Goal: Task Accomplishment & Management: Use online tool/utility

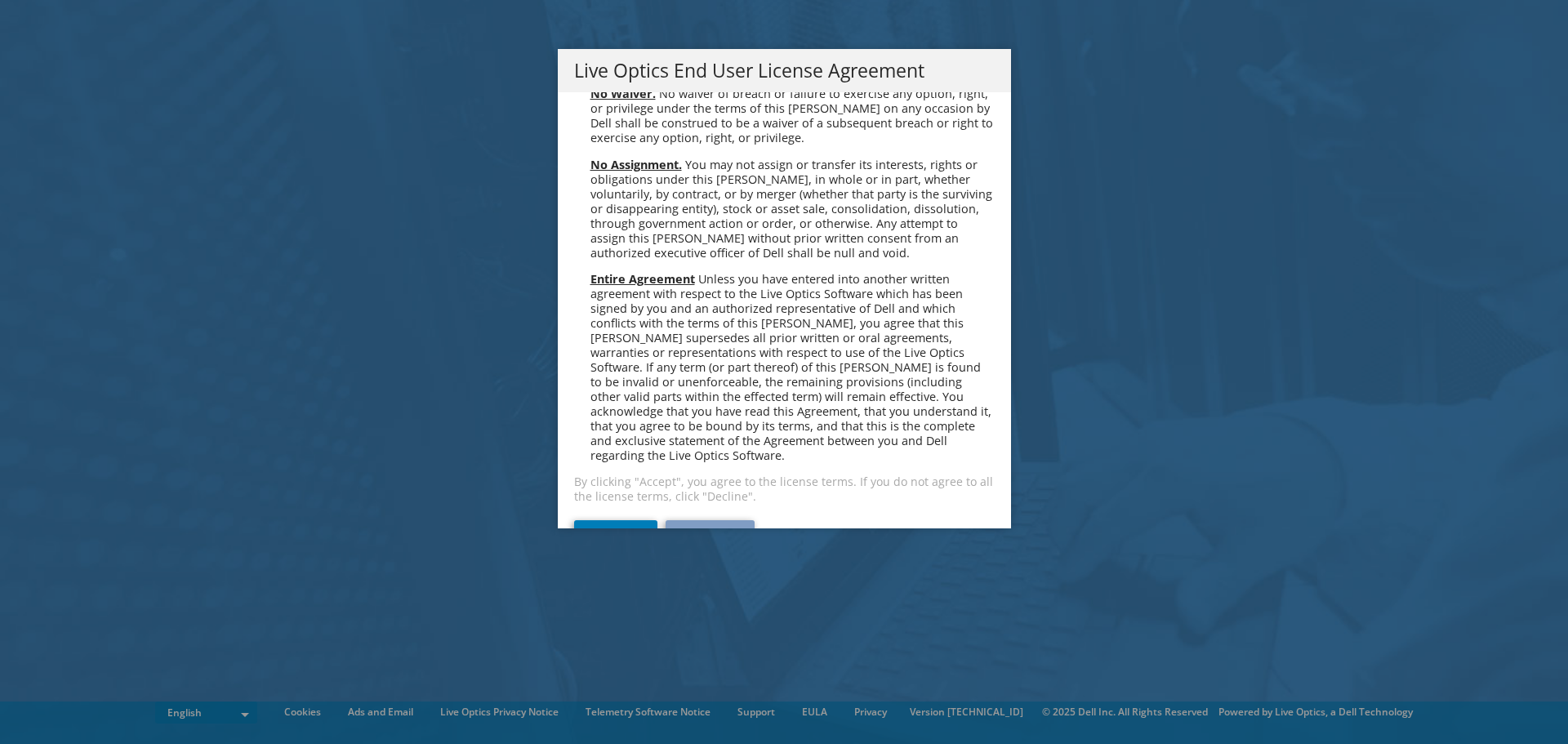
scroll to position [6176, 0]
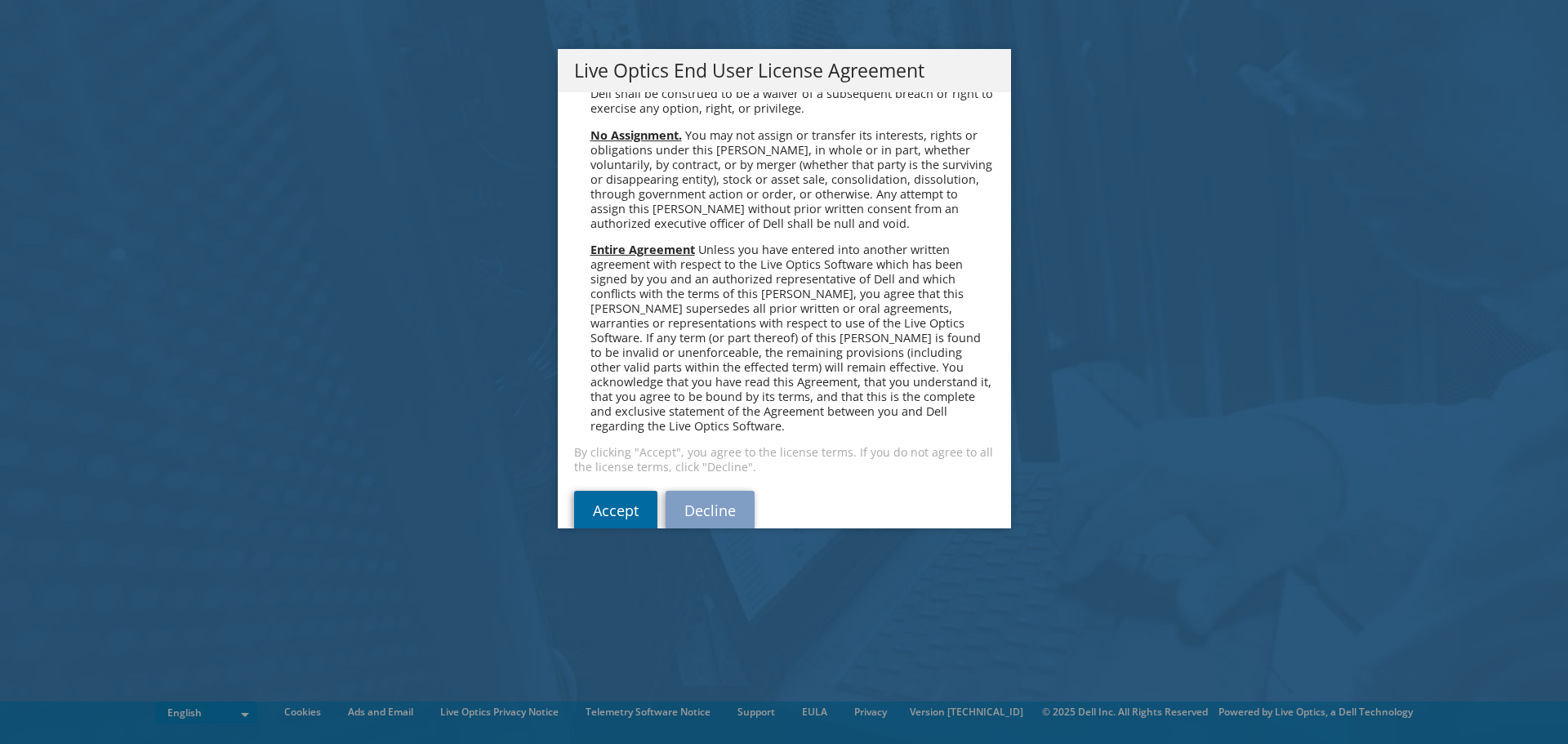
click at [595, 491] on link "Accept" at bounding box center [616, 510] width 83 height 40
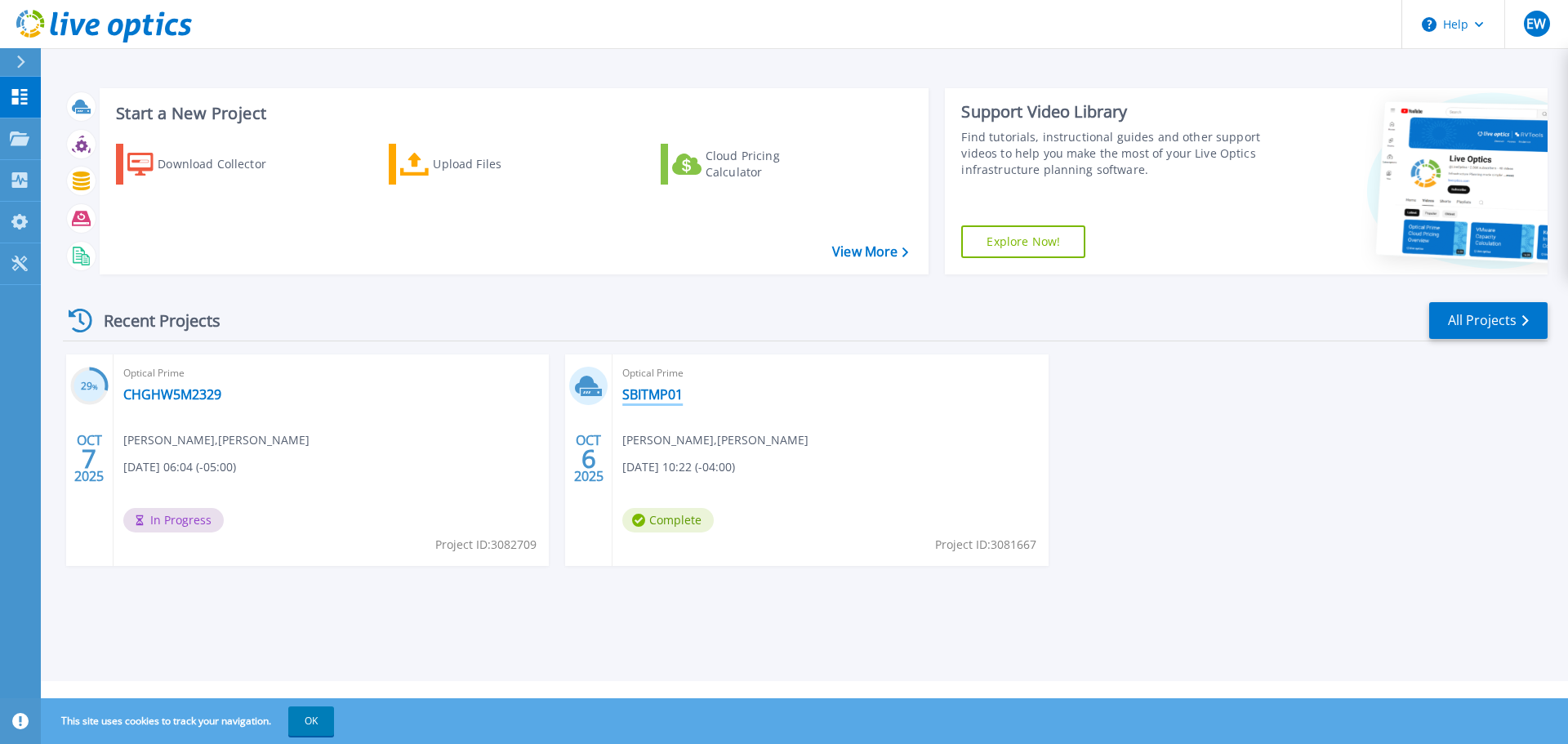
click at [652, 392] on link "SBITMP01" at bounding box center [653, 394] width 60 height 16
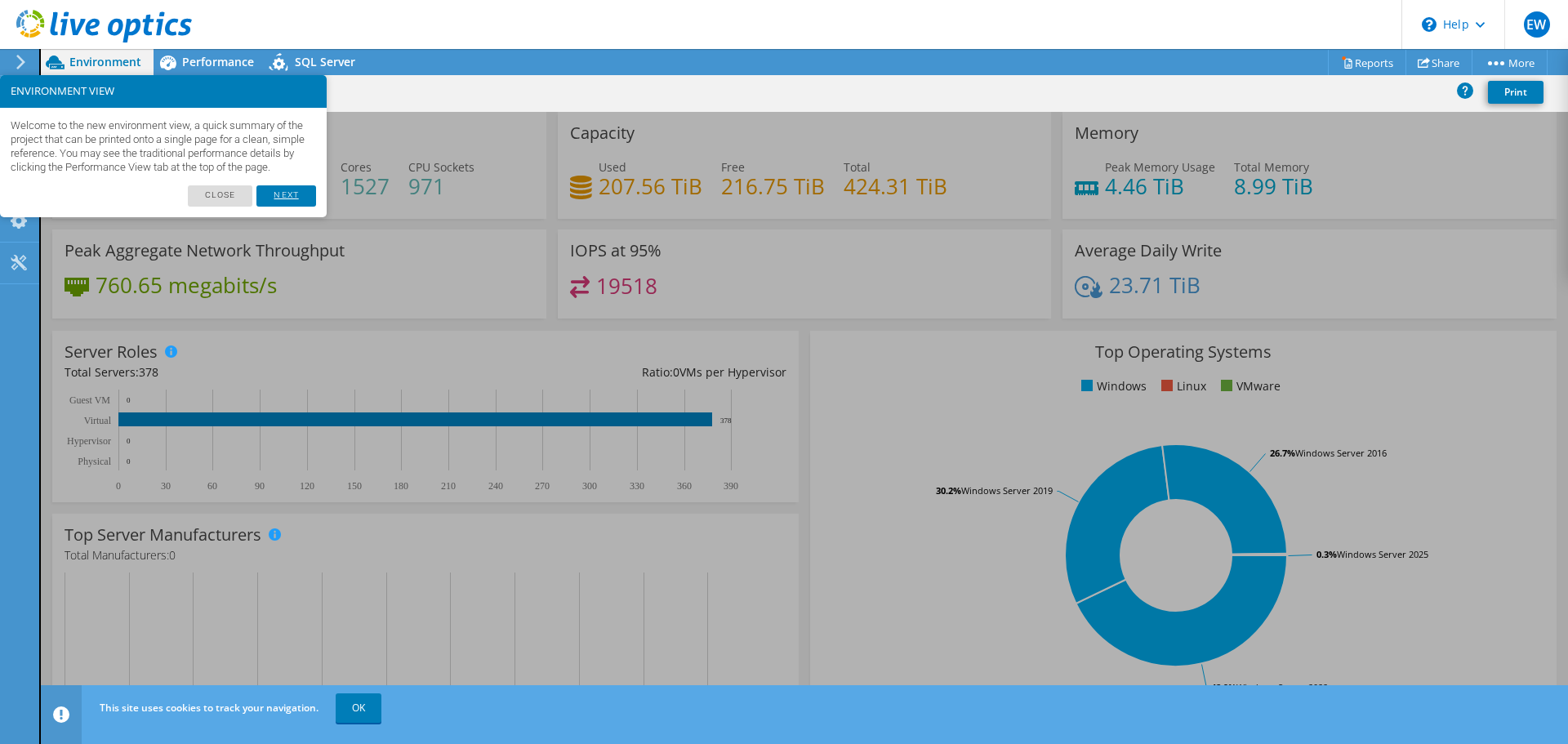
click at [278, 206] on link "Next" at bounding box center [285, 196] width 58 height 22
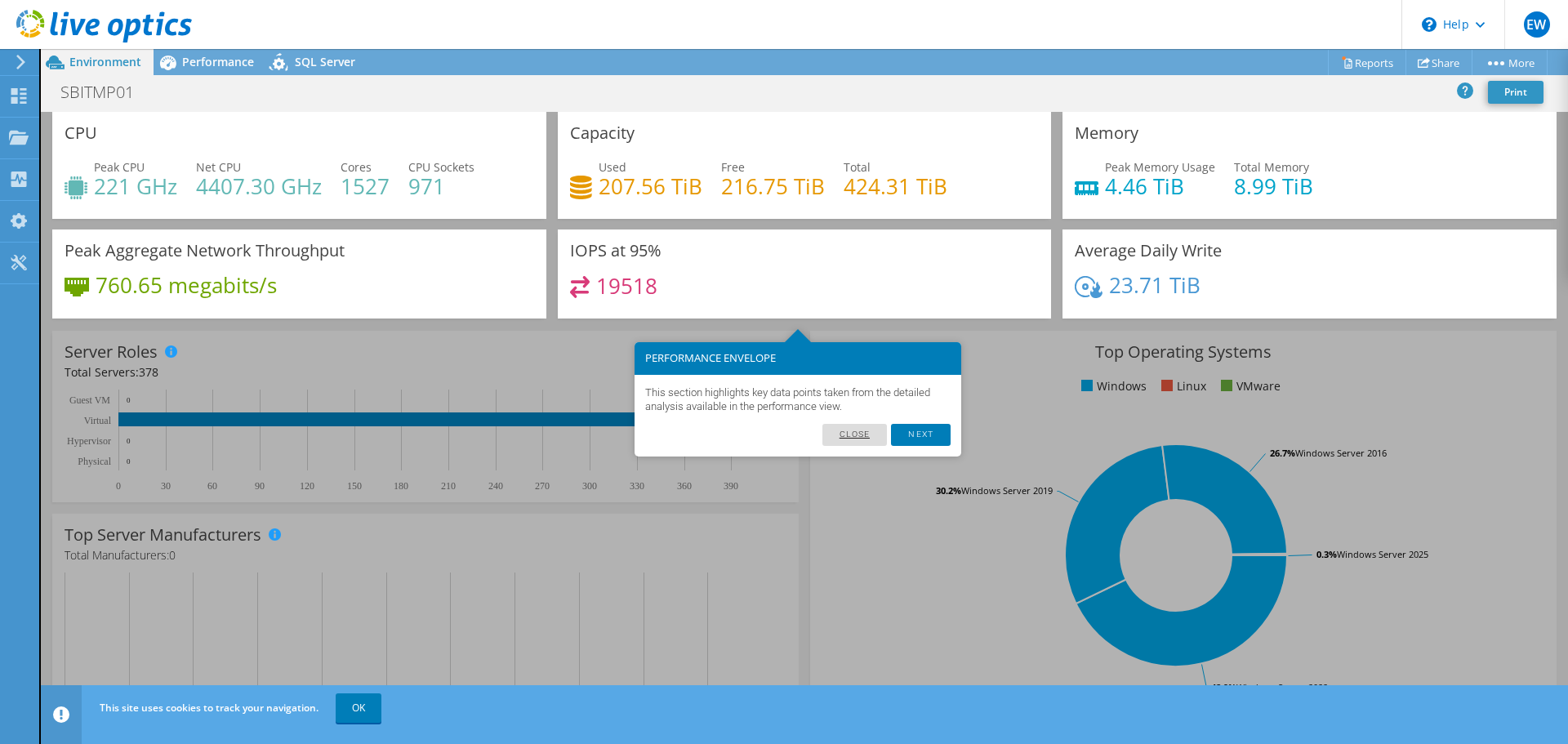
click at [870, 436] on link "Close" at bounding box center [854, 434] width 65 height 22
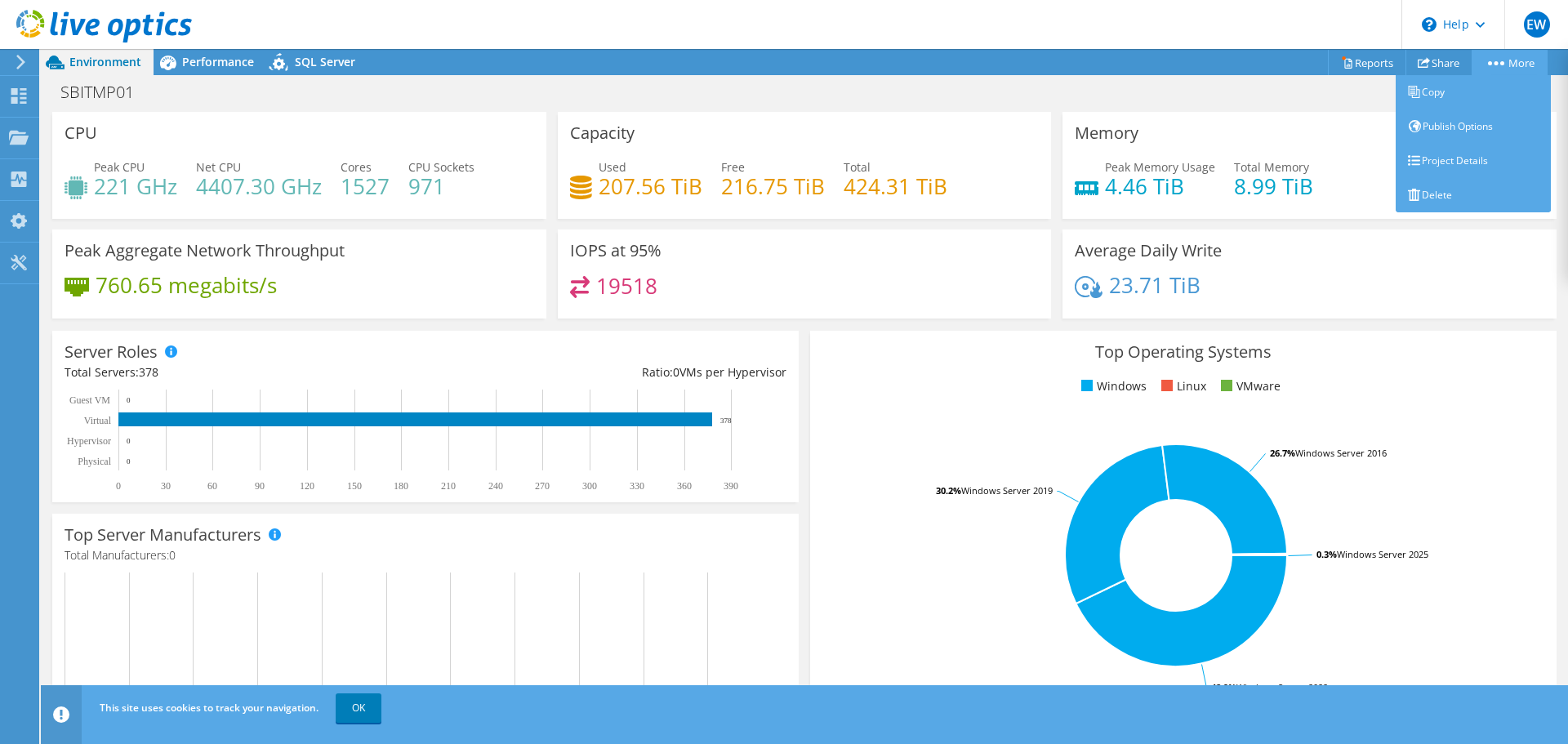
click at [1502, 58] on link "More" at bounding box center [1510, 62] width 76 height 25
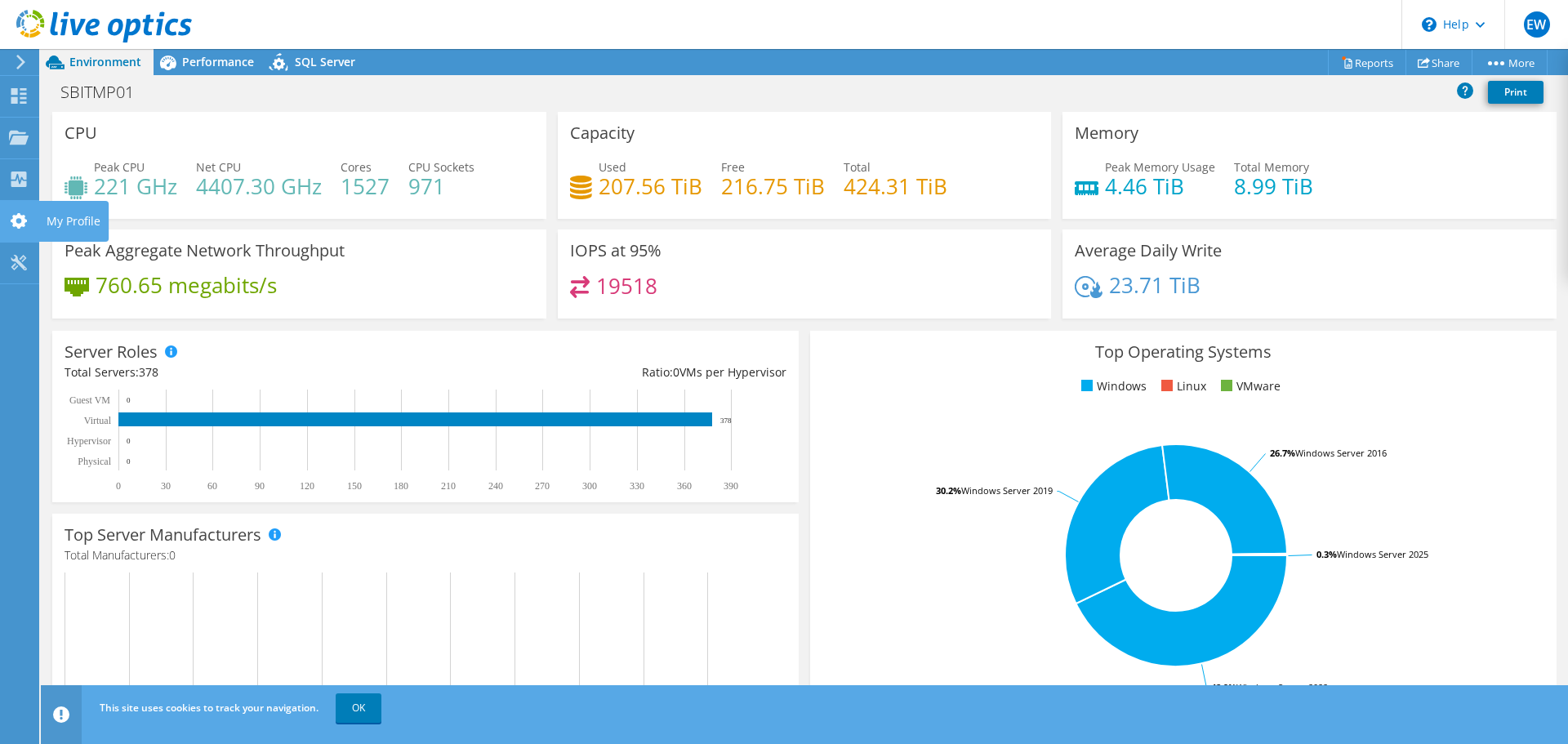
click at [10, 224] on icon at bounding box center [19, 220] width 20 height 15
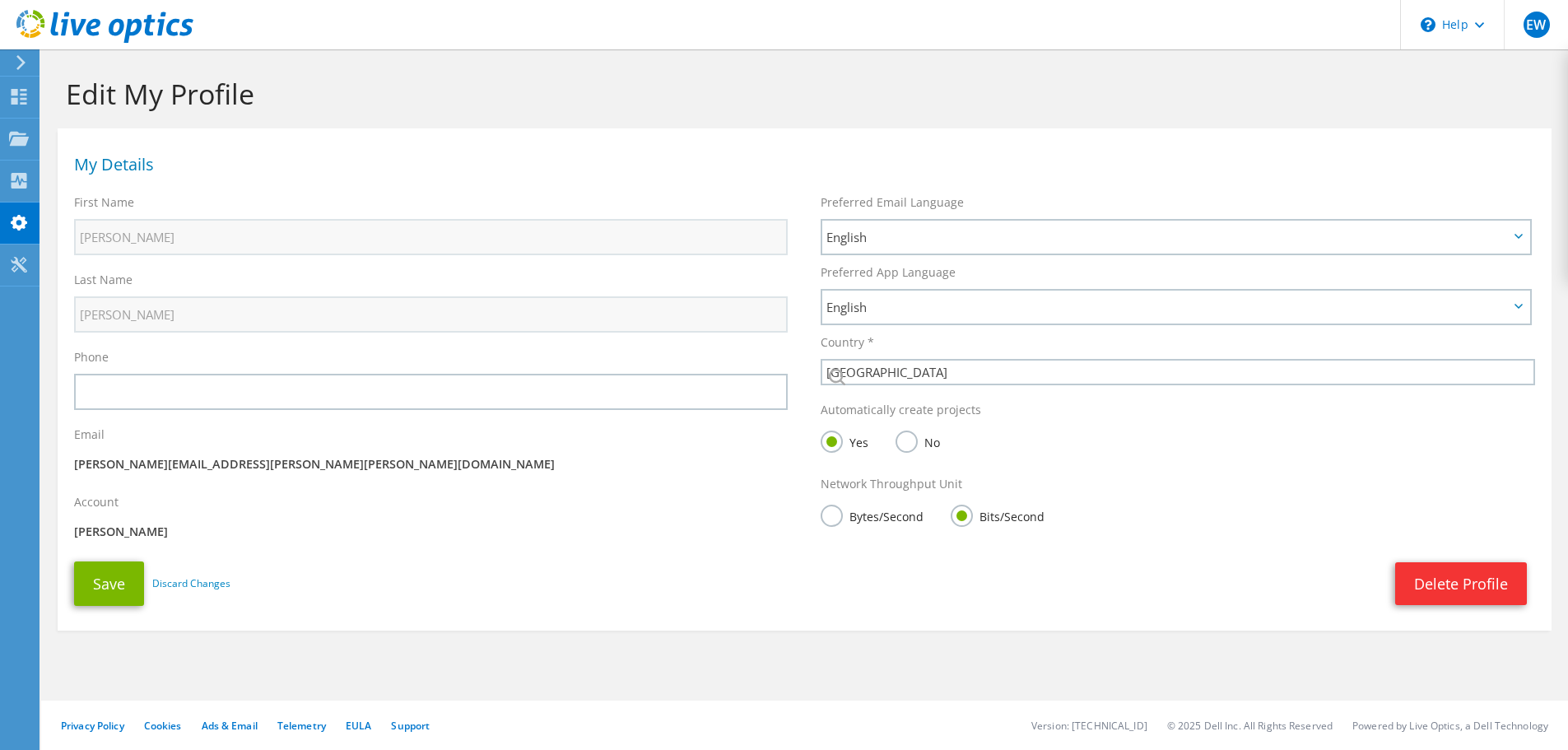
select select "224"
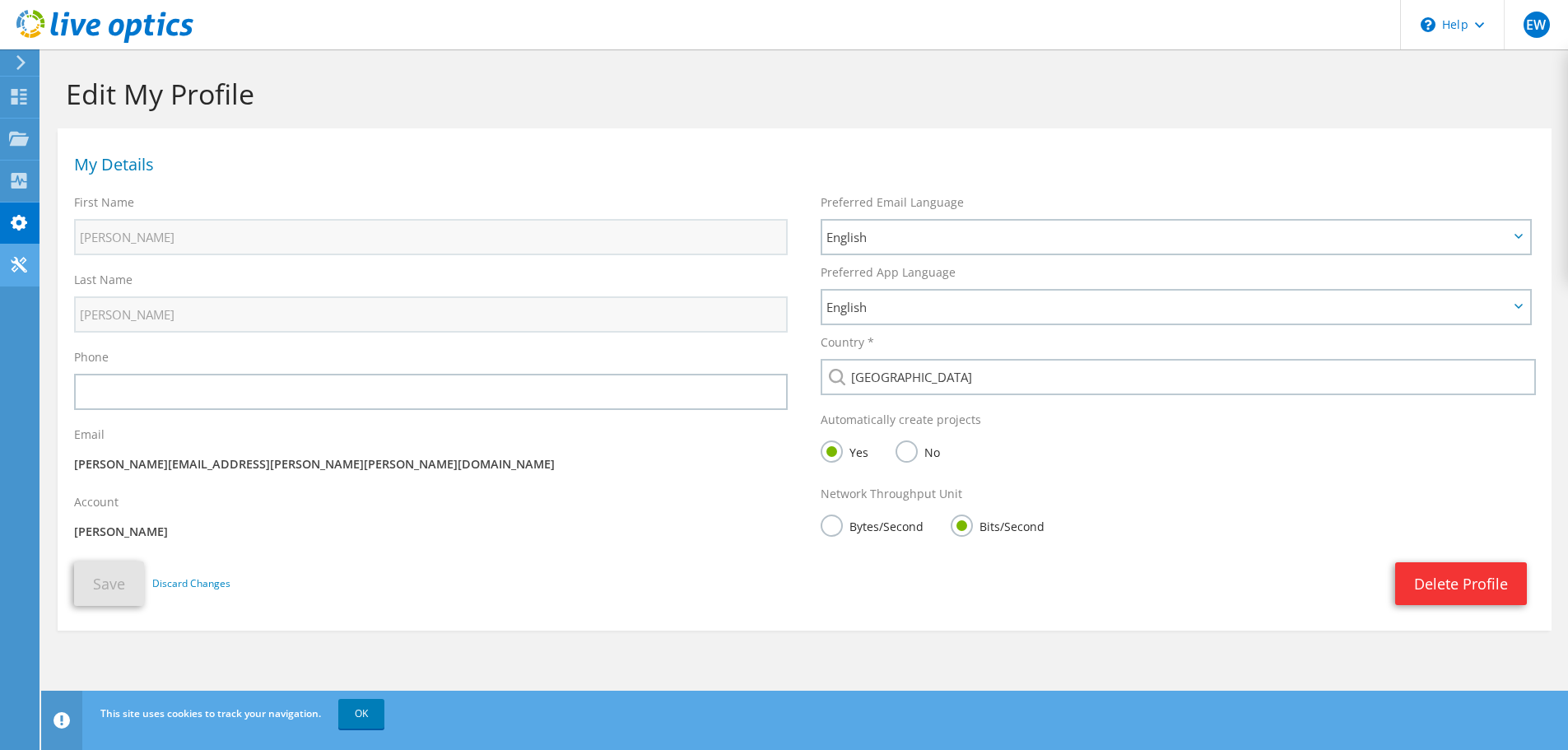
click at [21, 265] on use at bounding box center [18, 265] width 15 height 15
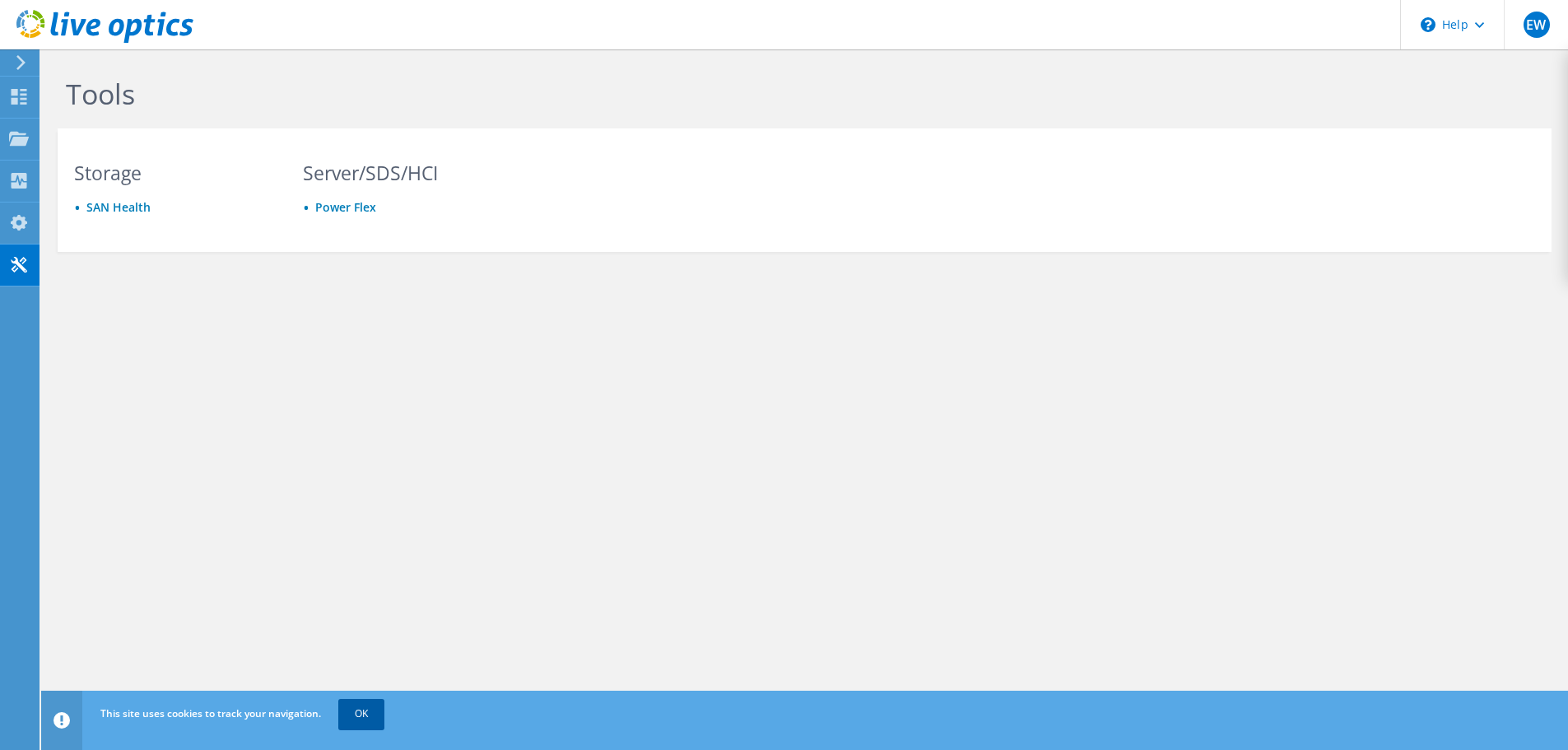
click at [374, 719] on link "OK" at bounding box center [361, 713] width 47 height 29
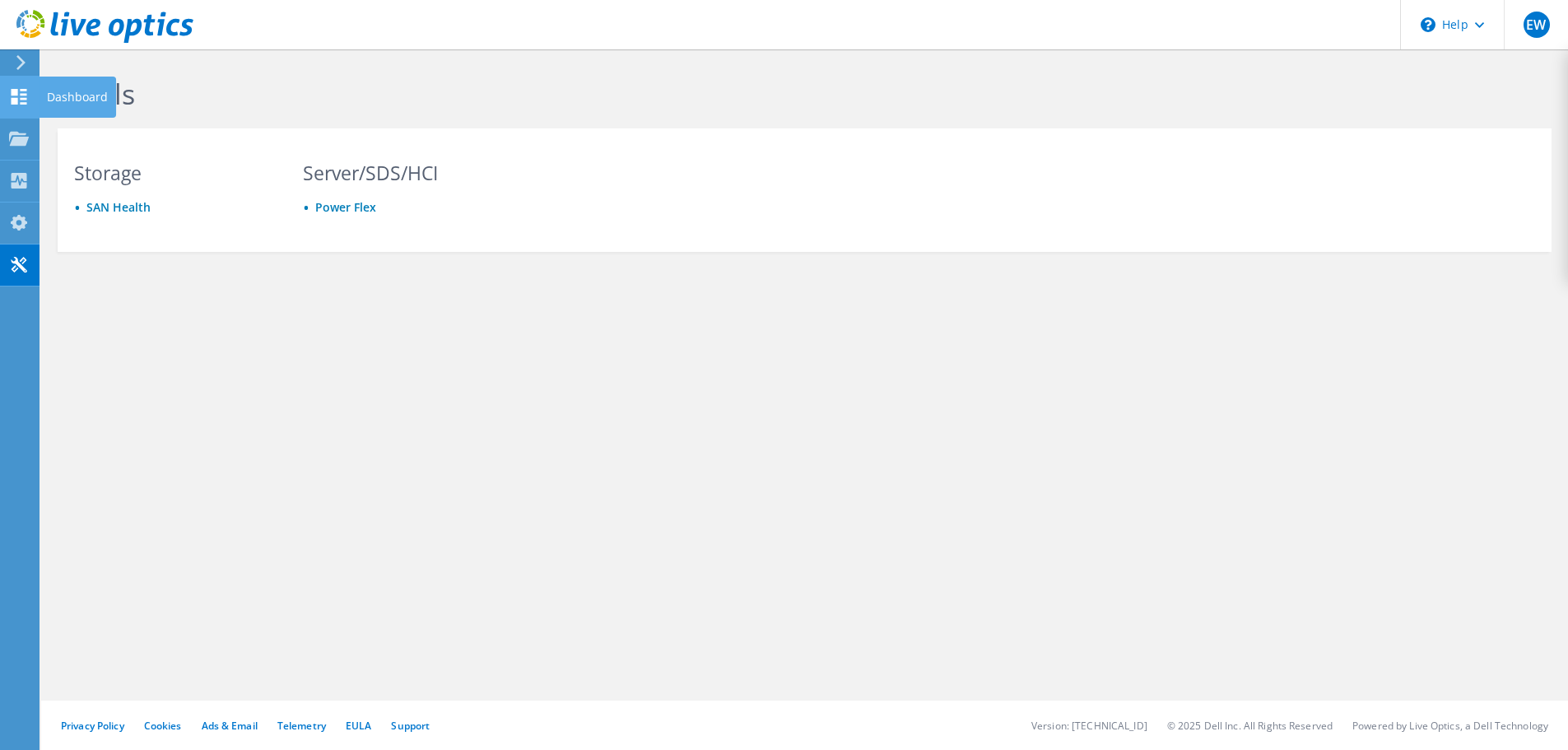
click at [20, 103] on icon at bounding box center [19, 97] width 20 height 15
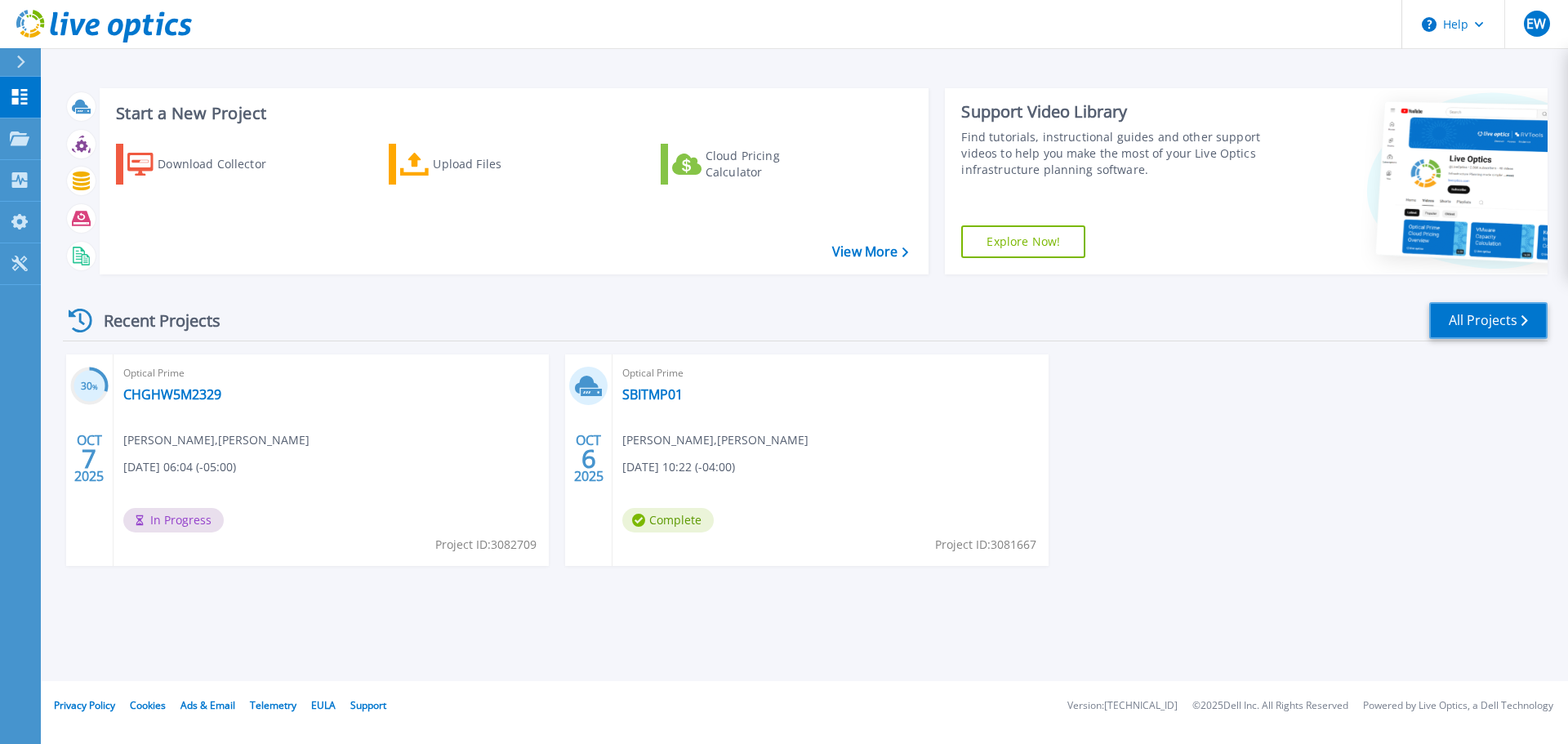
click at [1473, 307] on link "All Projects" at bounding box center [1489, 320] width 119 height 37
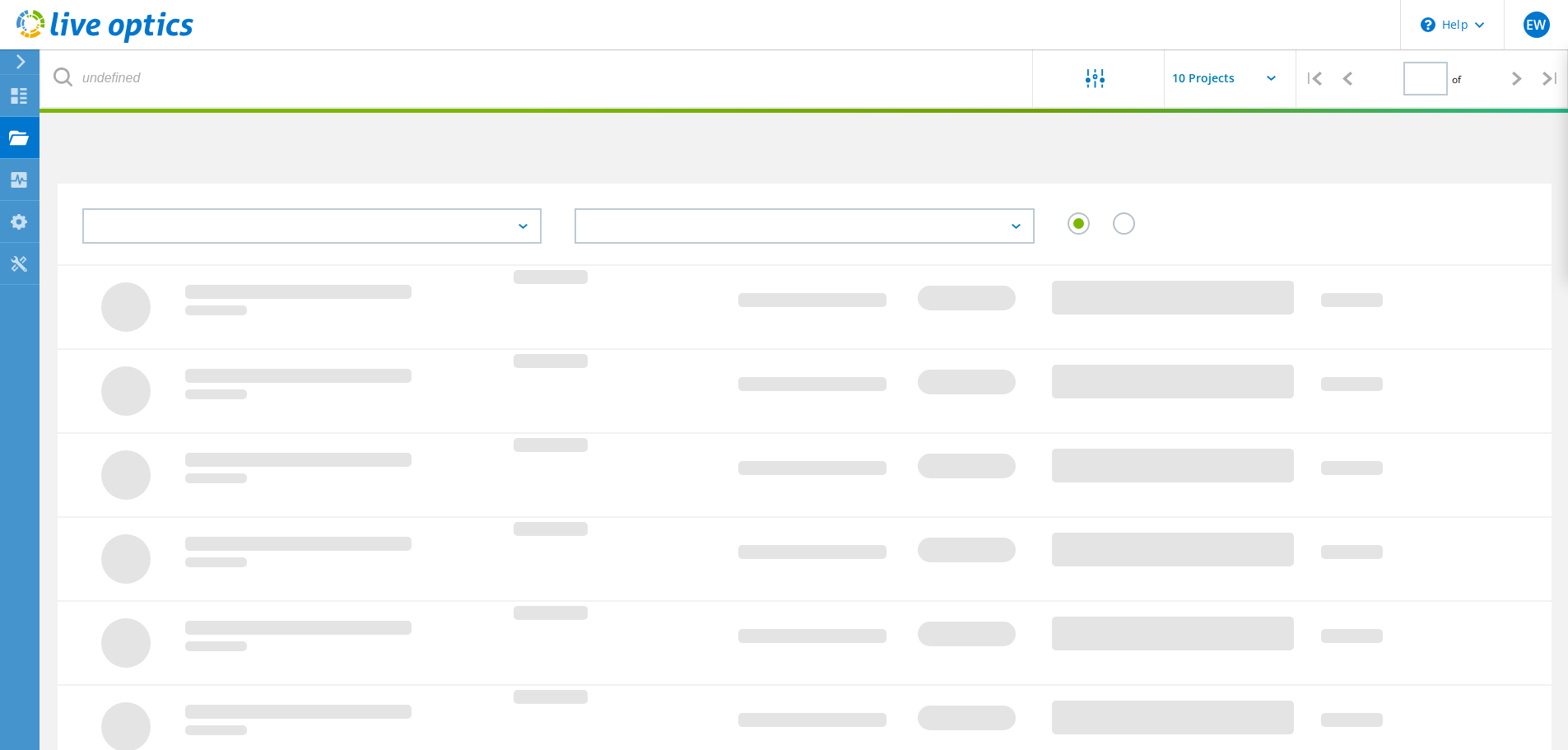
type input "1"
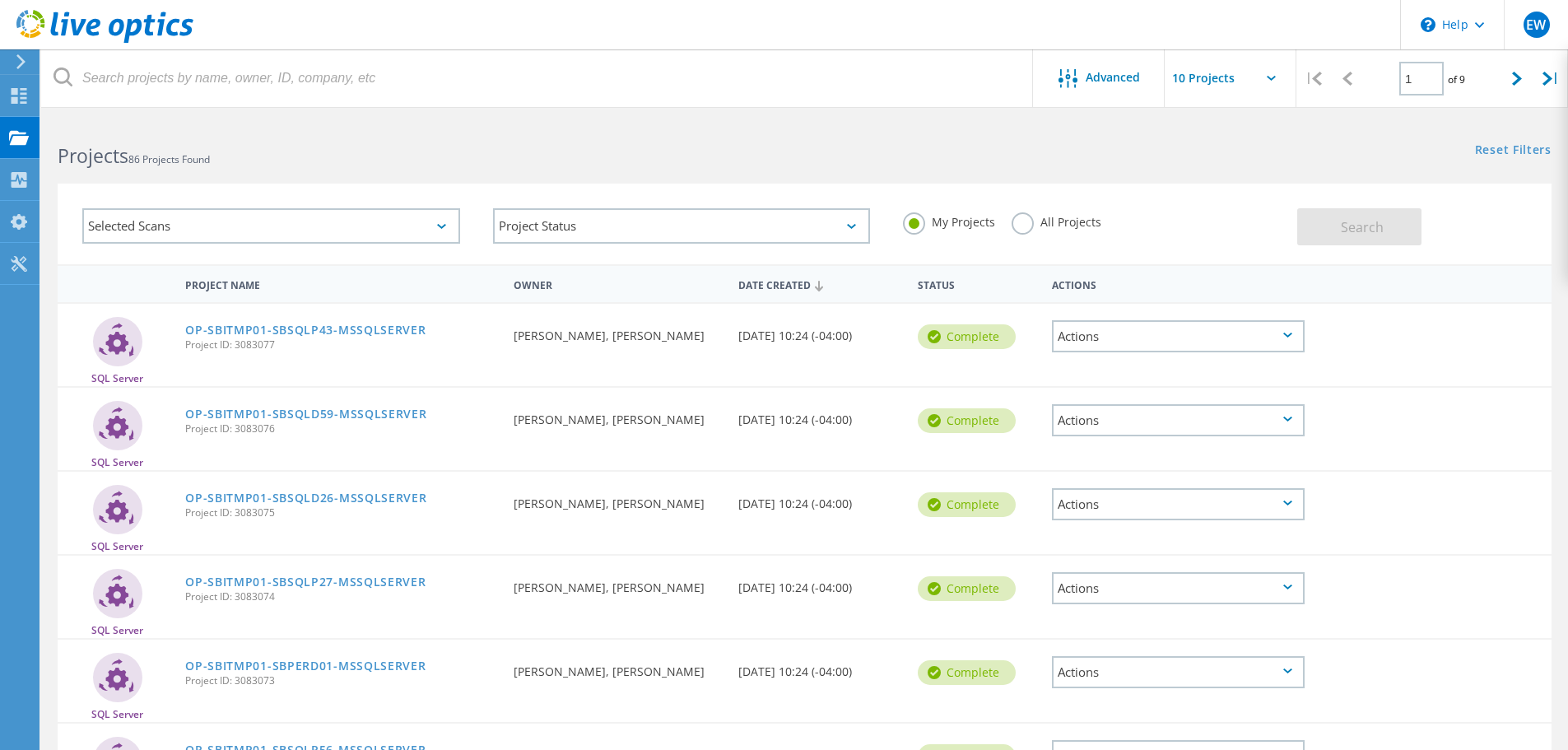
click at [1225, 331] on div "Actions" at bounding box center [1178, 336] width 252 height 32
click at [1426, 345] on div at bounding box center [1372, 325] width 120 height 43
click at [0, 0] on div "Projects" at bounding box center [0, 0] width 0 height 0
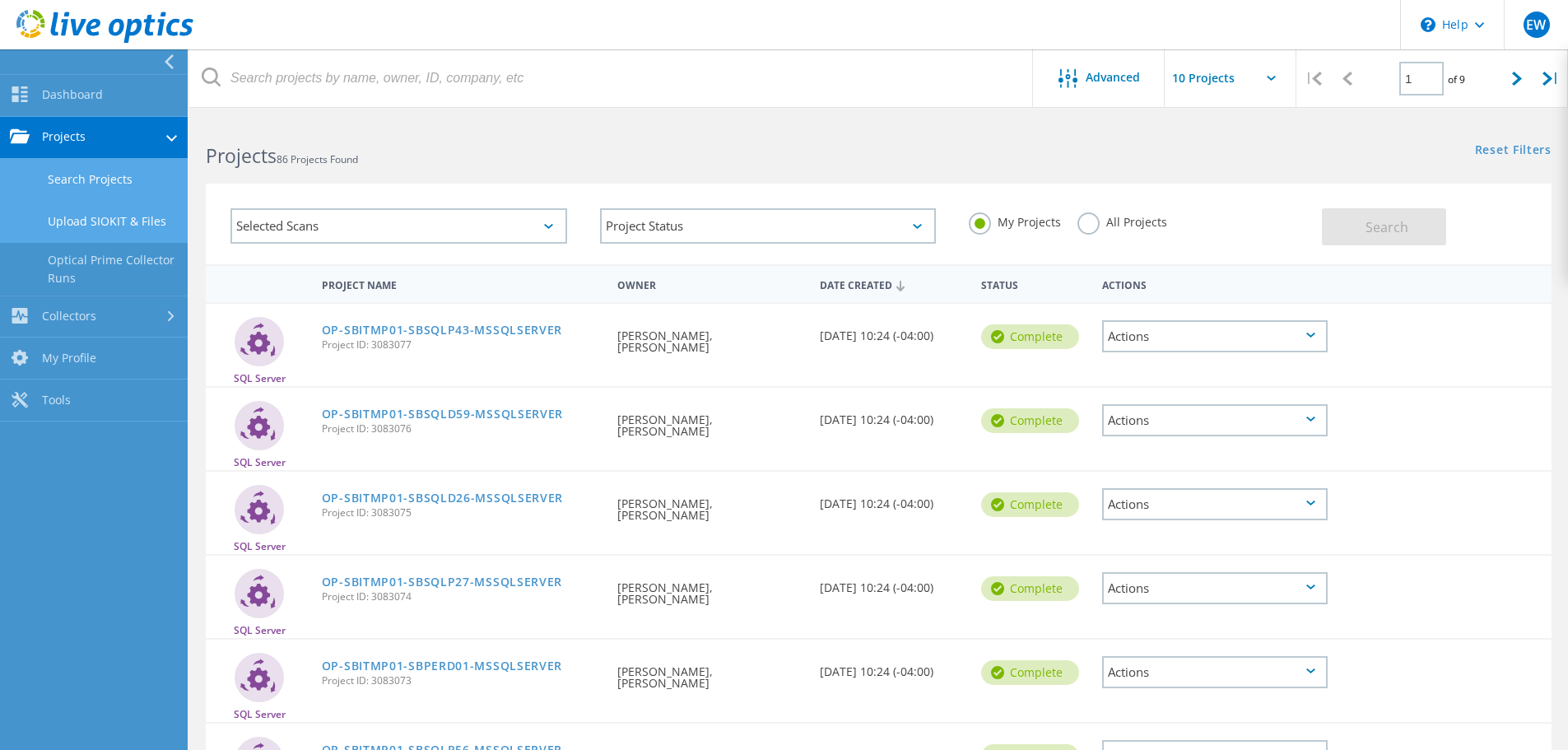
click at [149, 226] on link "Upload SIOKIT & Files" at bounding box center [94, 222] width 188 height 42
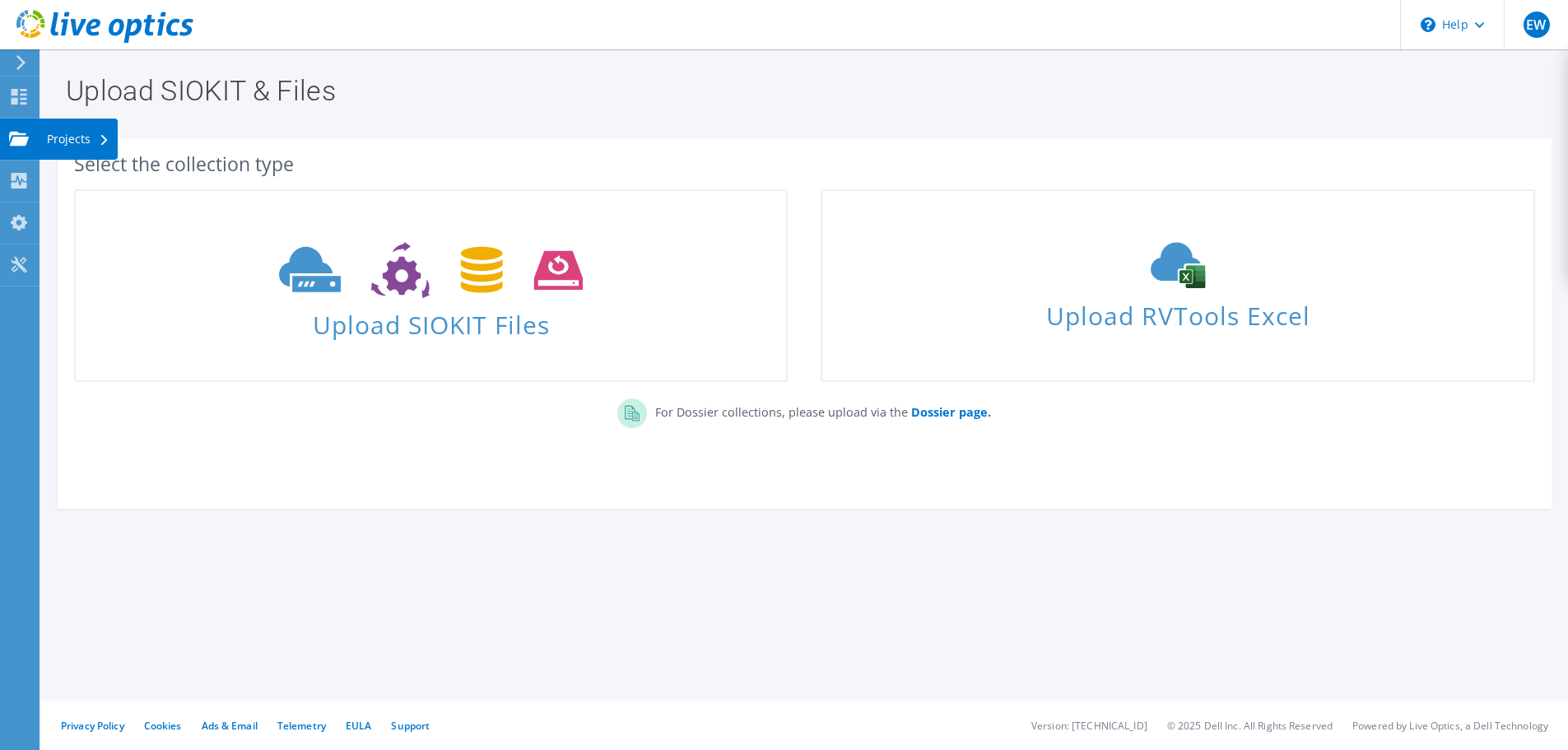
click at [70, 141] on div "Projects" at bounding box center [78, 139] width 79 height 41
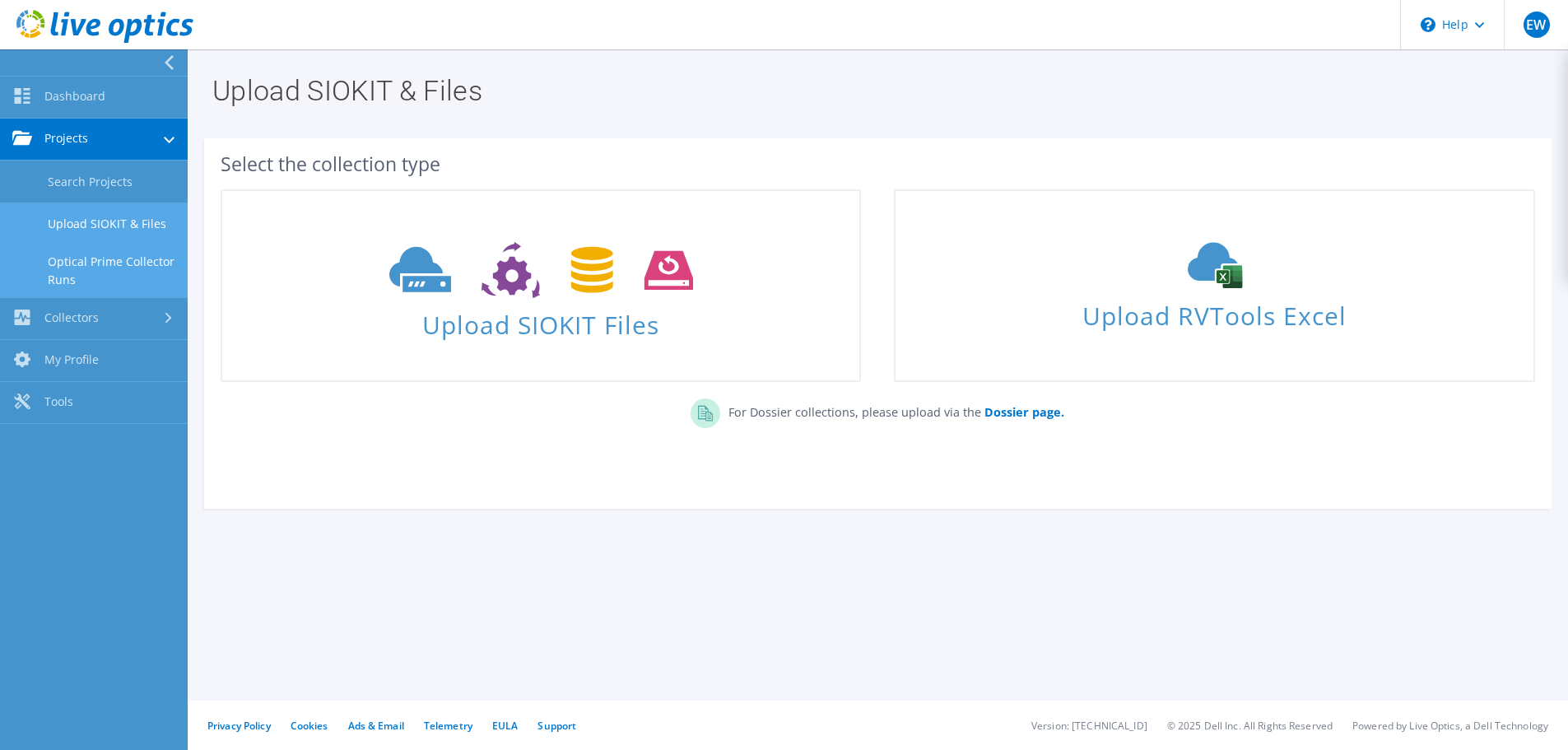
click at [106, 269] on link "Optical Prime Collector Runs" at bounding box center [94, 272] width 188 height 53
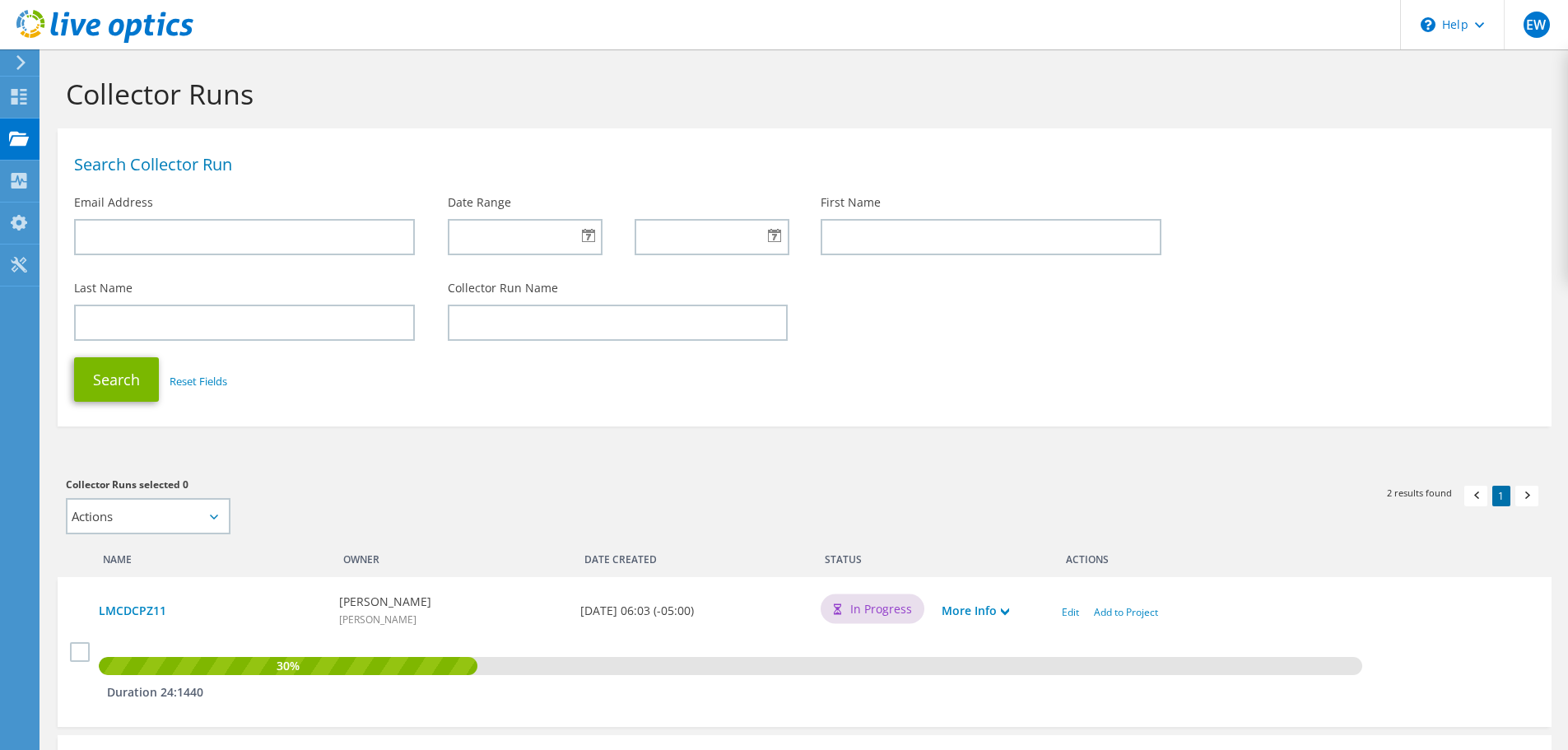
scroll to position [177, 0]
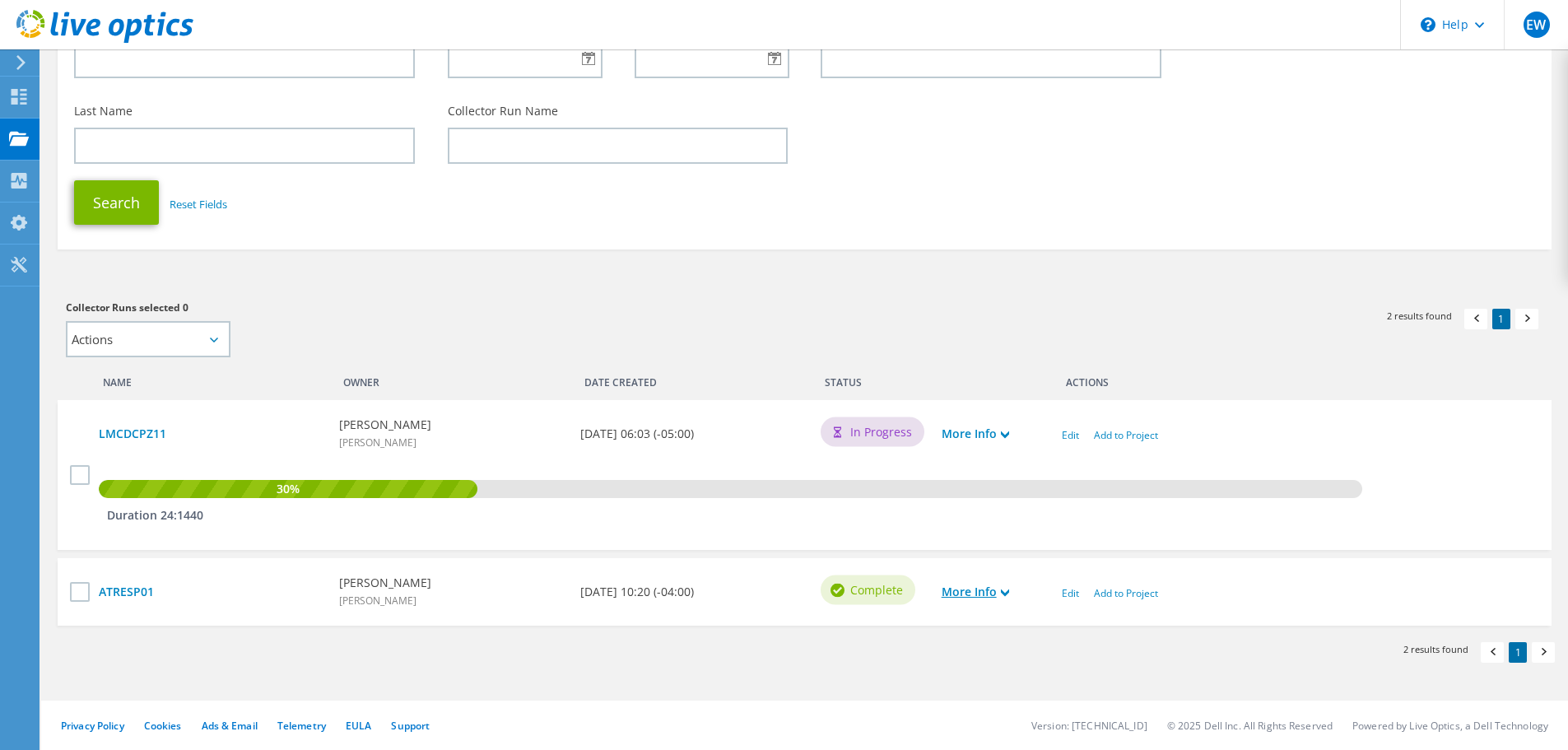
click at [998, 591] on link "More Info" at bounding box center [975, 591] width 67 height 18
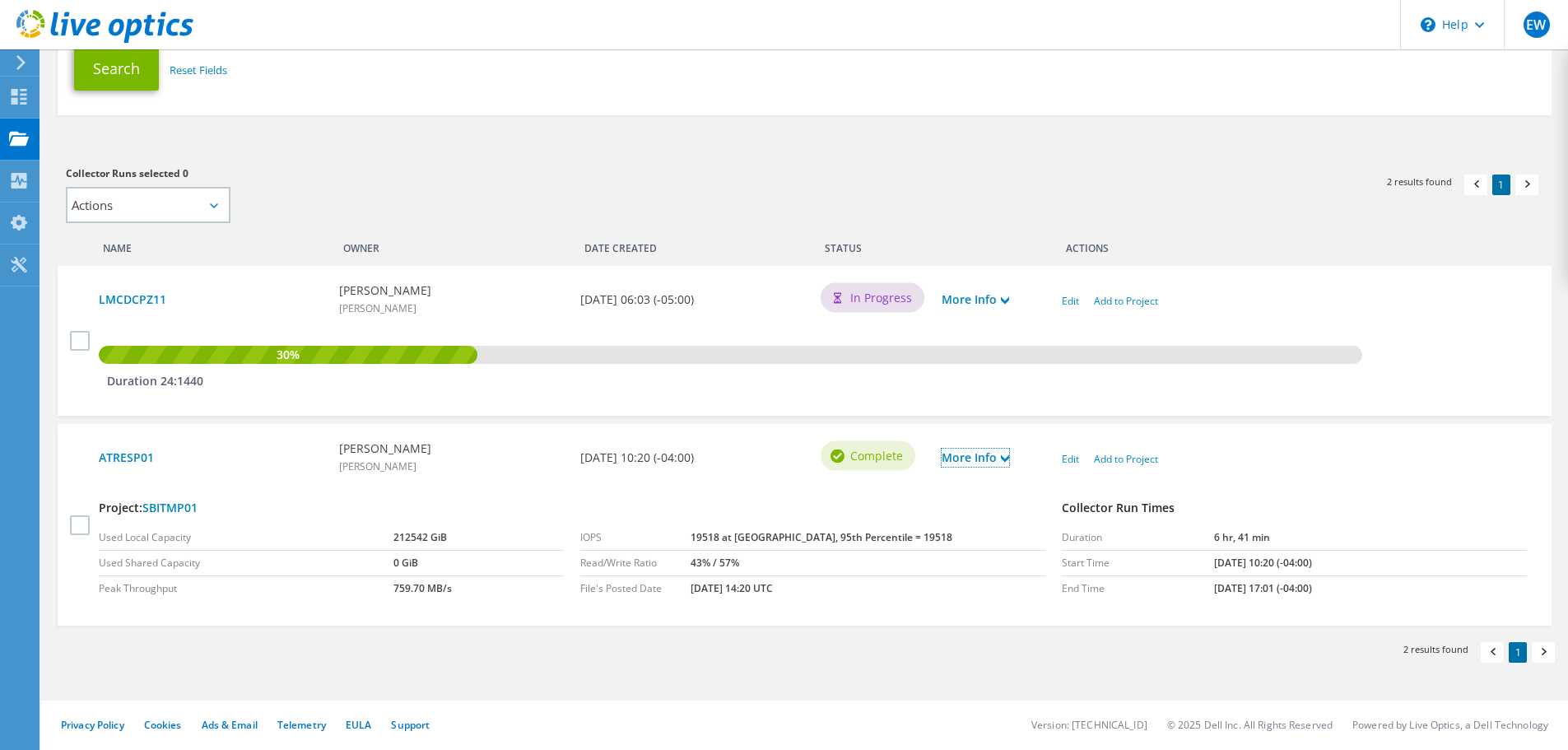
scroll to position [0, 0]
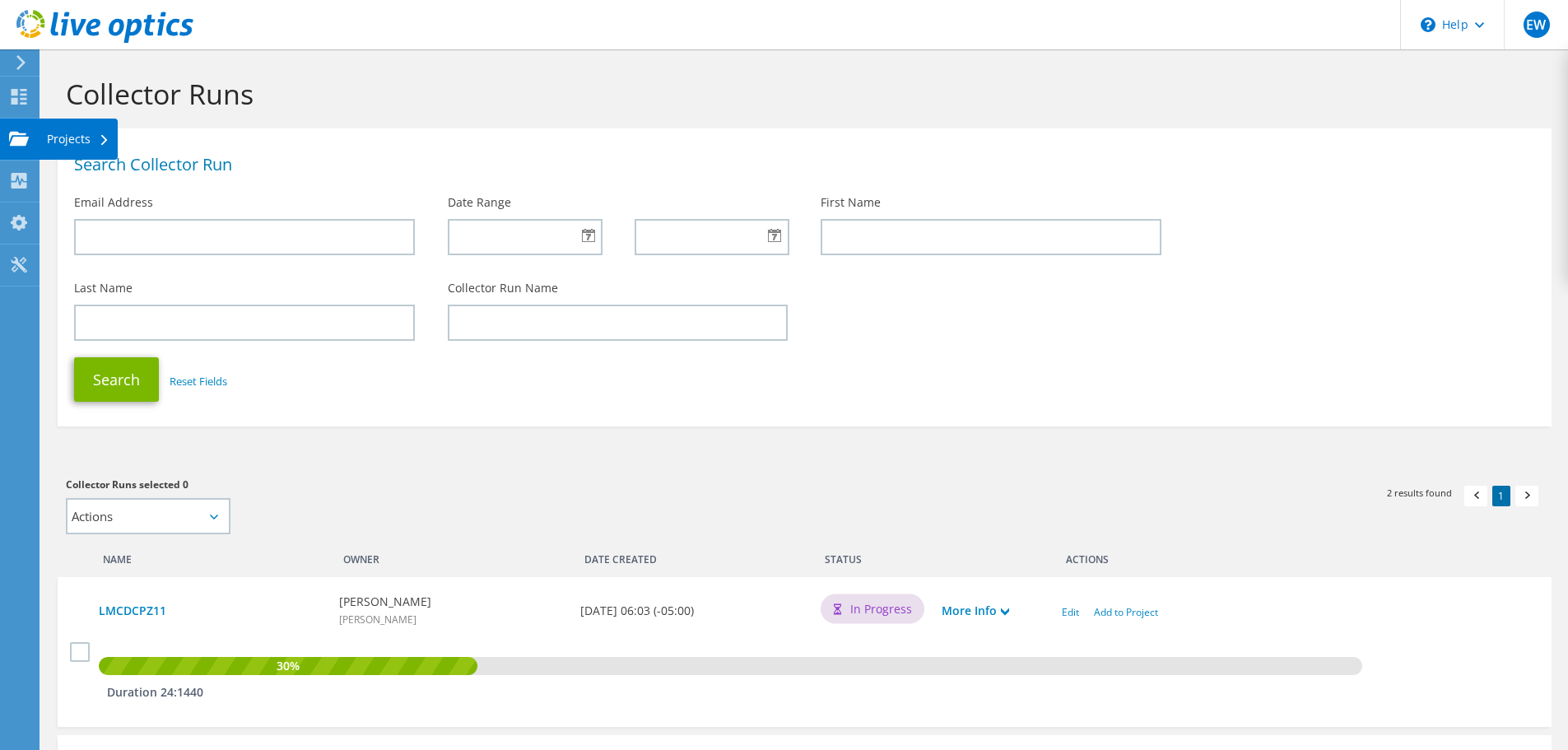
click at [97, 140] on div "Projects" at bounding box center [78, 139] width 79 height 41
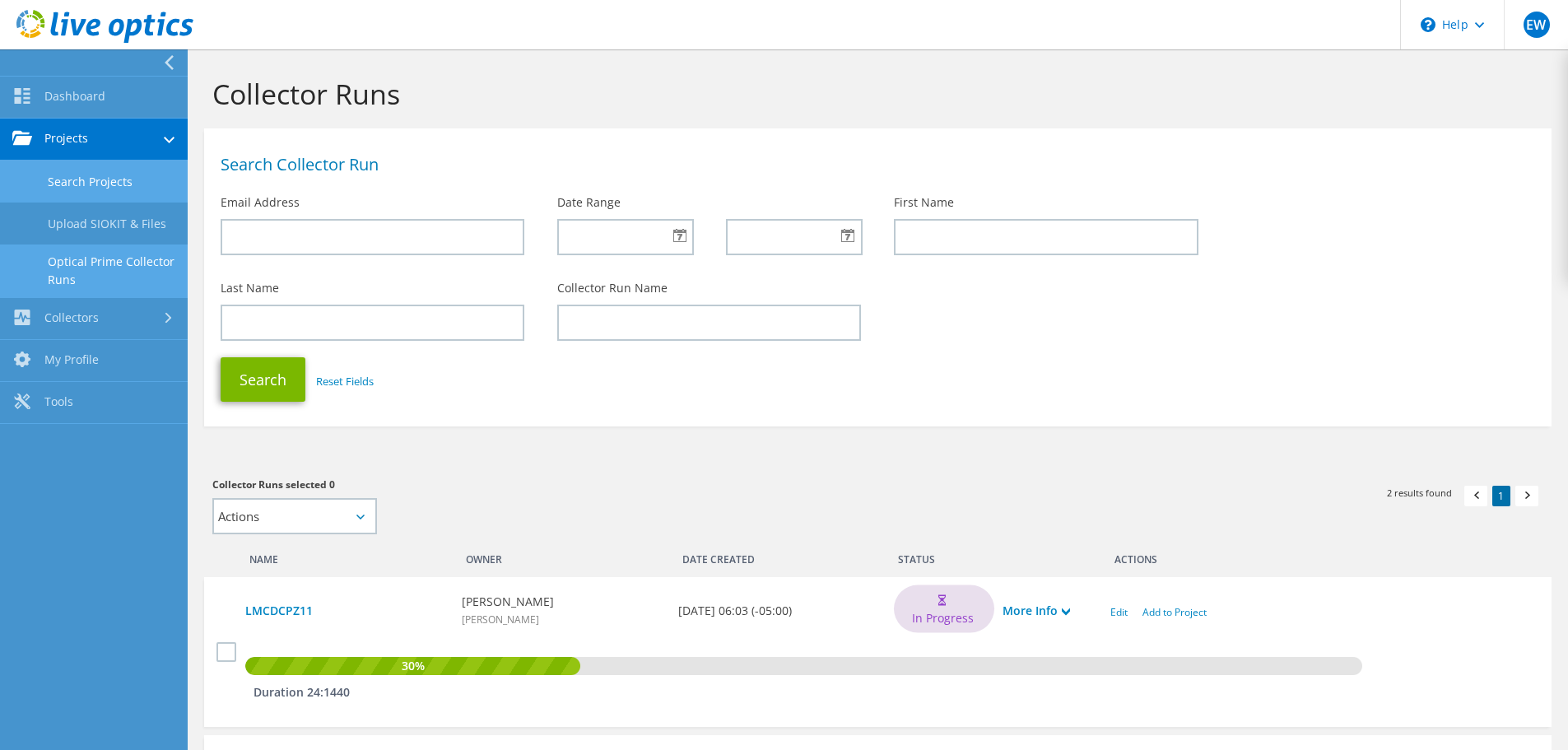
click at [90, 186] on link "Search Projects" at bounding box center [94, 181] width 188 height 42
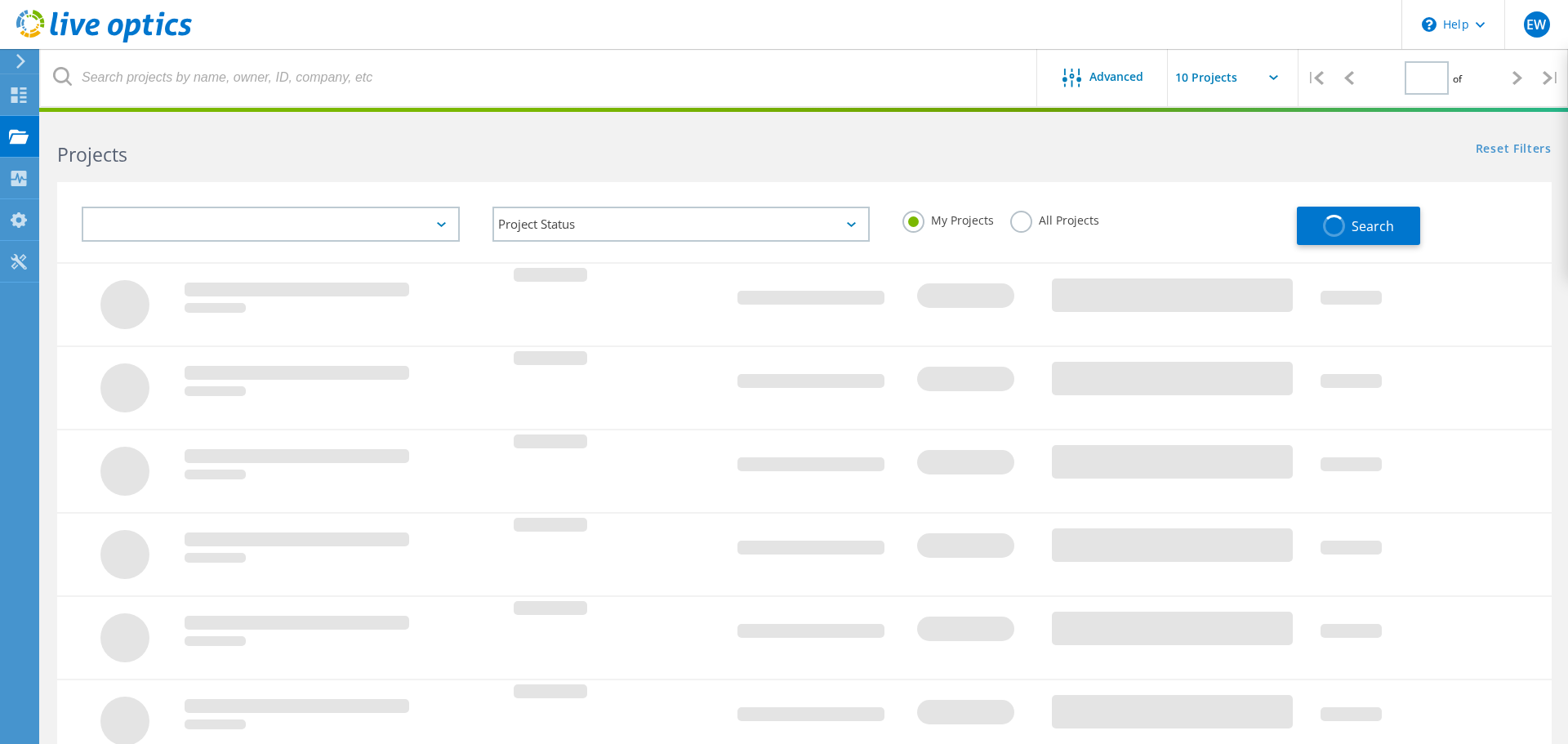
type input "1"
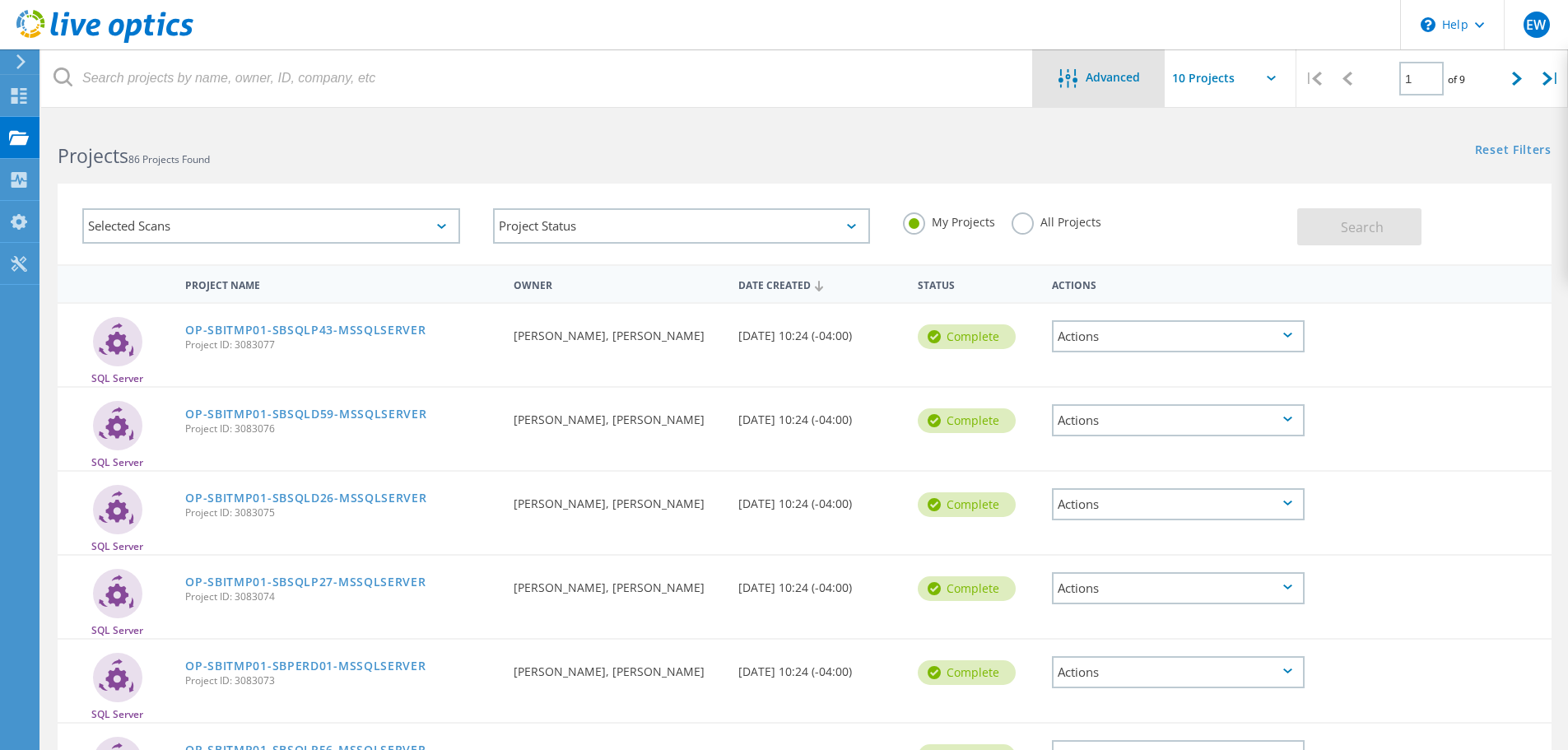
click at [1120, 92] on div "Advanced" at bounding box center [1098, 78] width 132 height 58
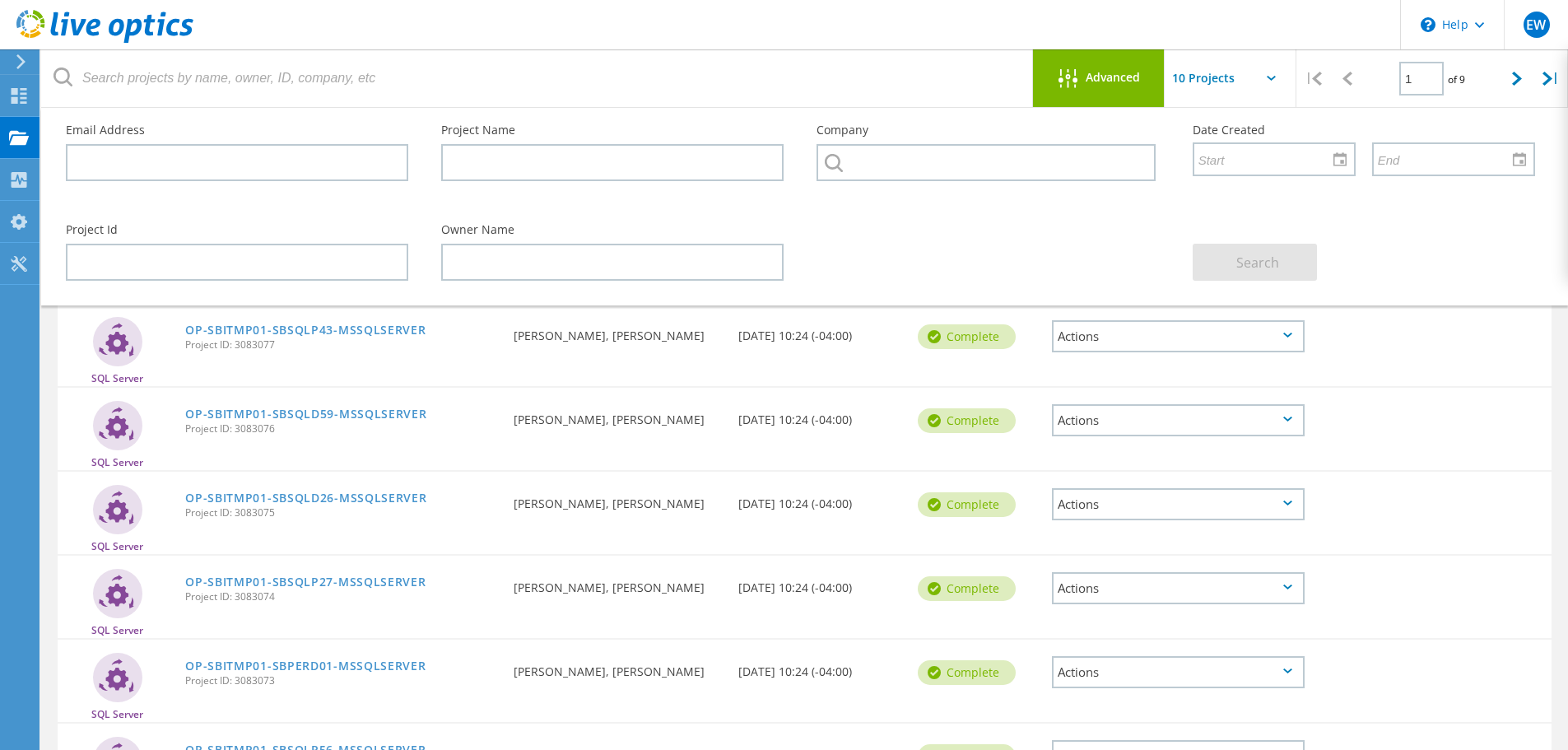
click at [1120, 92] on div "Advanced" at bounding box center [1098, 78] width 132 height 58
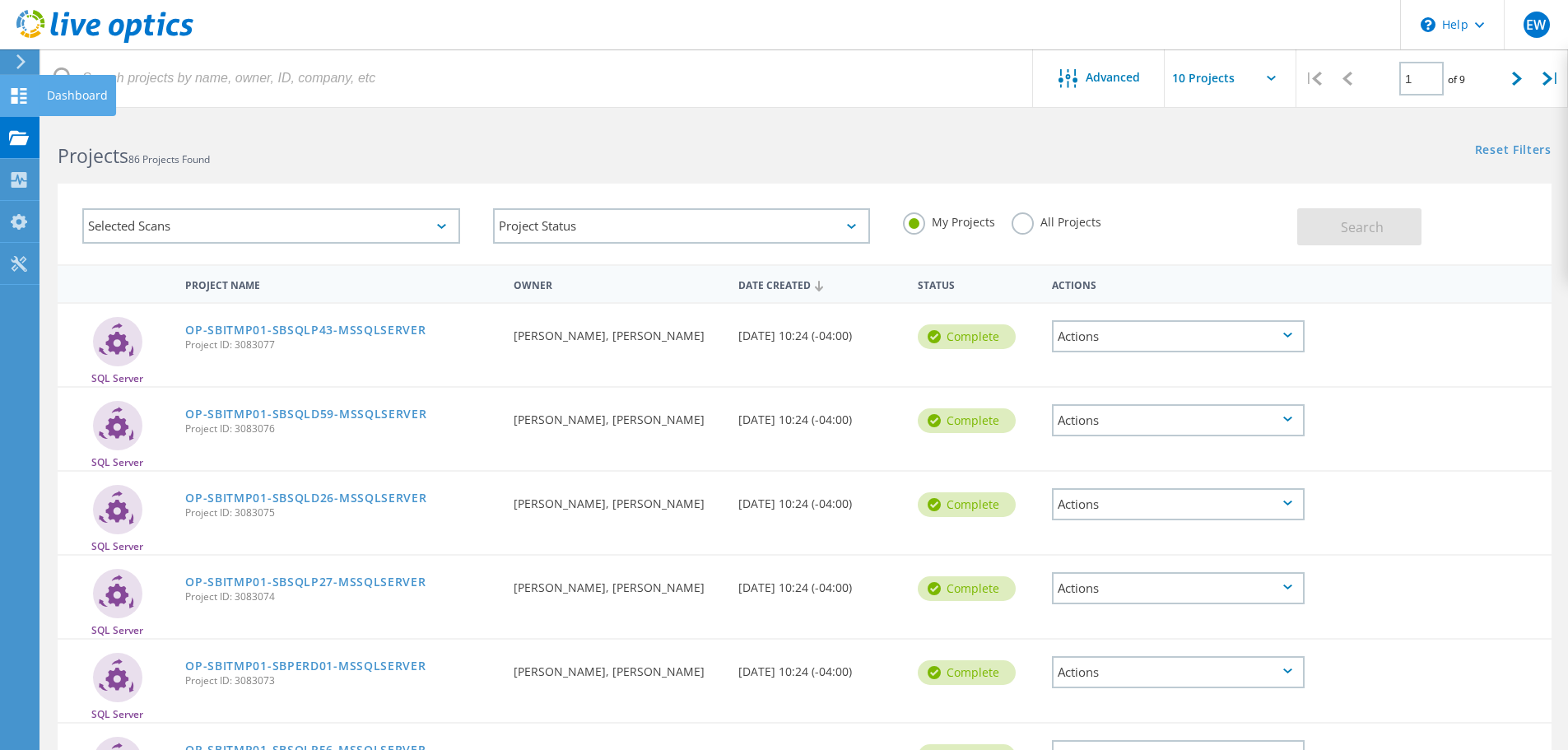
click at [22, 93] on use at bounding box center [19, 96] width 15 height 15
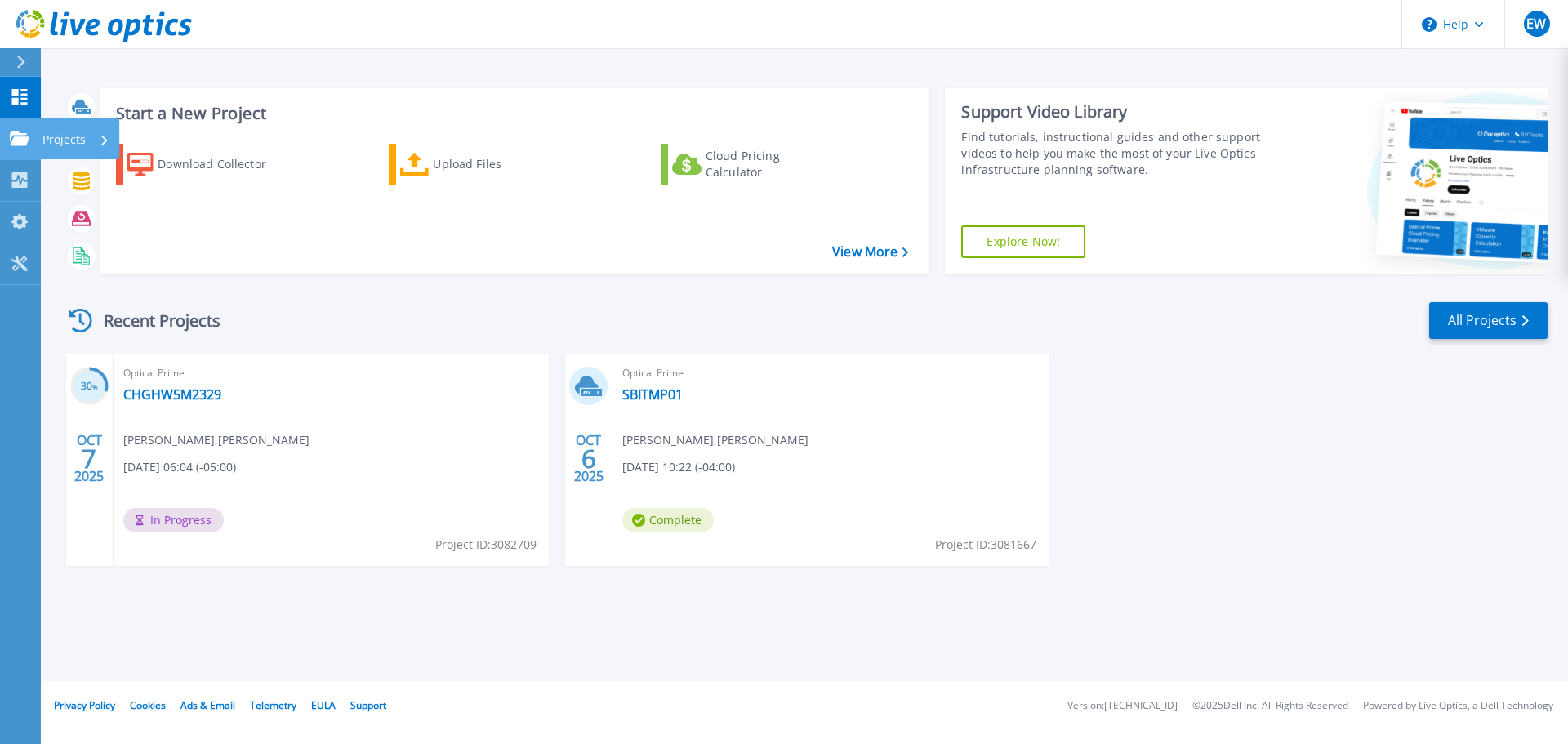
click at [66, 137] on p "Projects" at bounding box center [64, 139] width 43 height 42
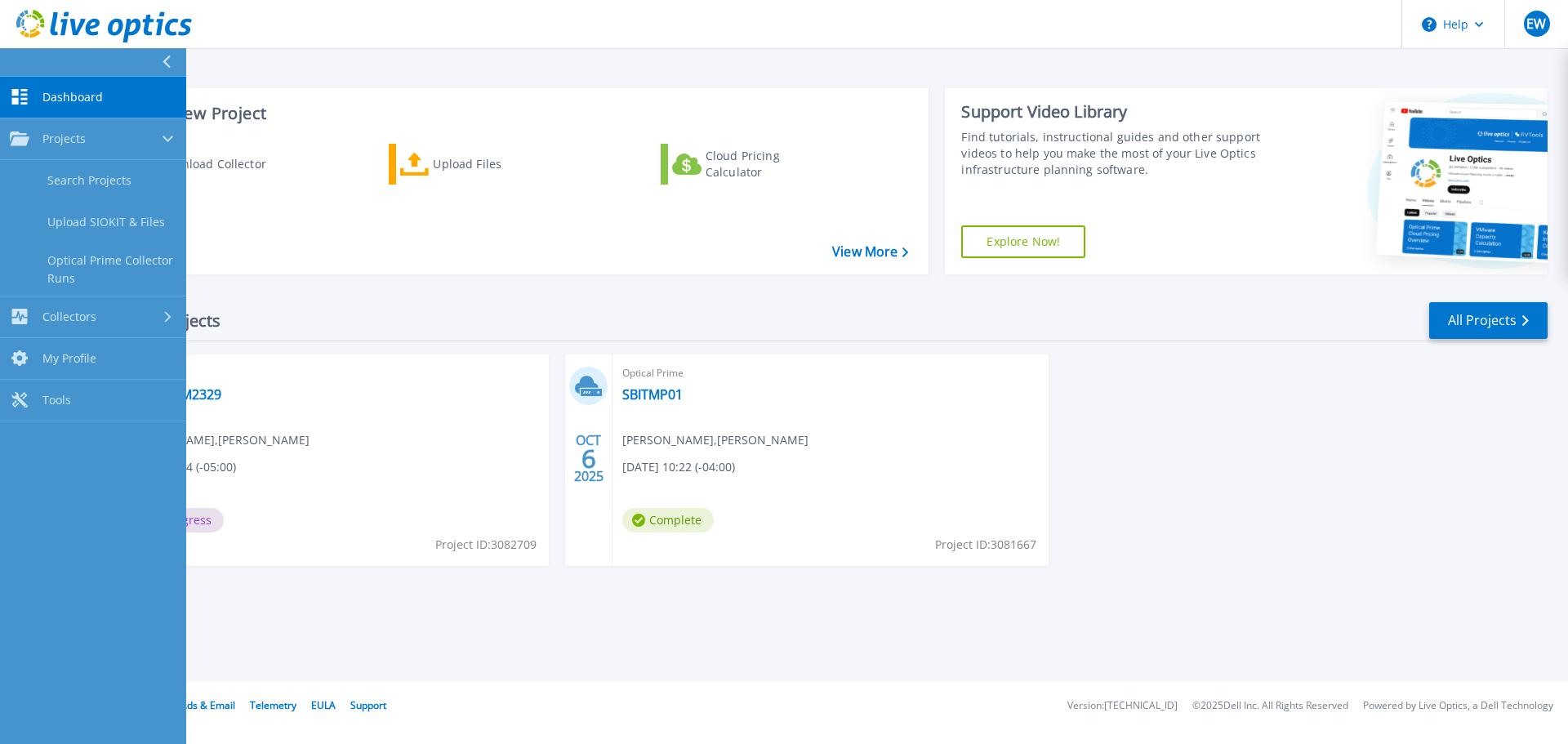
click at [813, 607] on div "Recent Projects All Projects 30 % [DATE] Optical Prime CHGHW5M2329 [PERSON_NAME…" at bounding box center [805, 449] width 1485 height 324
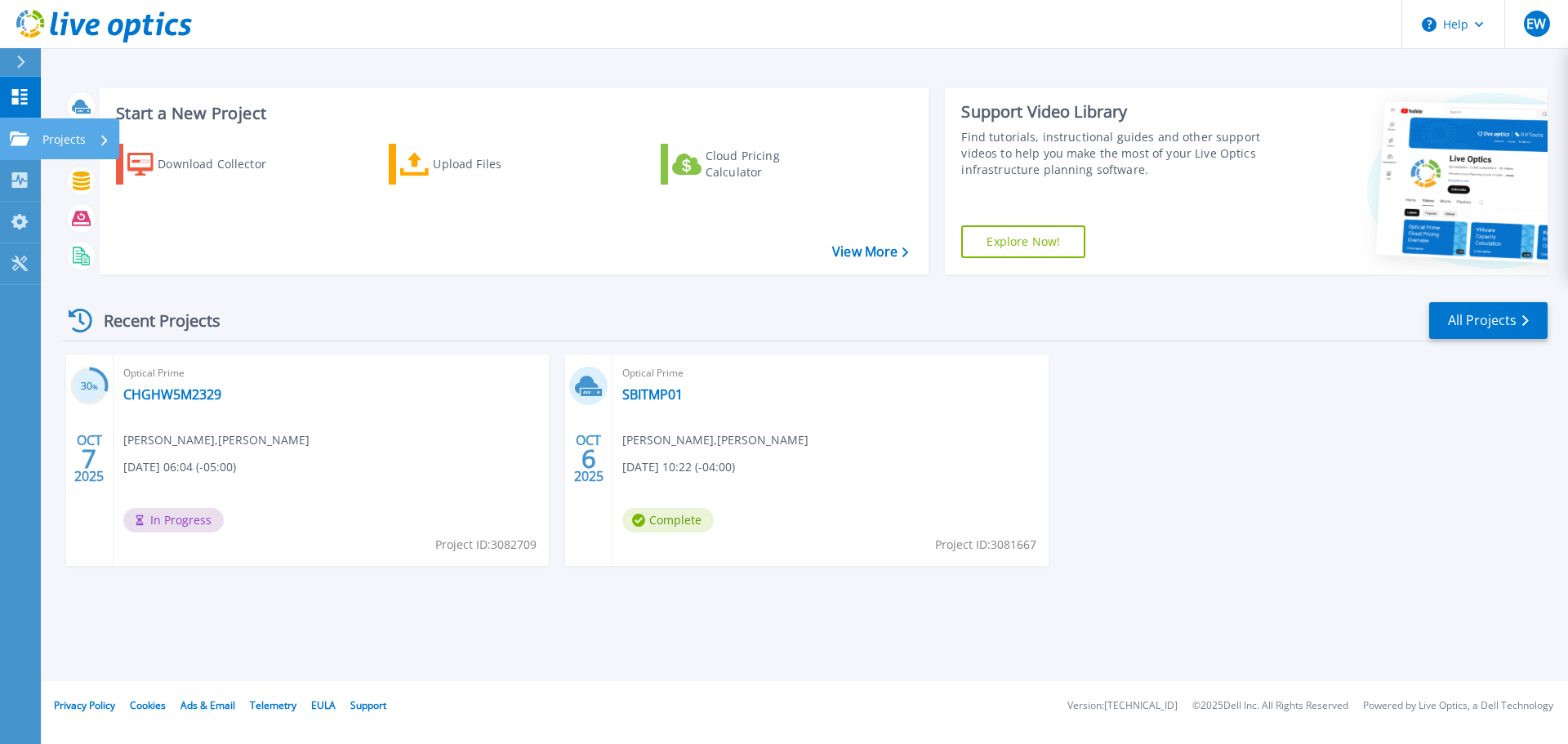
click at [32, 134] on link "Projects Projects" at bounding box center [20, 139] width 40 height 41
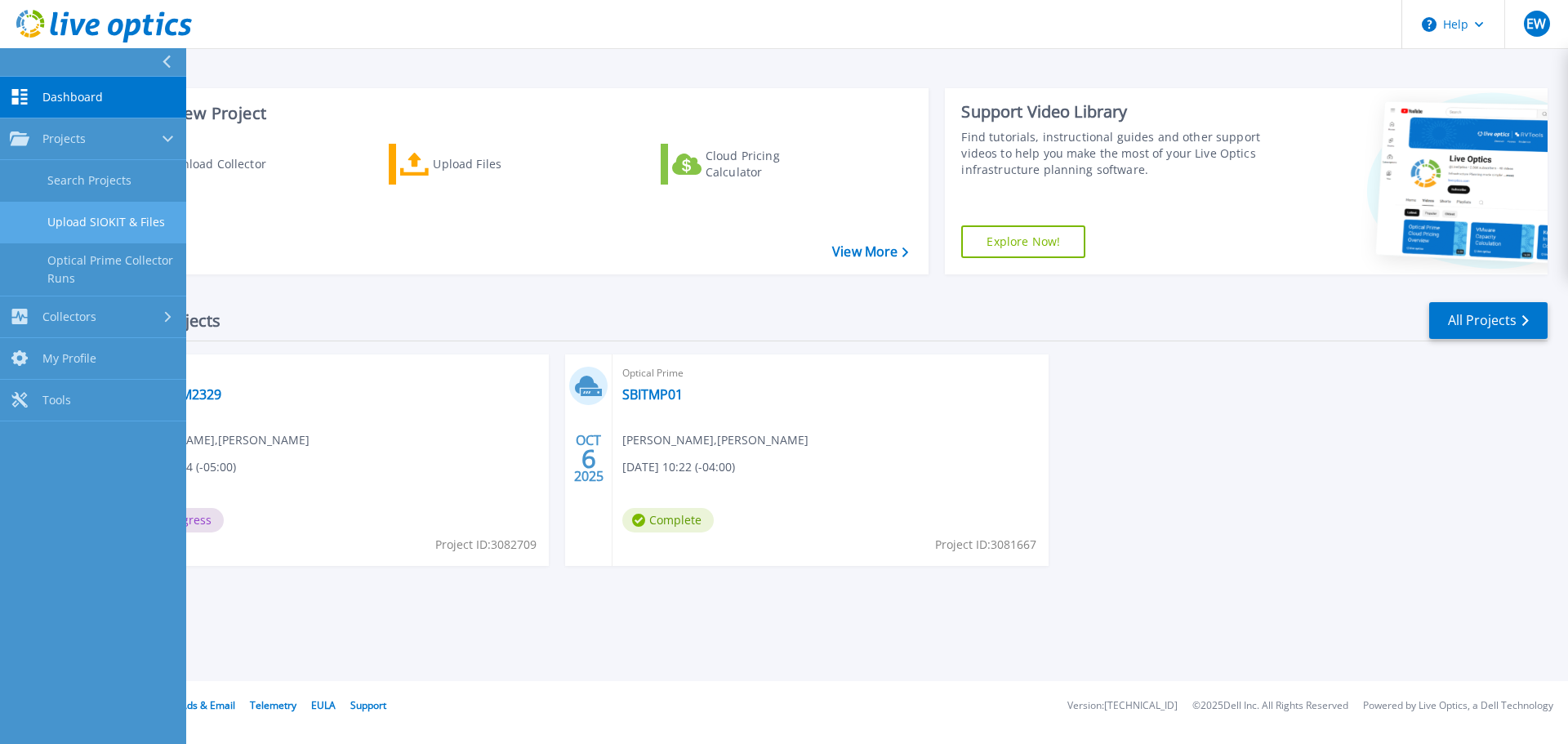
click at [104, 220] on link "Upload SIOKIT & Files" at bounding box center [93, 222] width 186 height 41
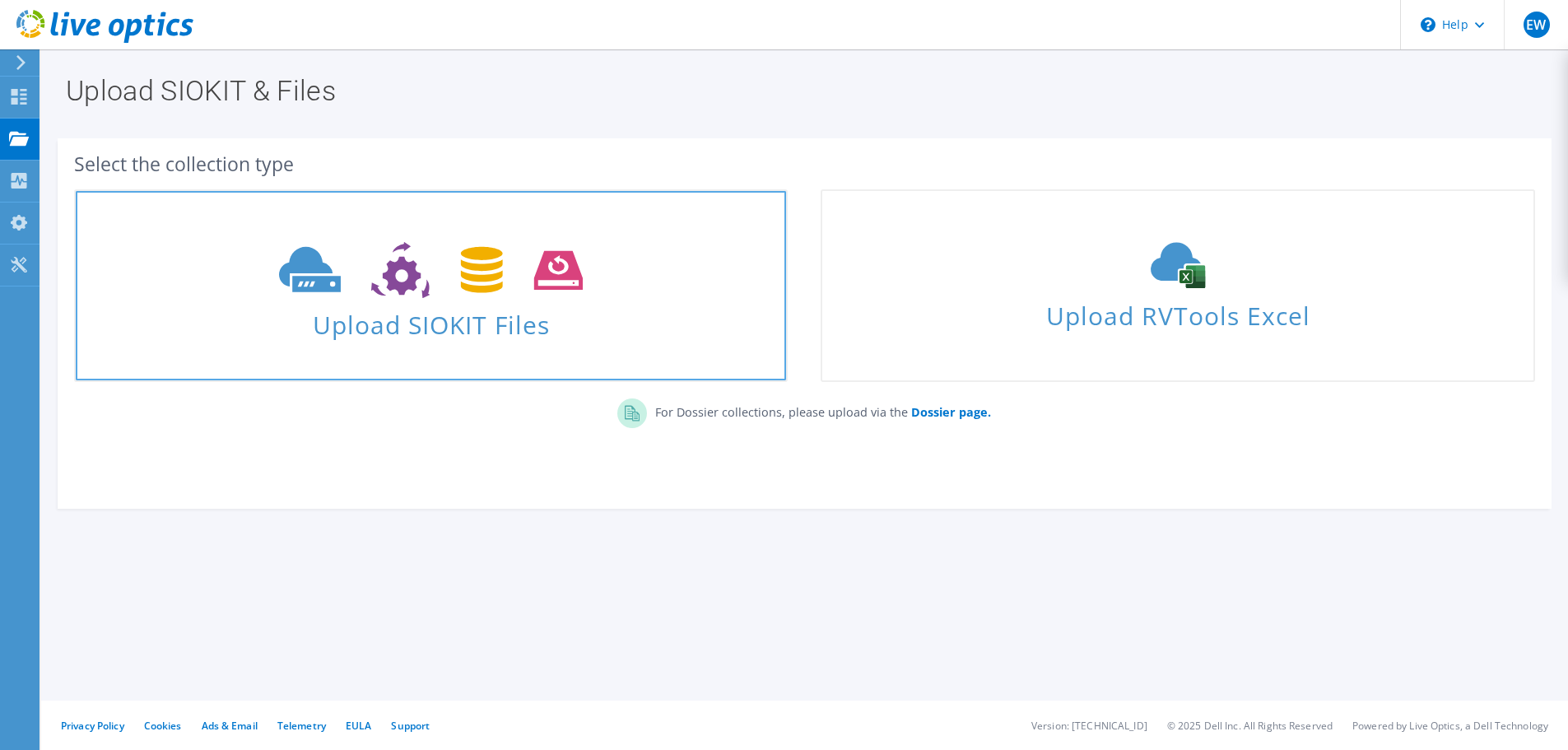
click at [500, 316] on span "Upload SIOKIT Files" at bounding box center [431, 319] width 710 height 35
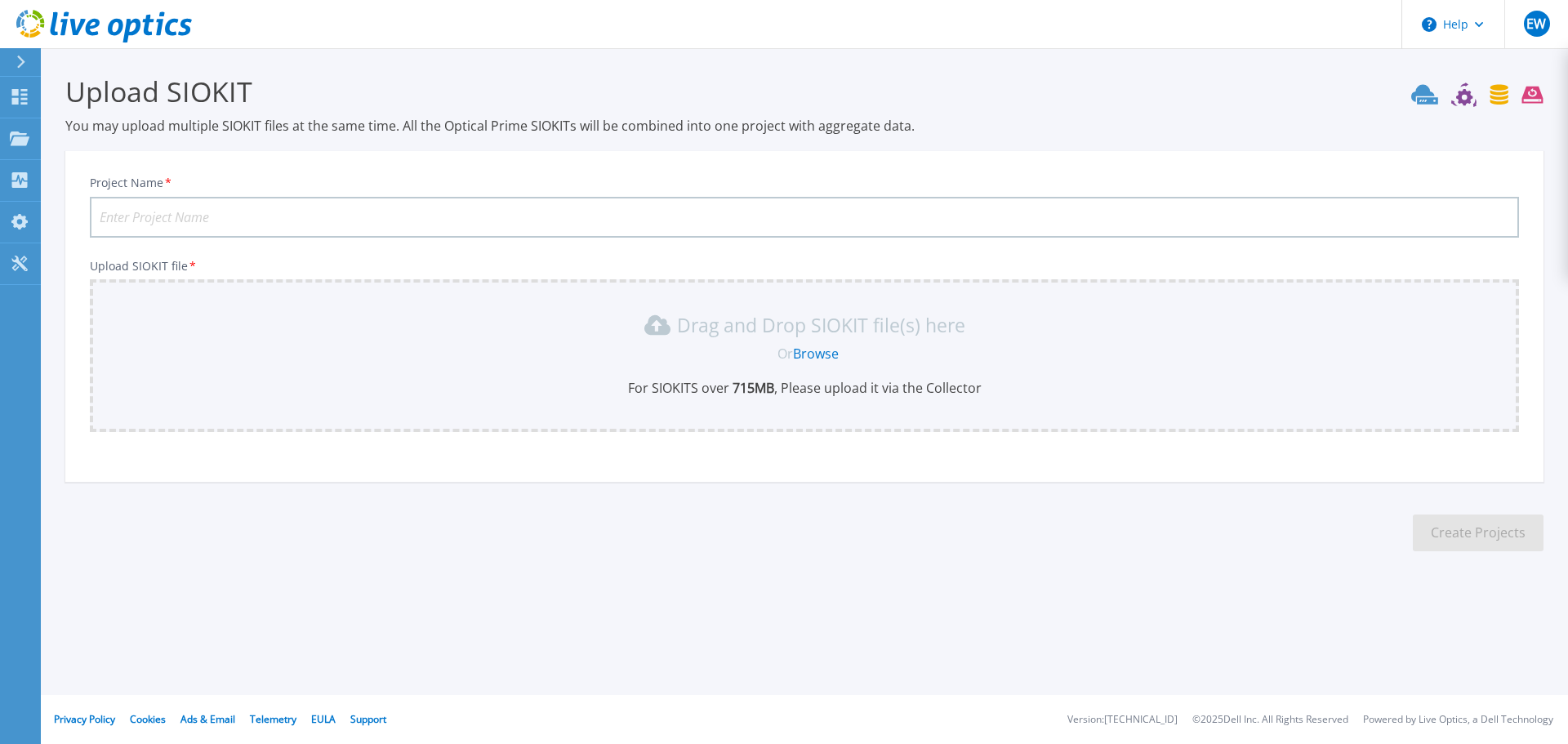
click at [697, 316] on p "Drag and Drop SIOKIT file(s) here" at bounding box center [821, 324] width 288 height 16
click at [832, 350] on link "Browse" at bounding box center [816, 353] width 46 height 18
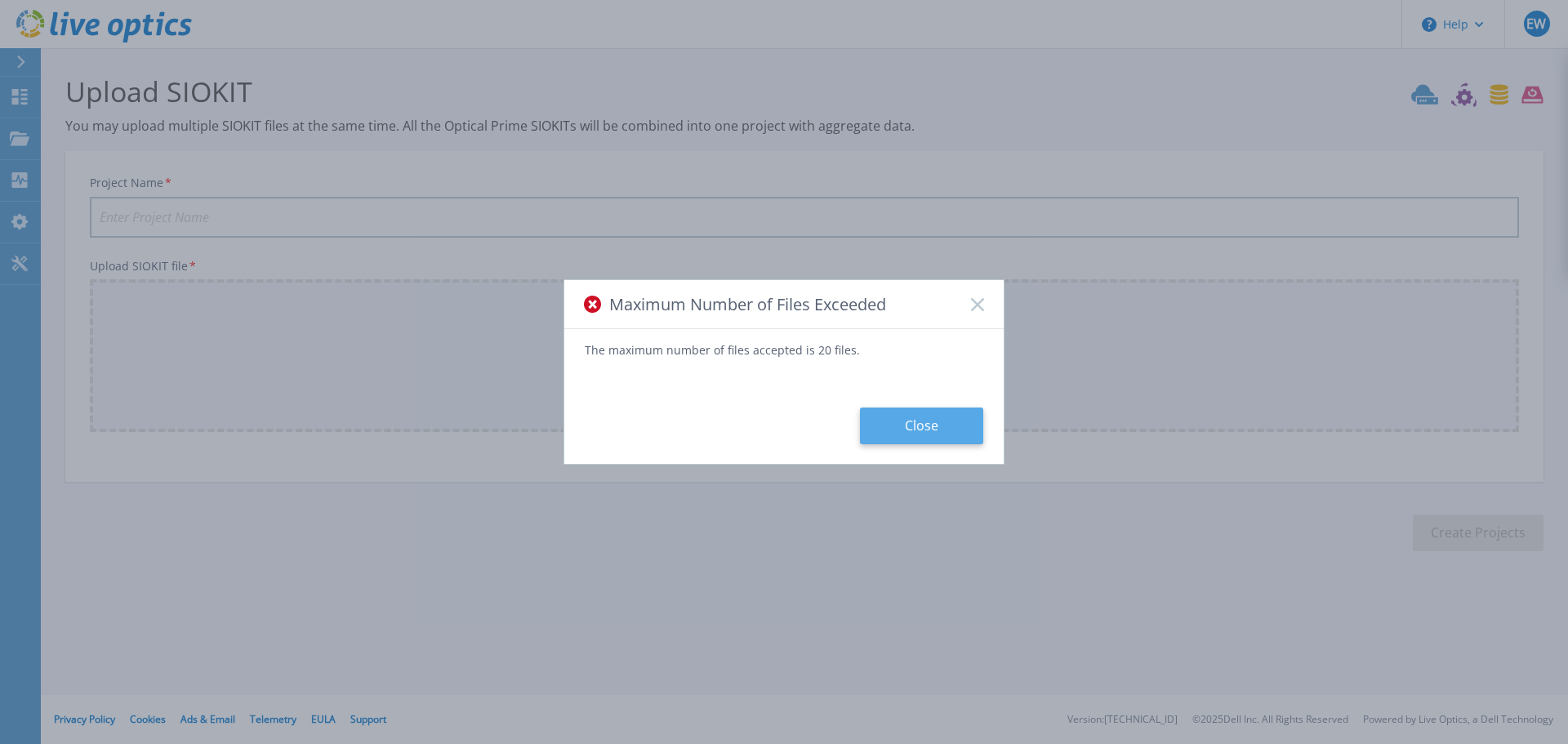
click at [918, 421] on button "Close" at bounding box center [921, 426] width 123 height 37
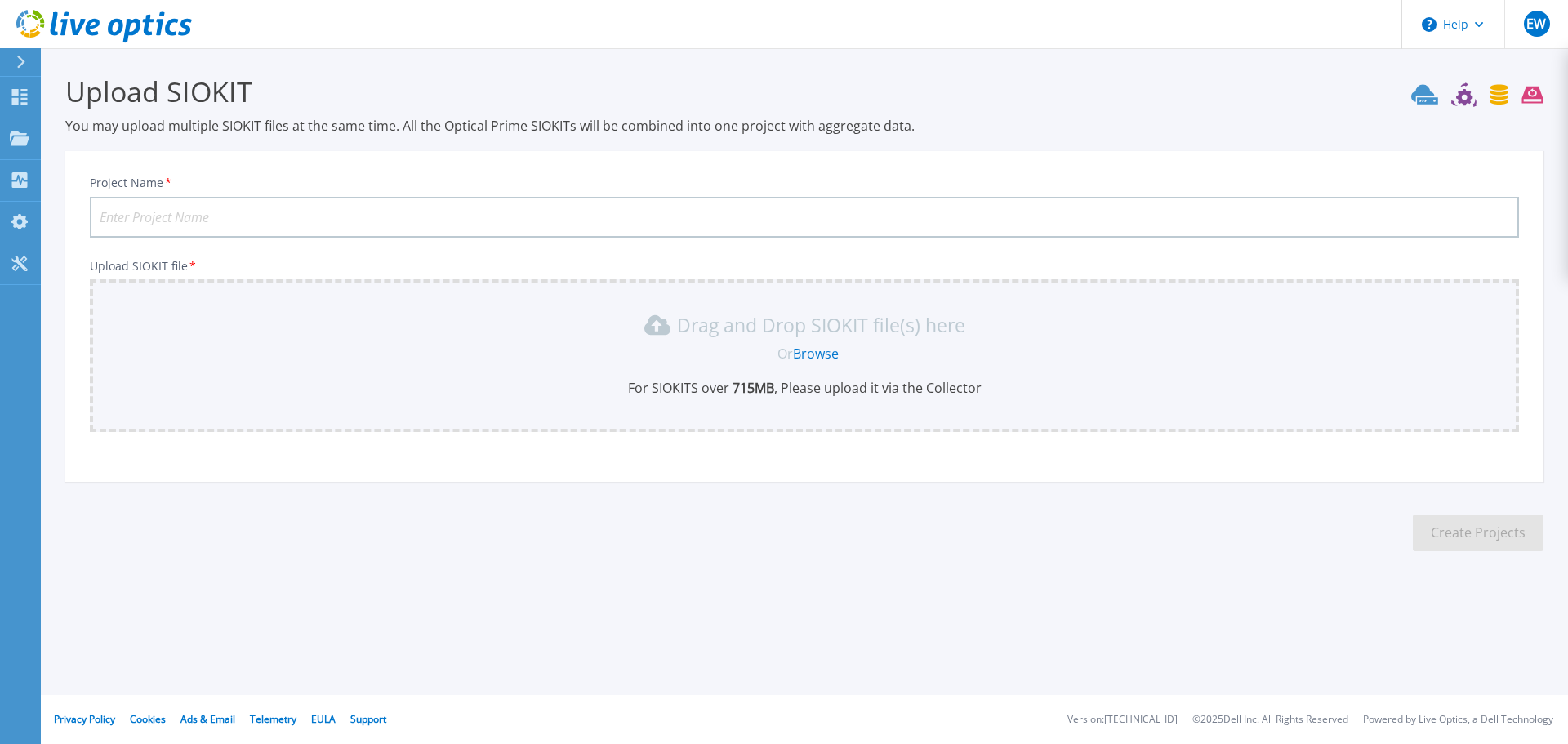
click at [806, 357] on link "Browse" at bounding box center [816, 353] width 46 height 18
click at [76, 137] on p "Projects" at bounding box center [64, 139] width 43 height 42
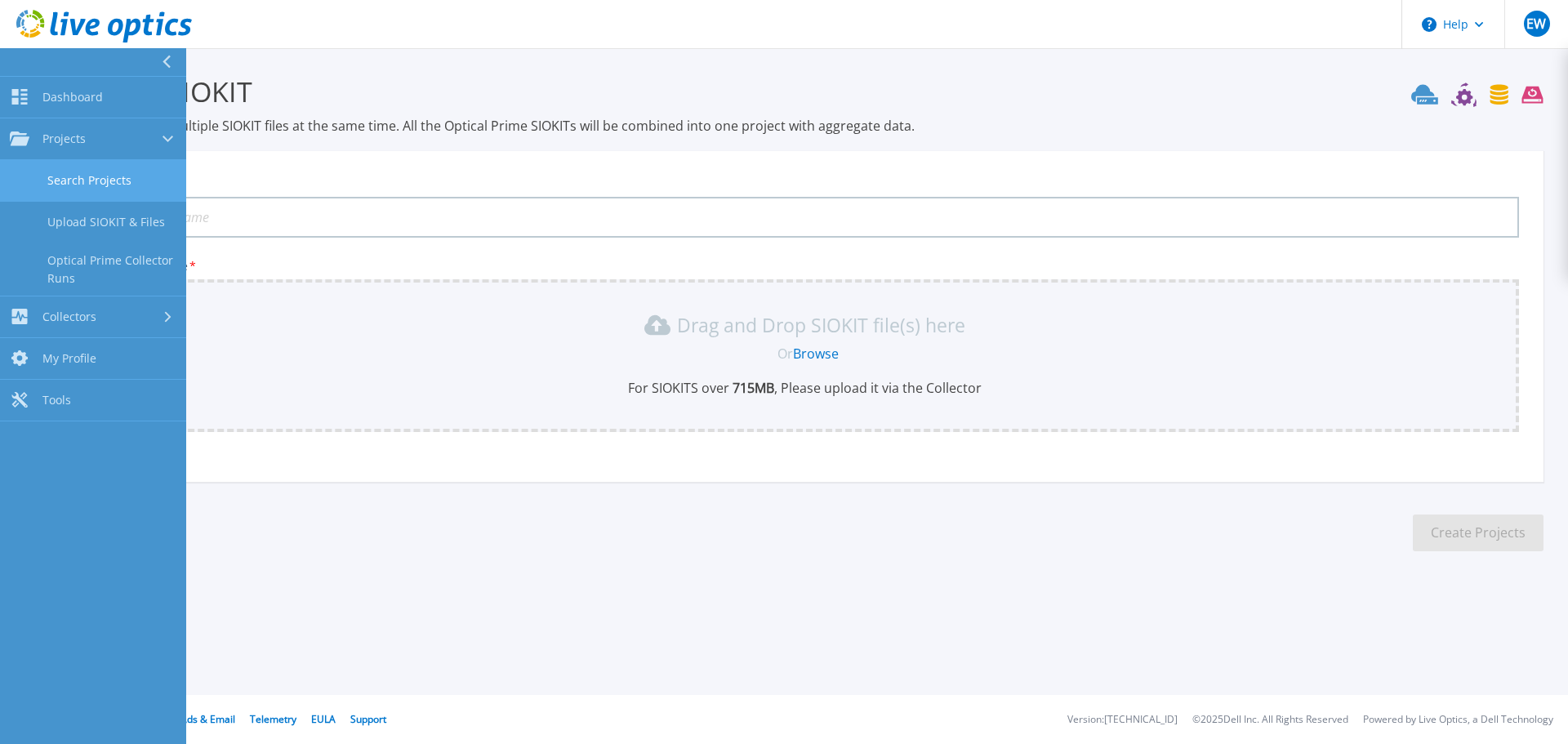
click at [119, 176] on link "Search Projects" at bounding box center [93, 181] width 186 height 41
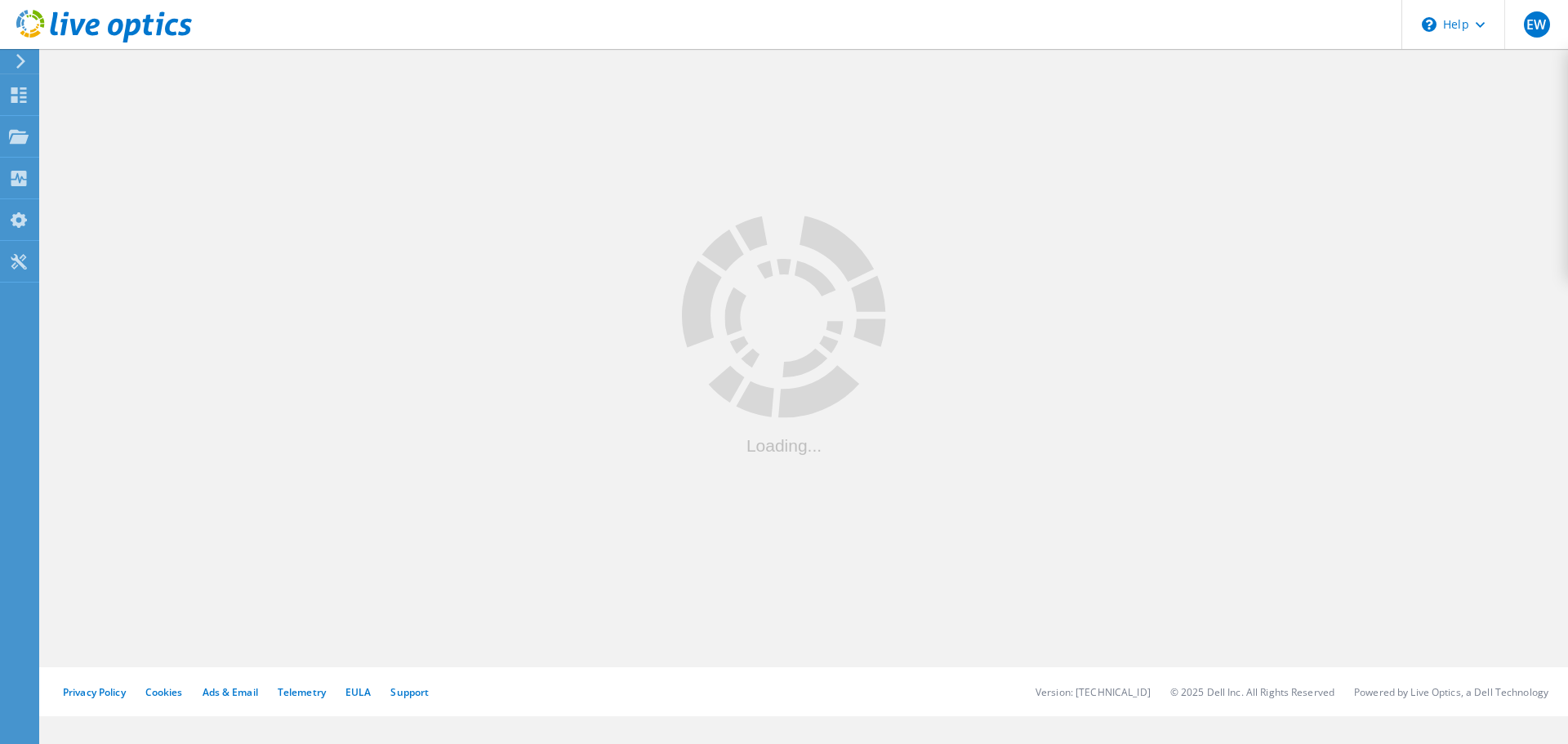
click at [65, 92] on div at bounding box center [804, 357] width 1528 height 622
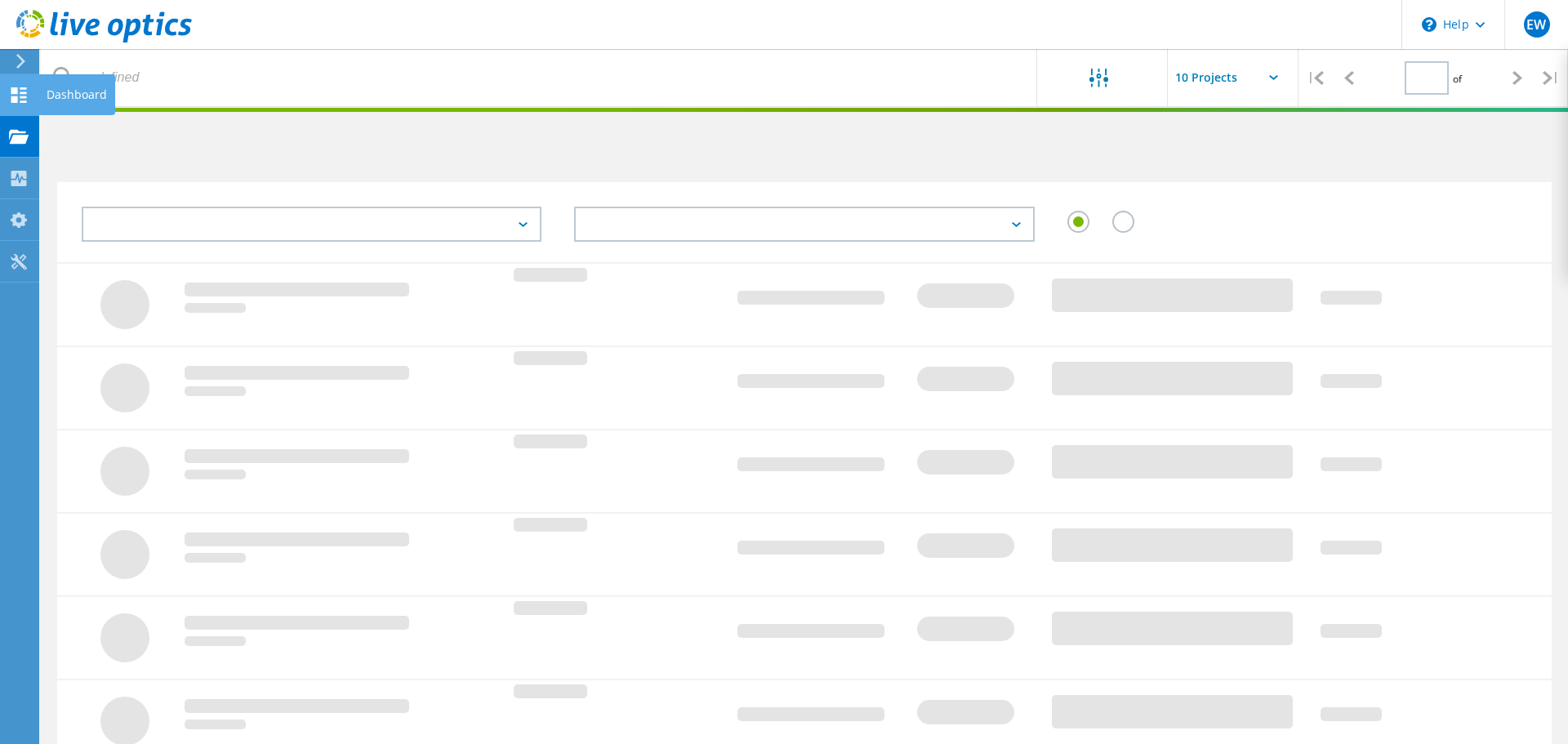
click at [44, 95] on div "Dashboard" at bounding box center [77, 94] width 77 height 40
type input "1"
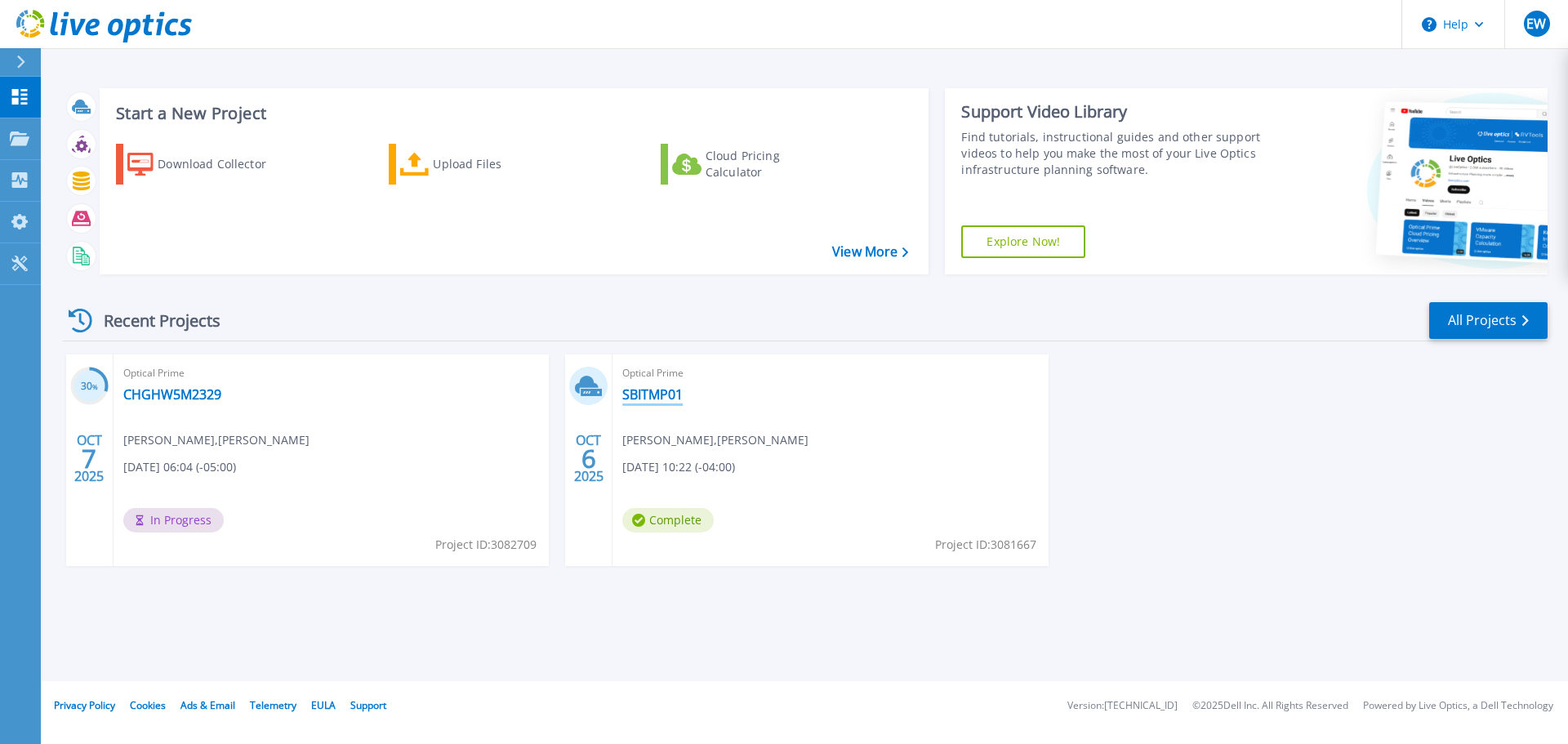
click at [645, 402] on link "SBITMP01" at bounding box center [653, 394] width 60 height 16
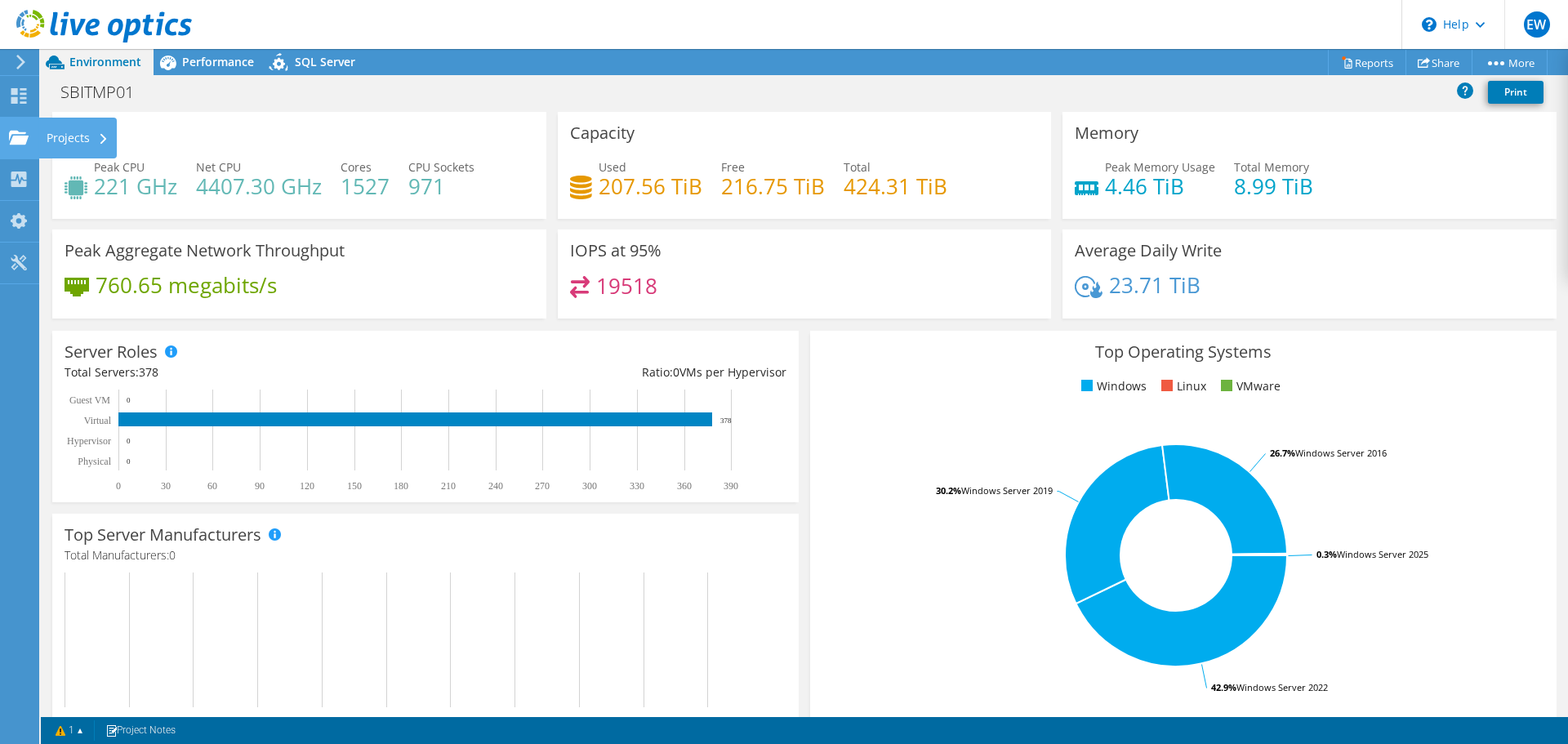
click at [80, 138] on div "Projects" at bounding box center [77, 137] width 78 height 40
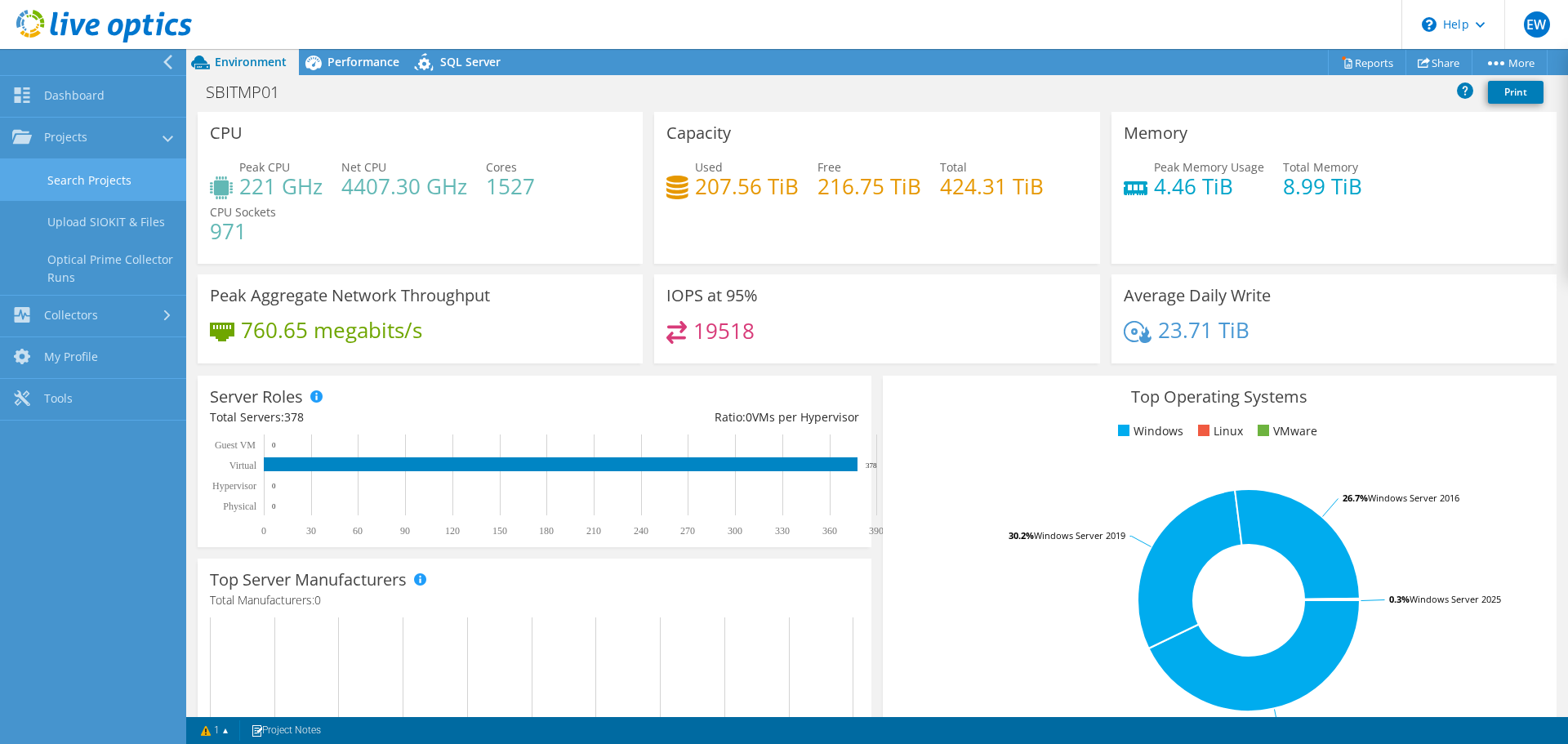
click at [98, 175] on link "Search Projects" at bounding box center [93, 180] width 186 height 41
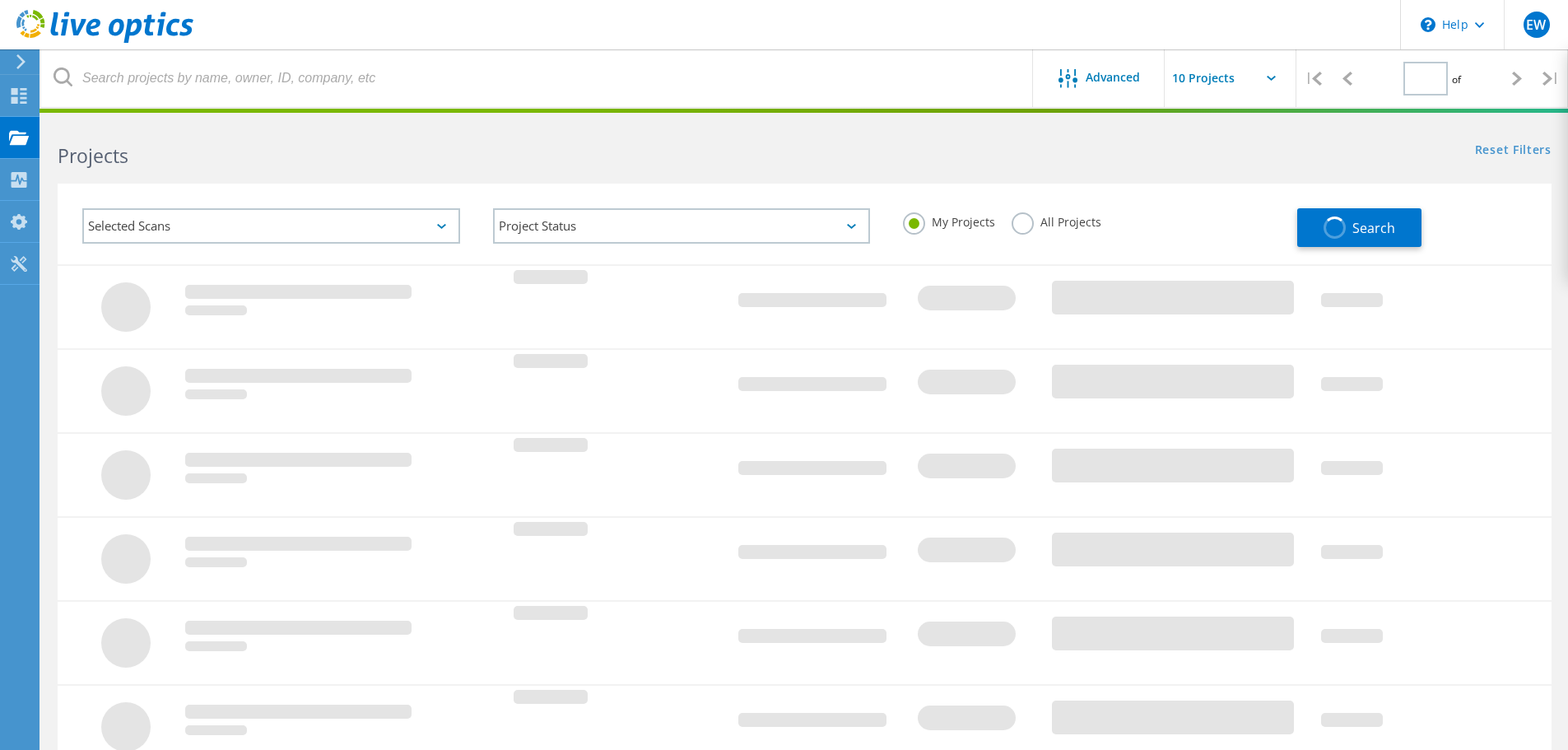
type input "1"
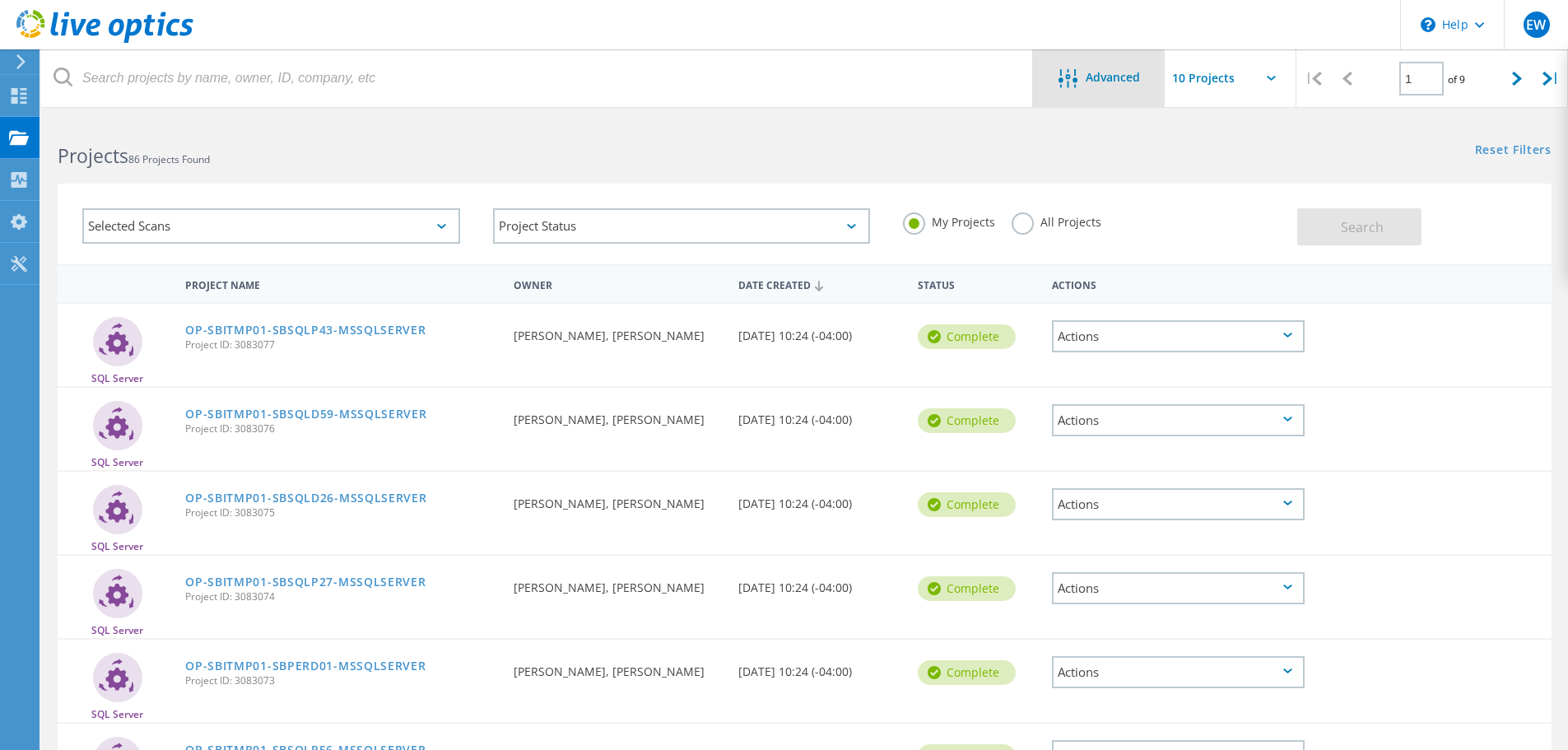
click at [1115, 91] on div "Advanced" at bounding box center [1098, 78] width 132 height 58
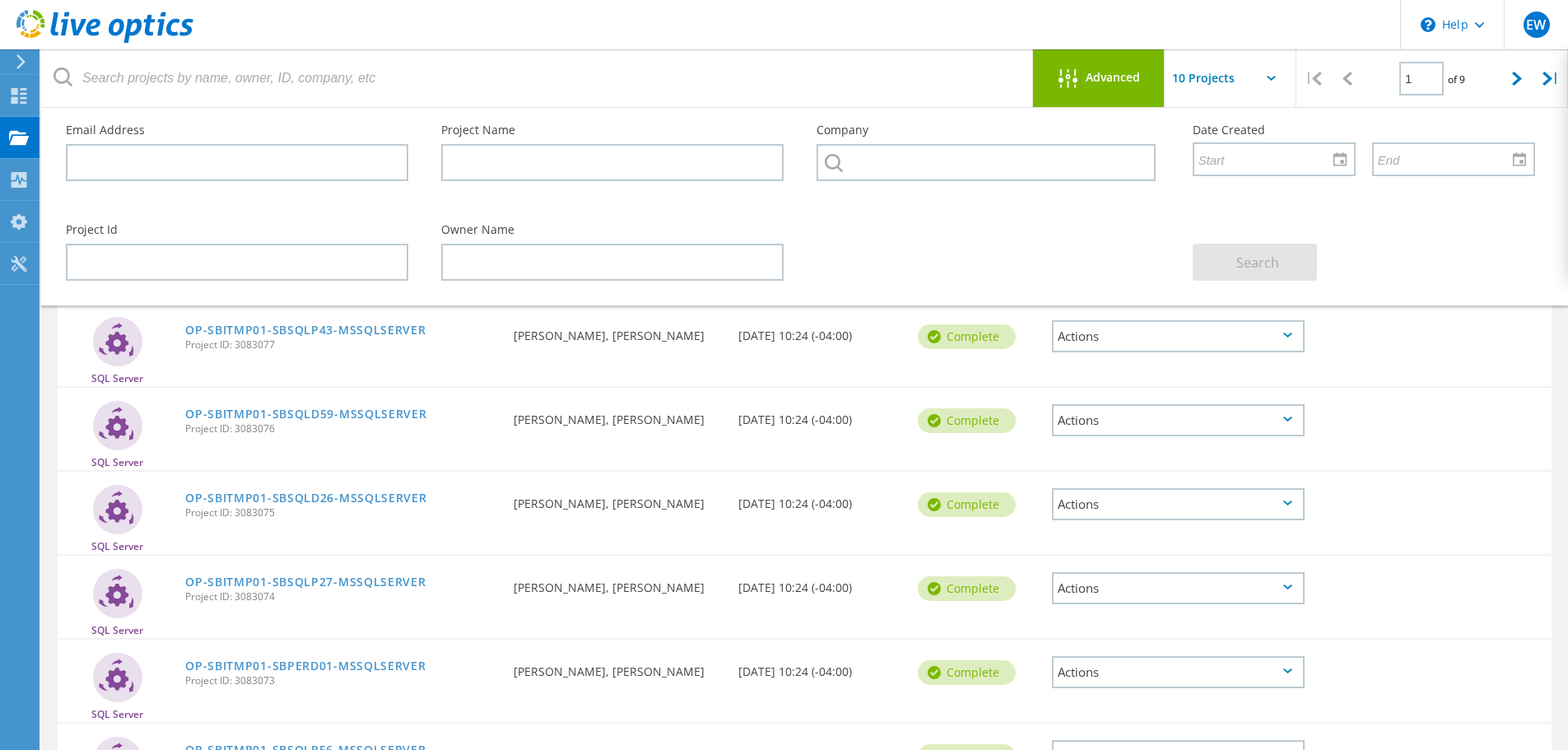
click at [1416, 235] on div "Search" at bounding box center [1363, 253] width 375 height 90
click at [1057, 90] on div "Advanced" at bounding box center [1098, 78] width 132 height 58
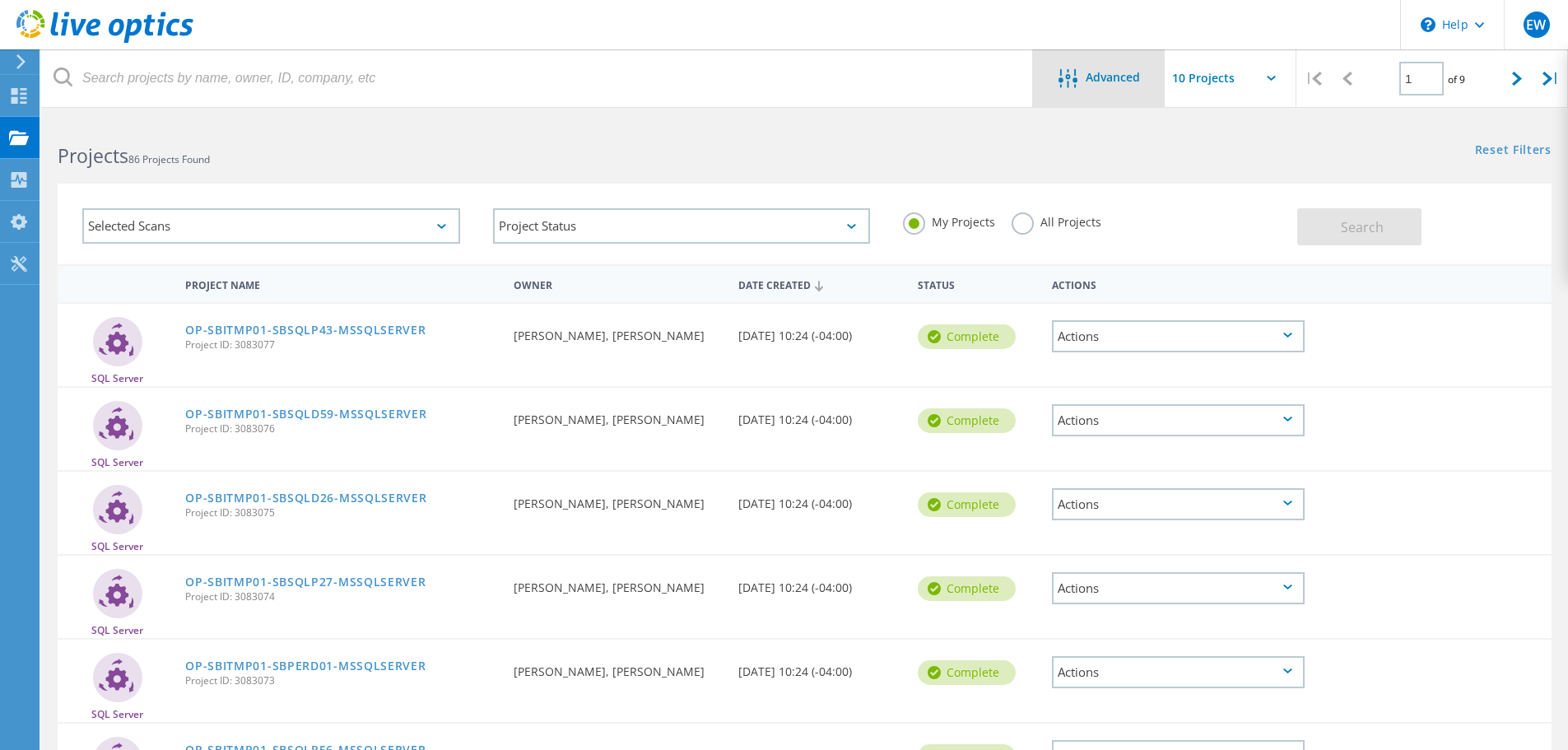
click at [1136, 80] on span "Advanced" at bounding box center [1112, 77] width 54 height 11
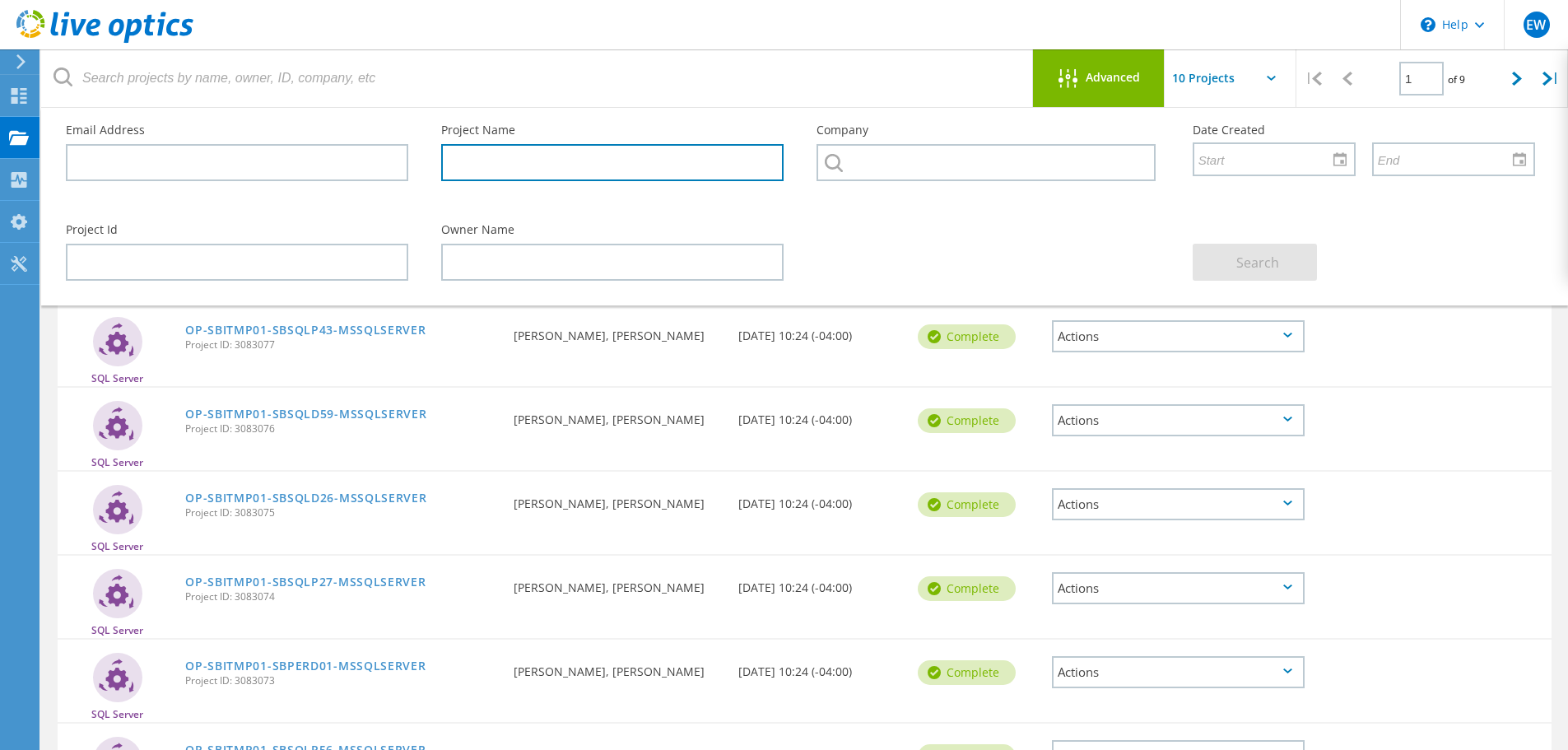
click at [598, 167] on input "text" at bounding box center [612, 162] width 343 height 37
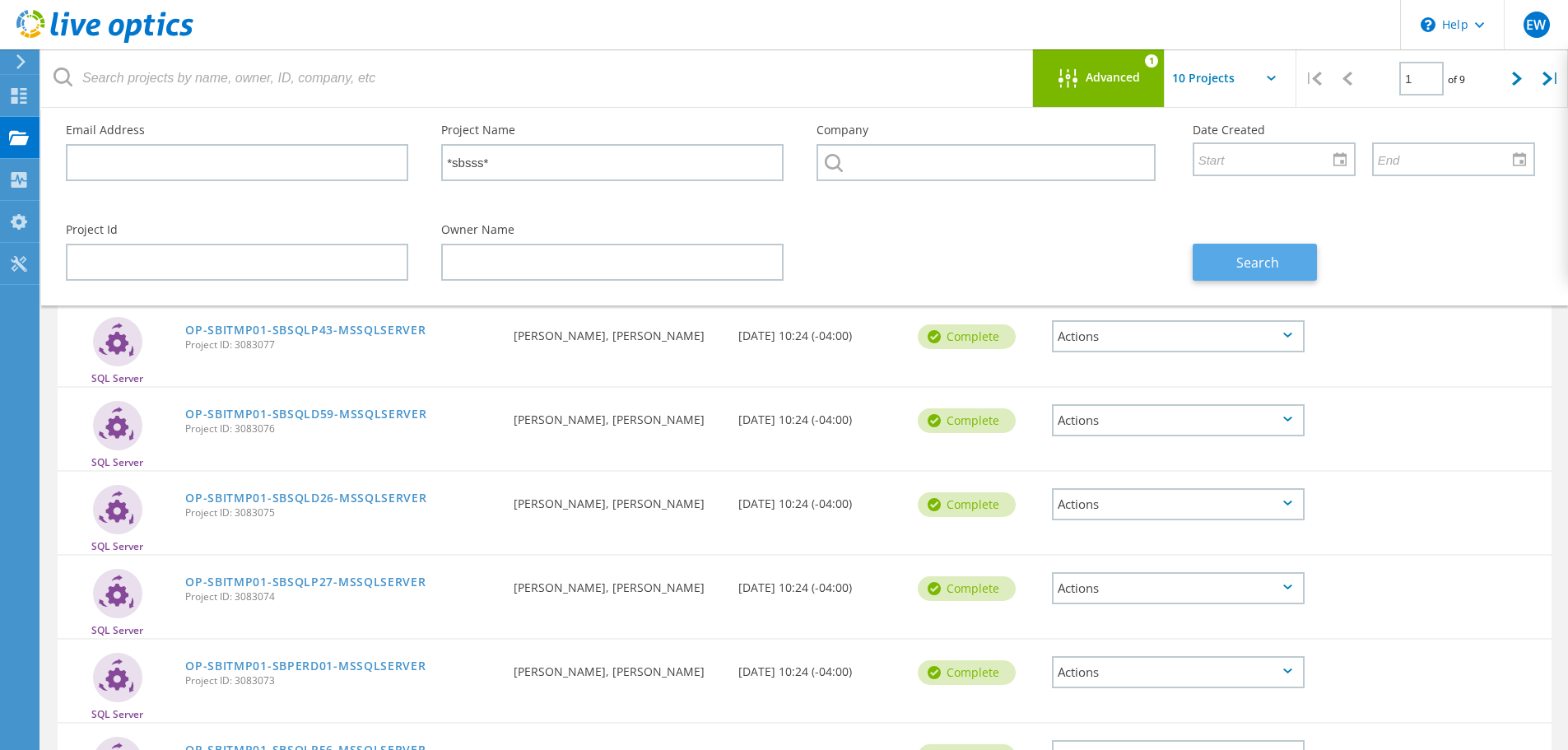
click at [1281, 256] on button "Search" at bounding box center [1255, 262] width 124 height 37
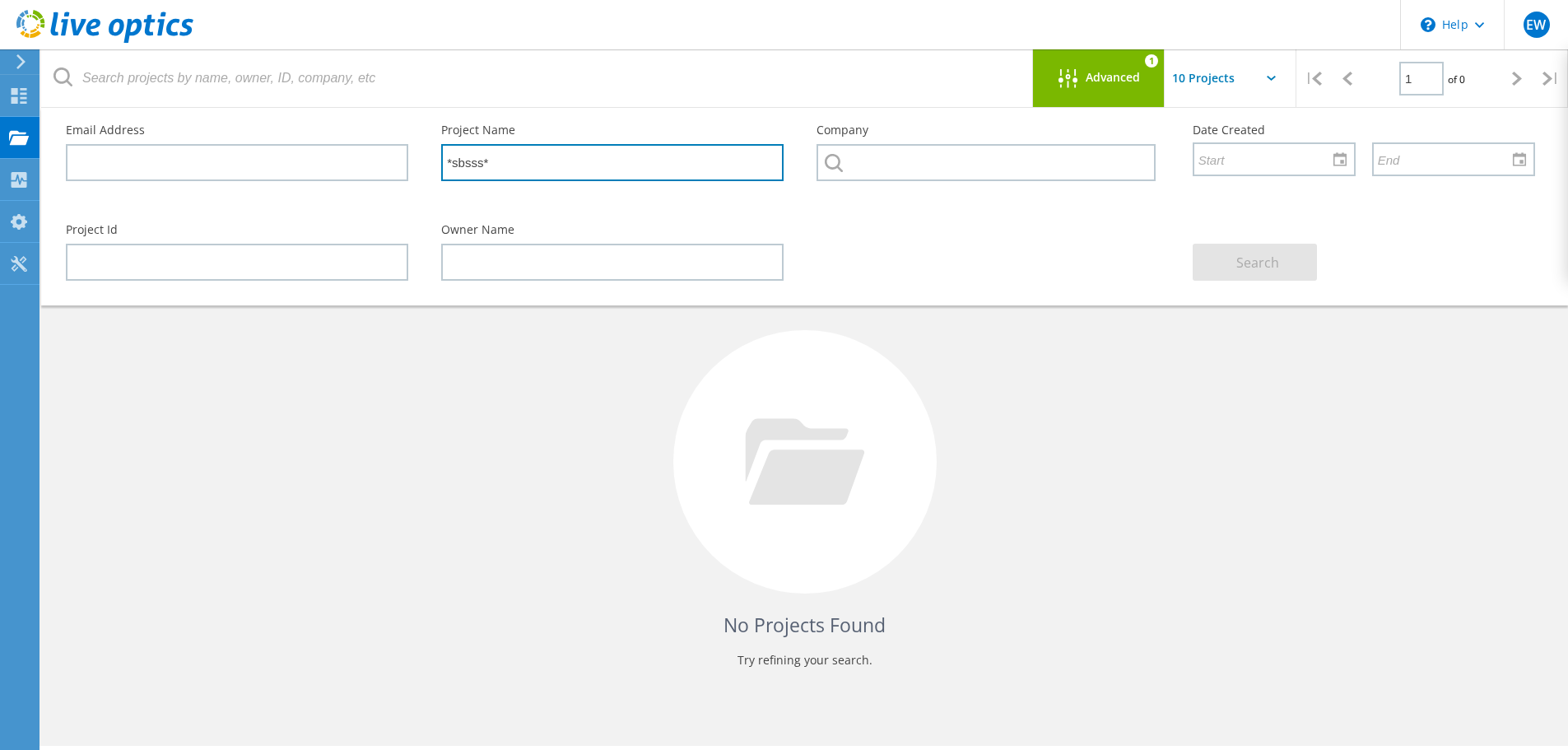
click at [511, 159] on input "*sbsss*" at bounding box center [612, 162] width 343 height 37
drag, startPoint x: 449, startPoint y: 163, endPoint x: 437, endPoint y: 163, distance: 12.0
click at [437, 163] on div "Project Name *sbsss" at bounding box center [611, 153] width 375 height 90
type input "sbsss"
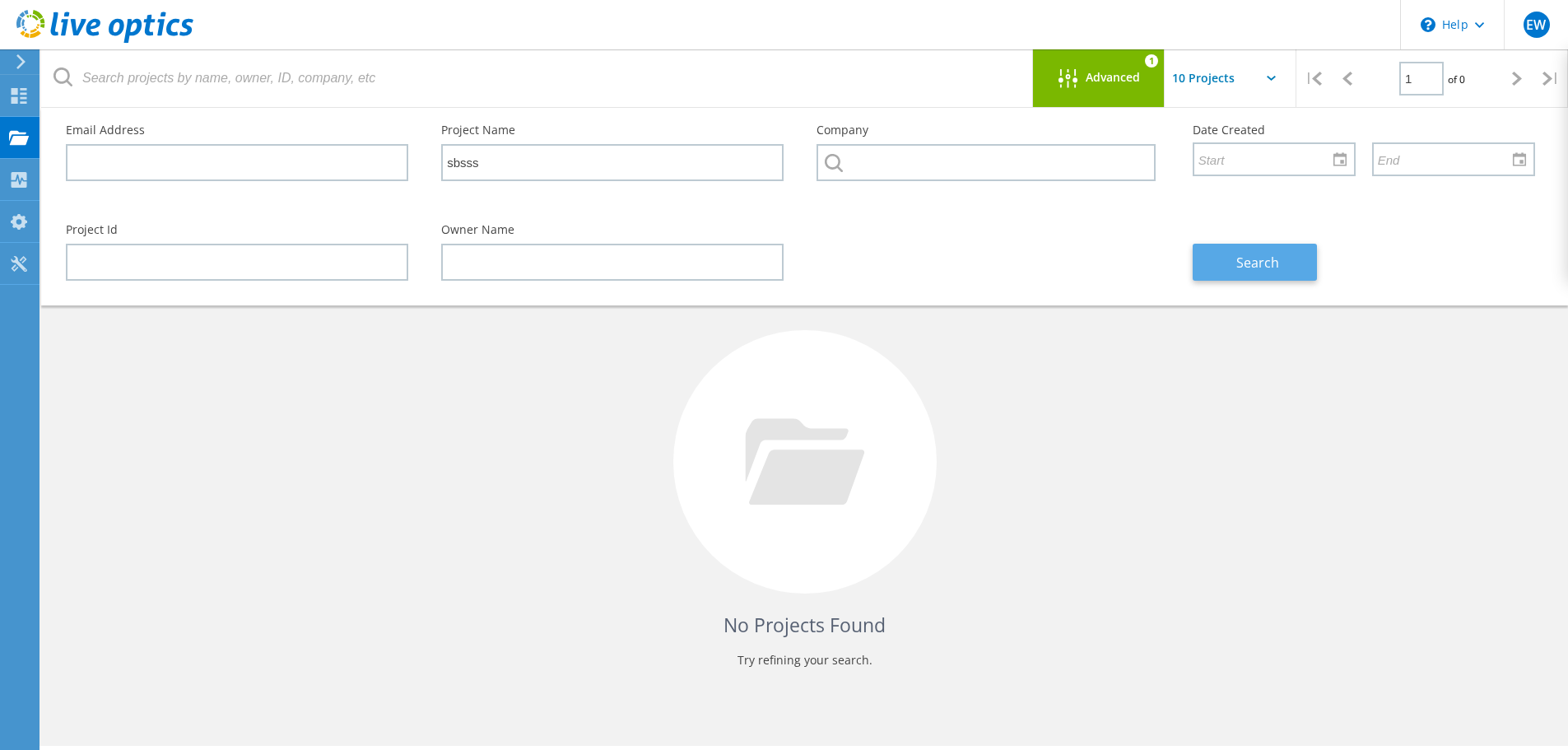
click at [1275, 263] on span "Search" at bounding box center [1258, 262] width 43 height 18
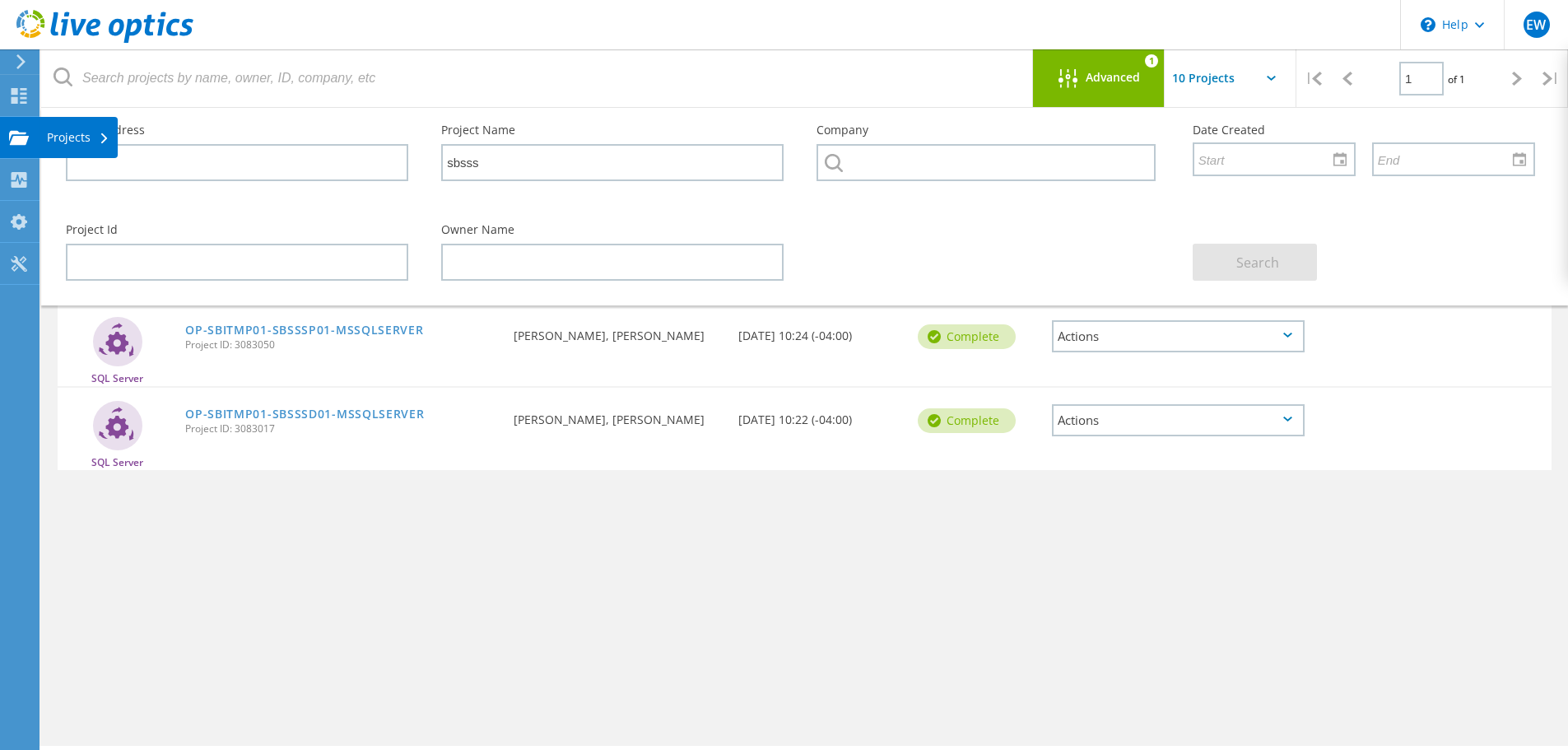
click at [65, 136] on div "Projects" at bounding box center [78, 138] width 63 height 11
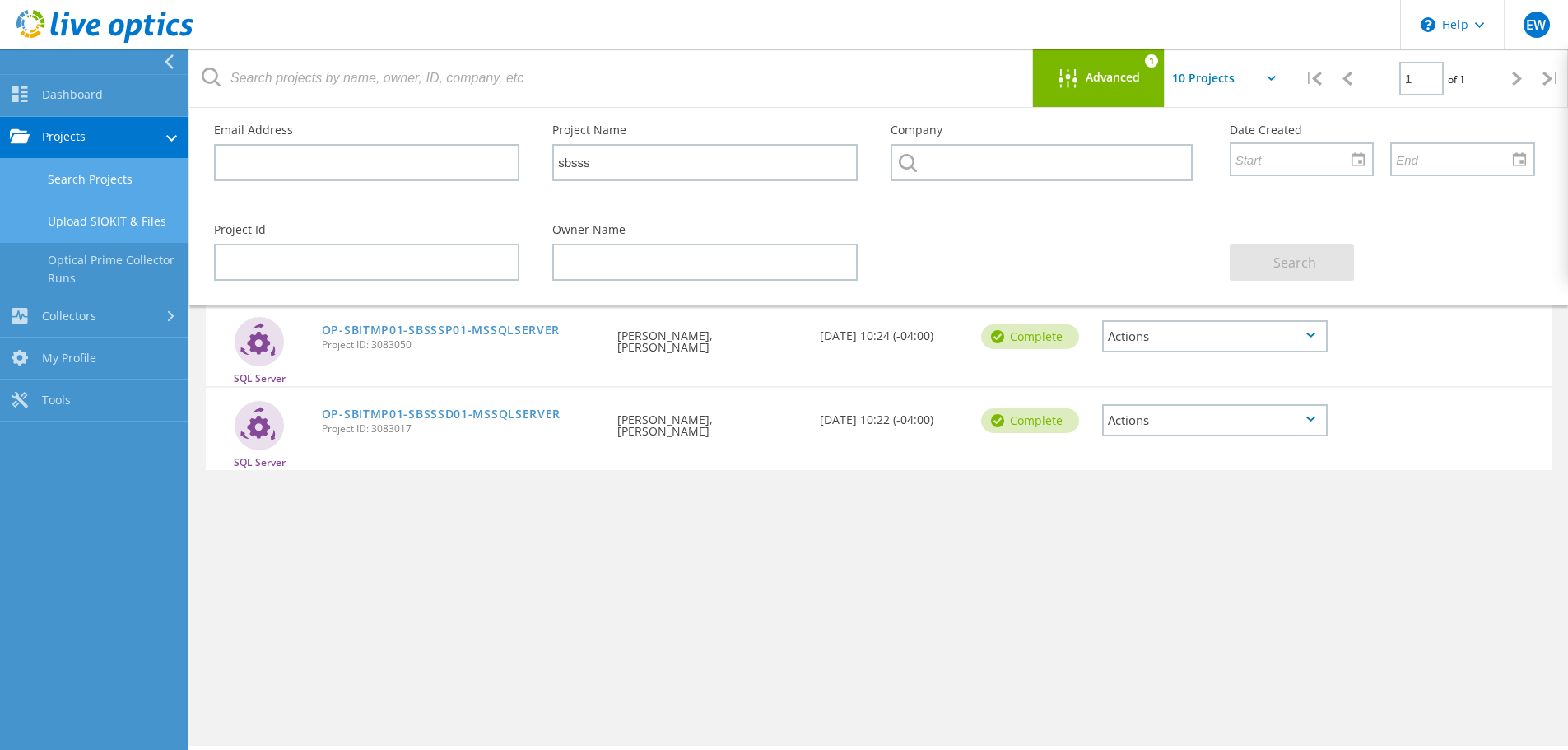
click at [85, 224] on link "Upload SIOKIT & Files" at bounding box center [94, 222] width 188 height 42
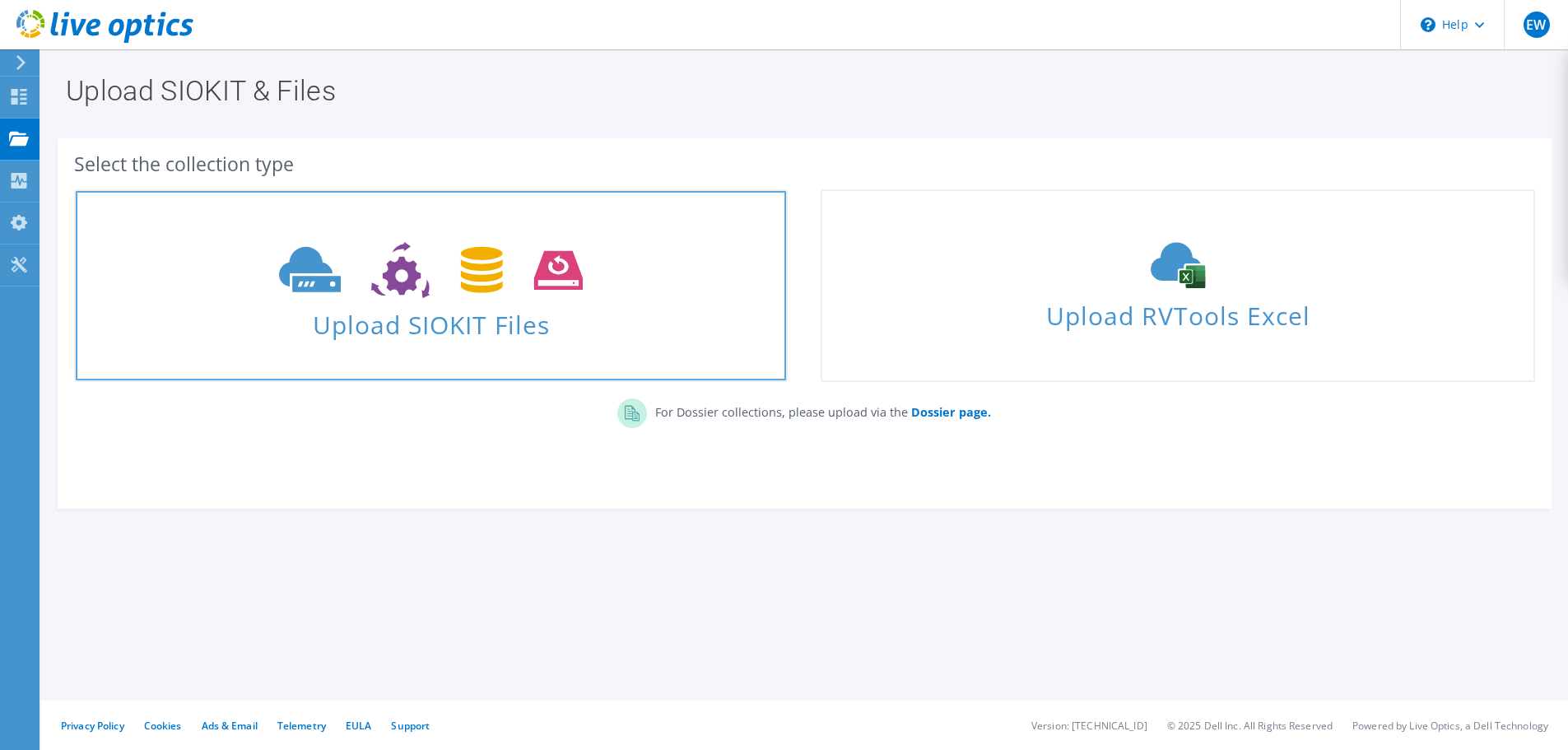
click at [534, 310] on span "Upload SIOKIT Files" at bounding box center [431, 319] width 710 height 35
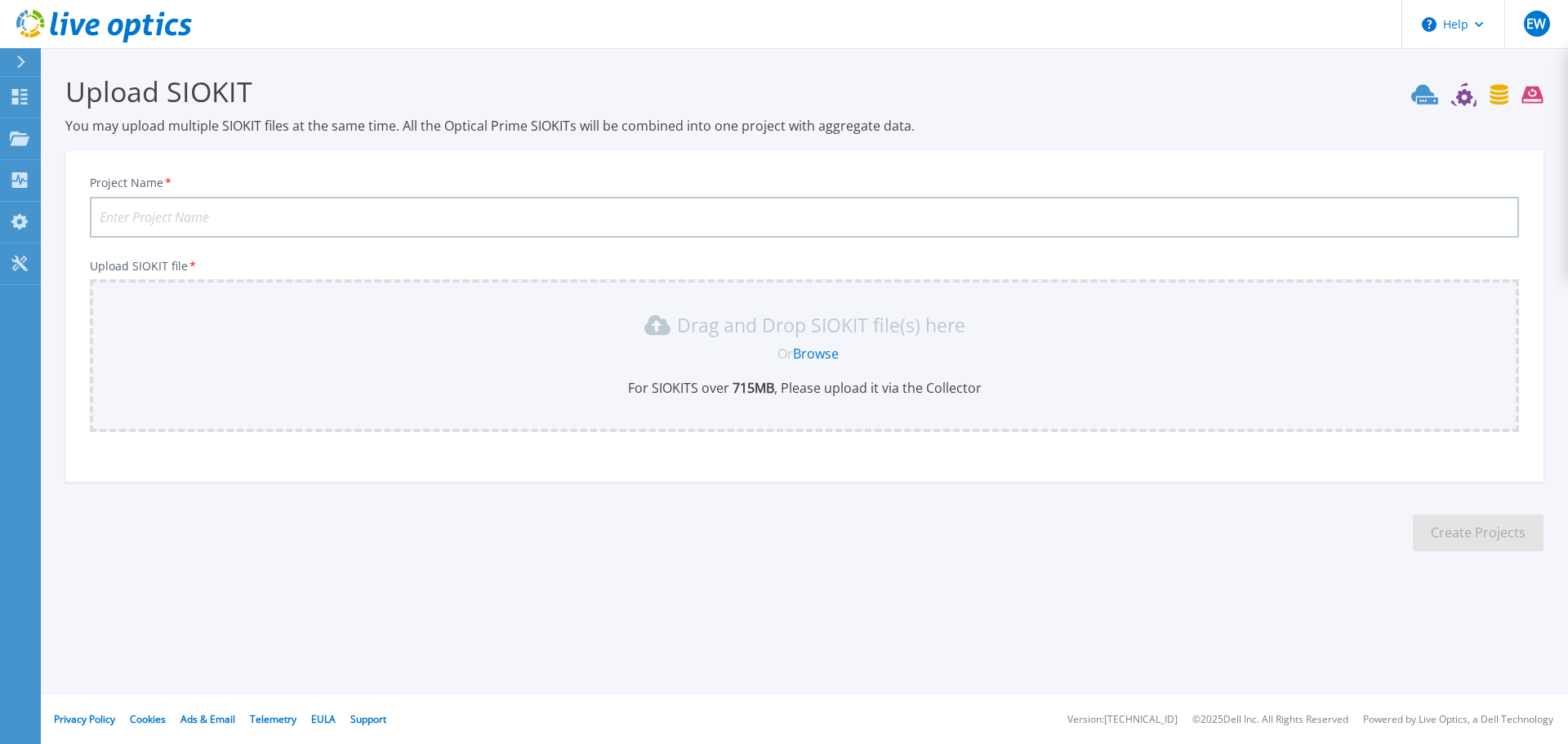
click at [737, 292] on div "Drag and Drop SIOKIT file(s) here Or Browse For SIOKITS over 715 MB , Please up…" at bounding box center [804, 356] width 1430 height 153
click at [826, 354] on link "Browse" at bounding box center [816, 353] width 46 height 18
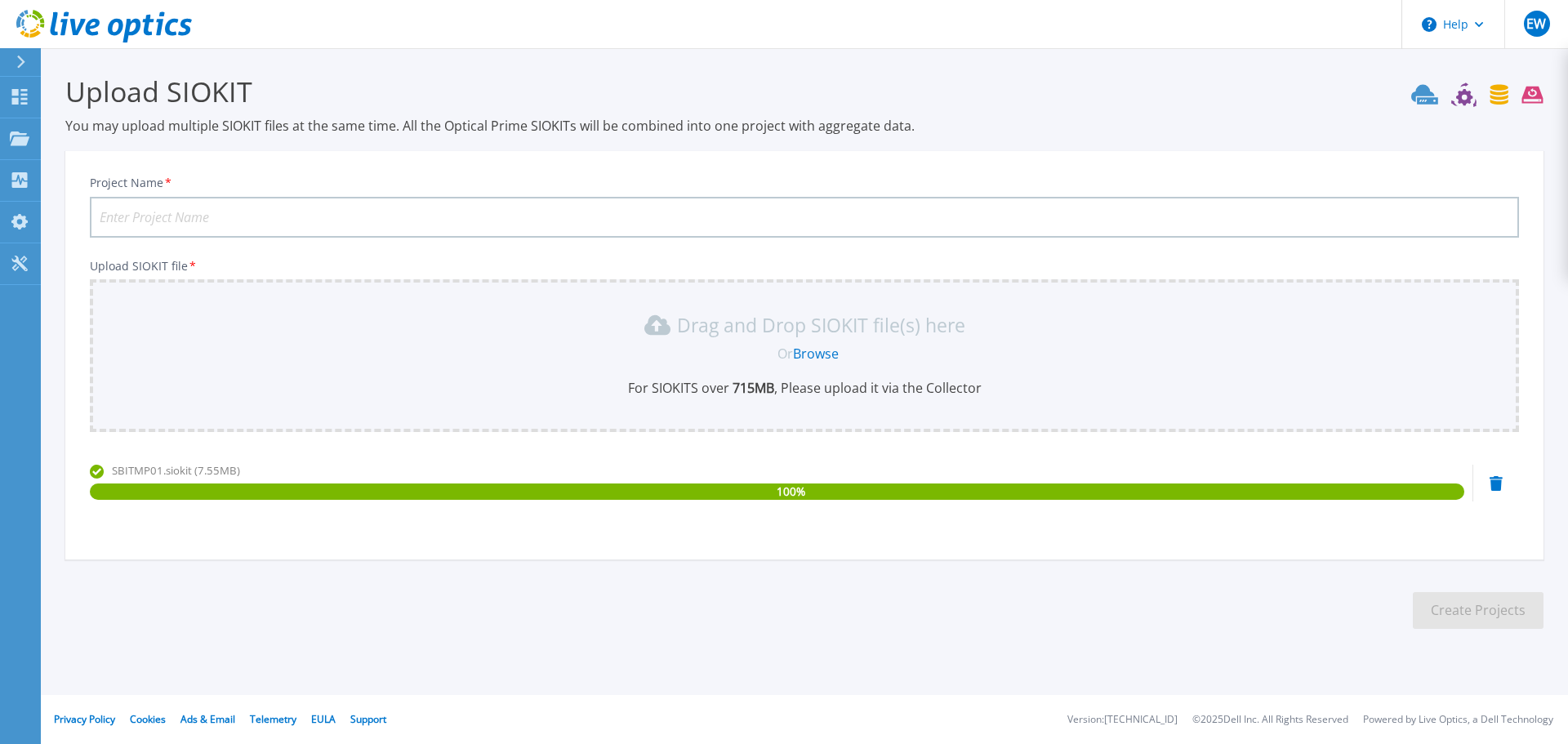
click at [326, 221] on input "Project Name *" at bounding box center [804, 217] width 1430 height 40
click at [52, 142] on p "Projects" at bounding box center [64, 139] width 43 height 42
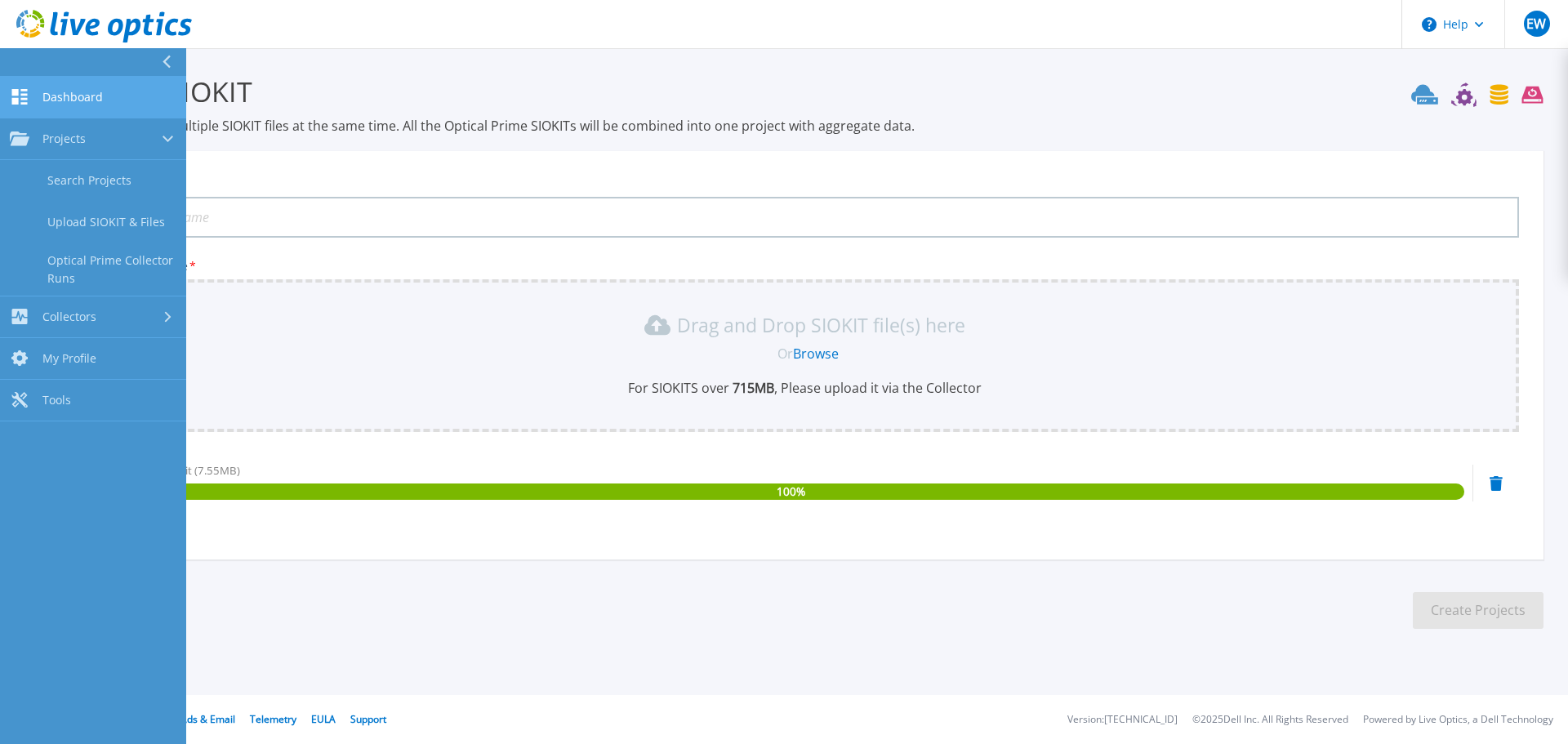
click at [56, 99] on span "Dashboard" at bounding box center [73, 97] width 60 height 15
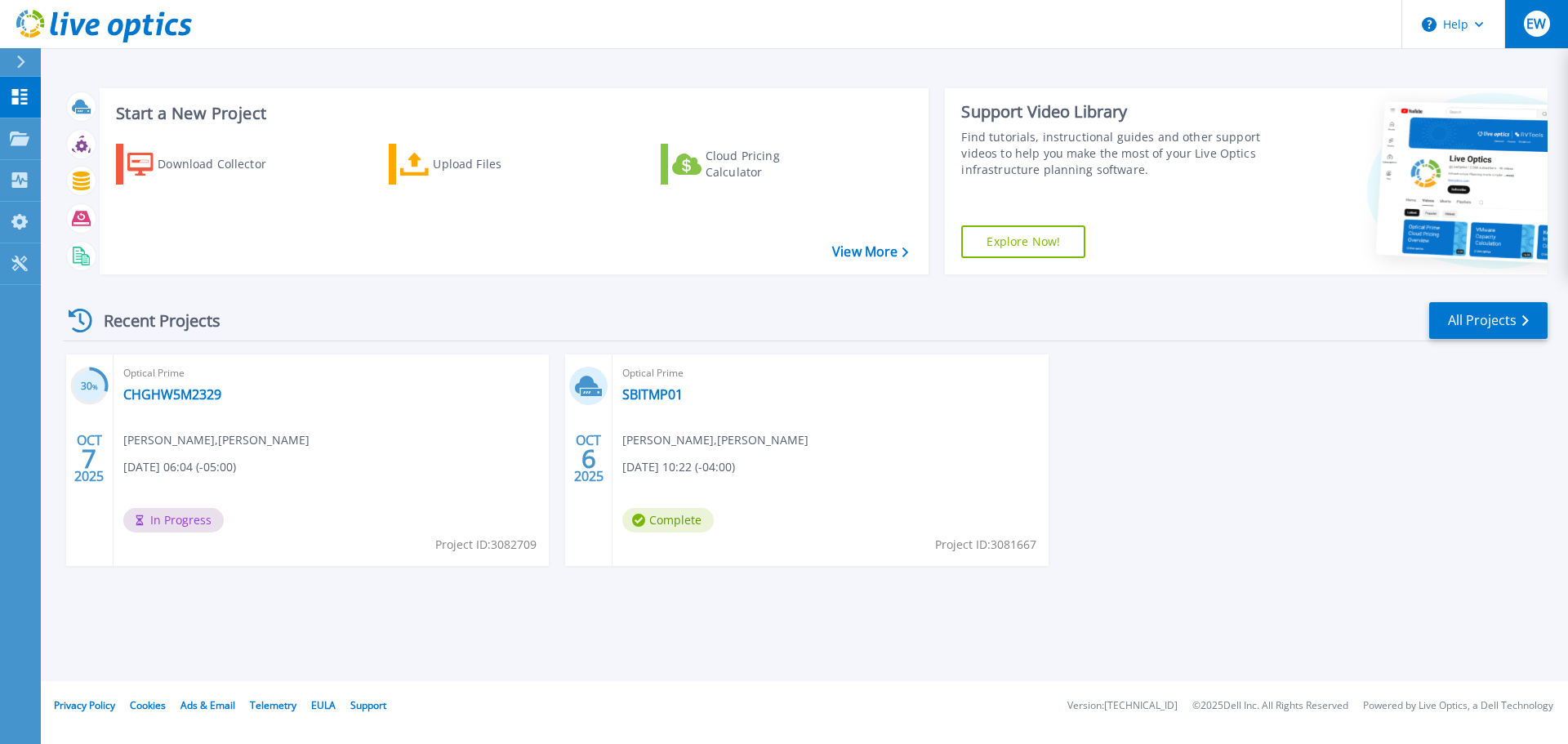
click at [1541, 22] on span "EW" at bounding box center [1536, 24] width 20 height 13
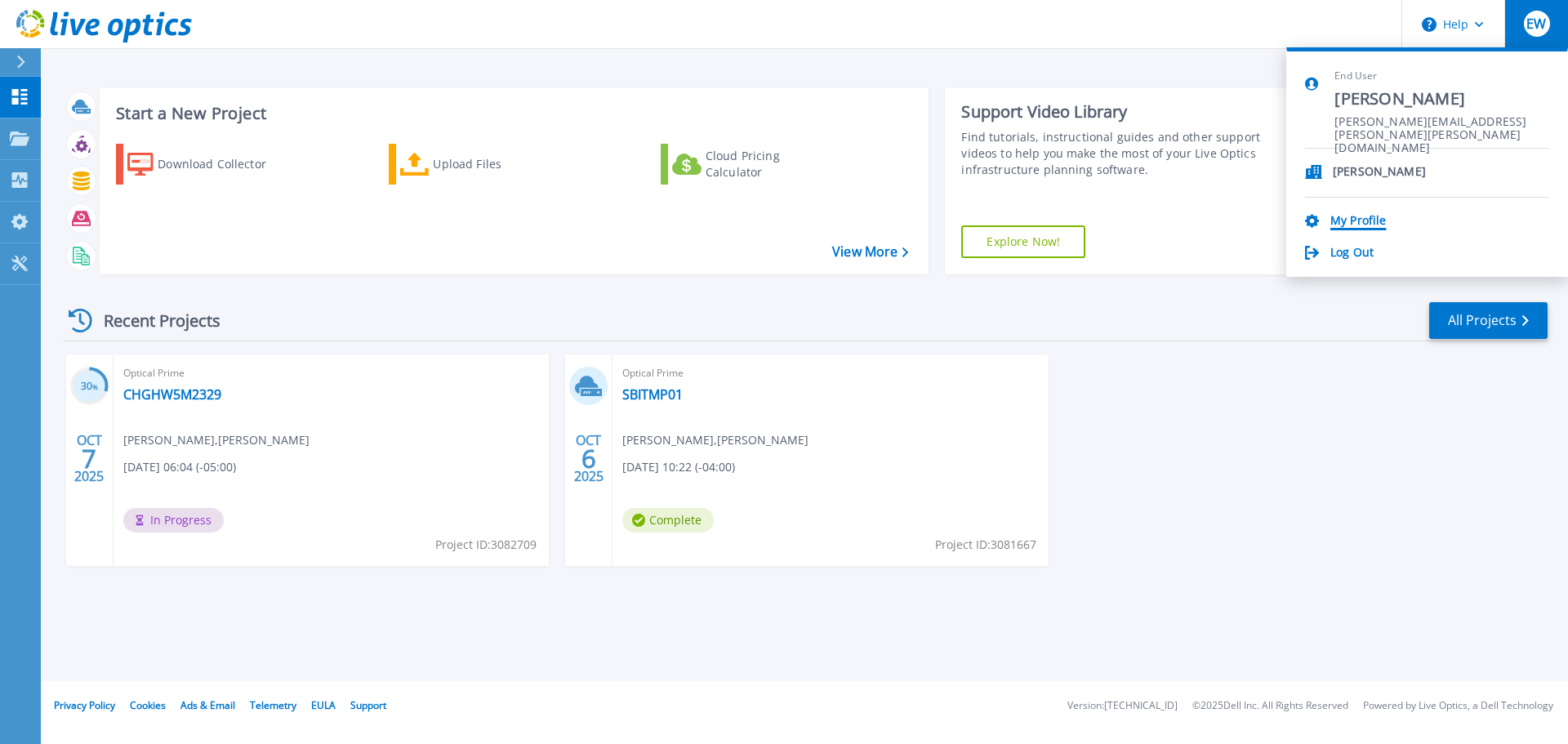
click at [1358, 218] on link "My Profile" at bounding box center [1358, 221] width 56 height 15
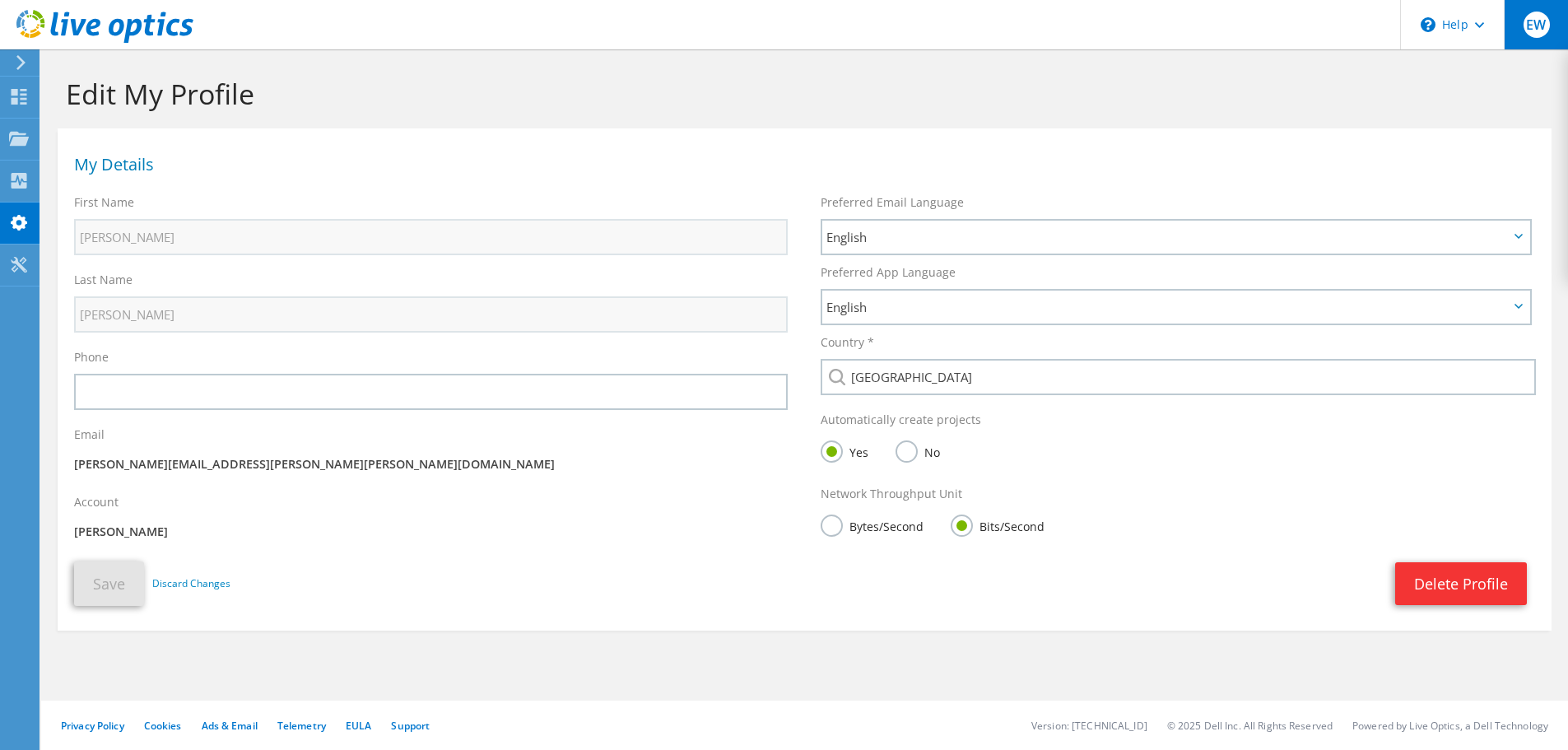
click at [1521, 40] on div "EW" at bounding box center [1536, 25] width 65 height 49
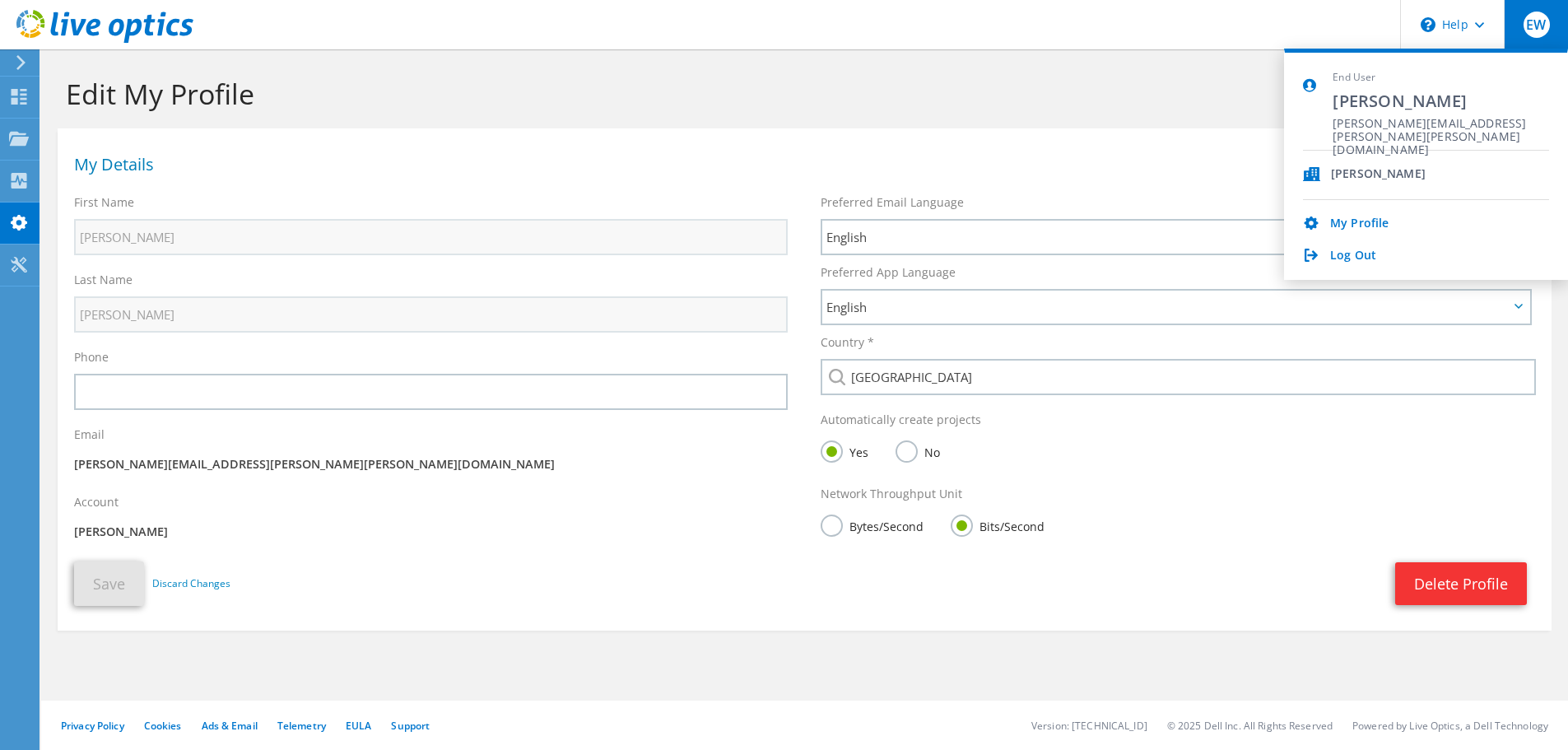
click at [763, 135] on section "My Details First Name [PERSON_NAME] Last Name [PERSON_NAME] Phone Email Account" at bounding box center [805, 379] width 1494 height 502
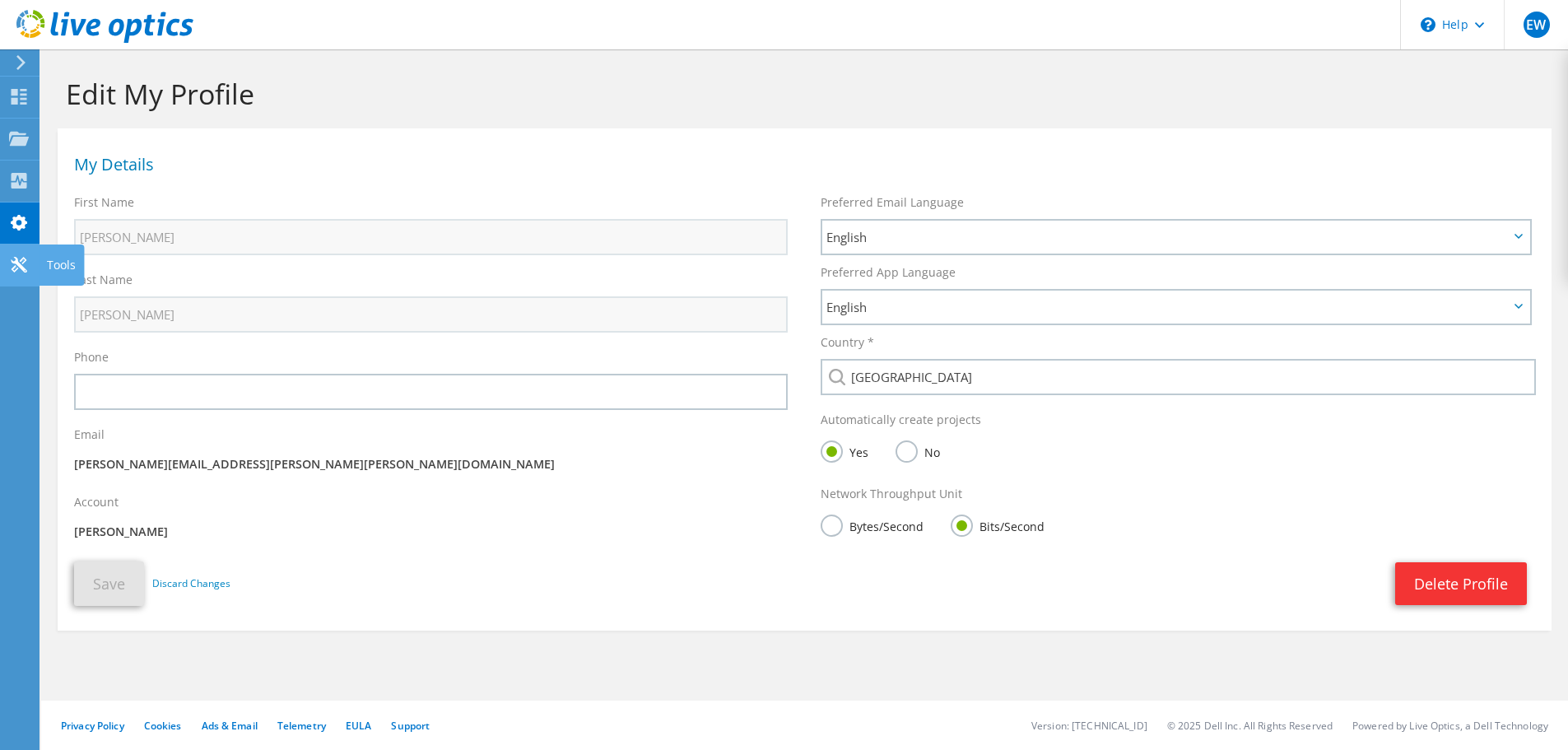
click at [23, 269] on use at bounding box center [18, 265] width 15 height 15
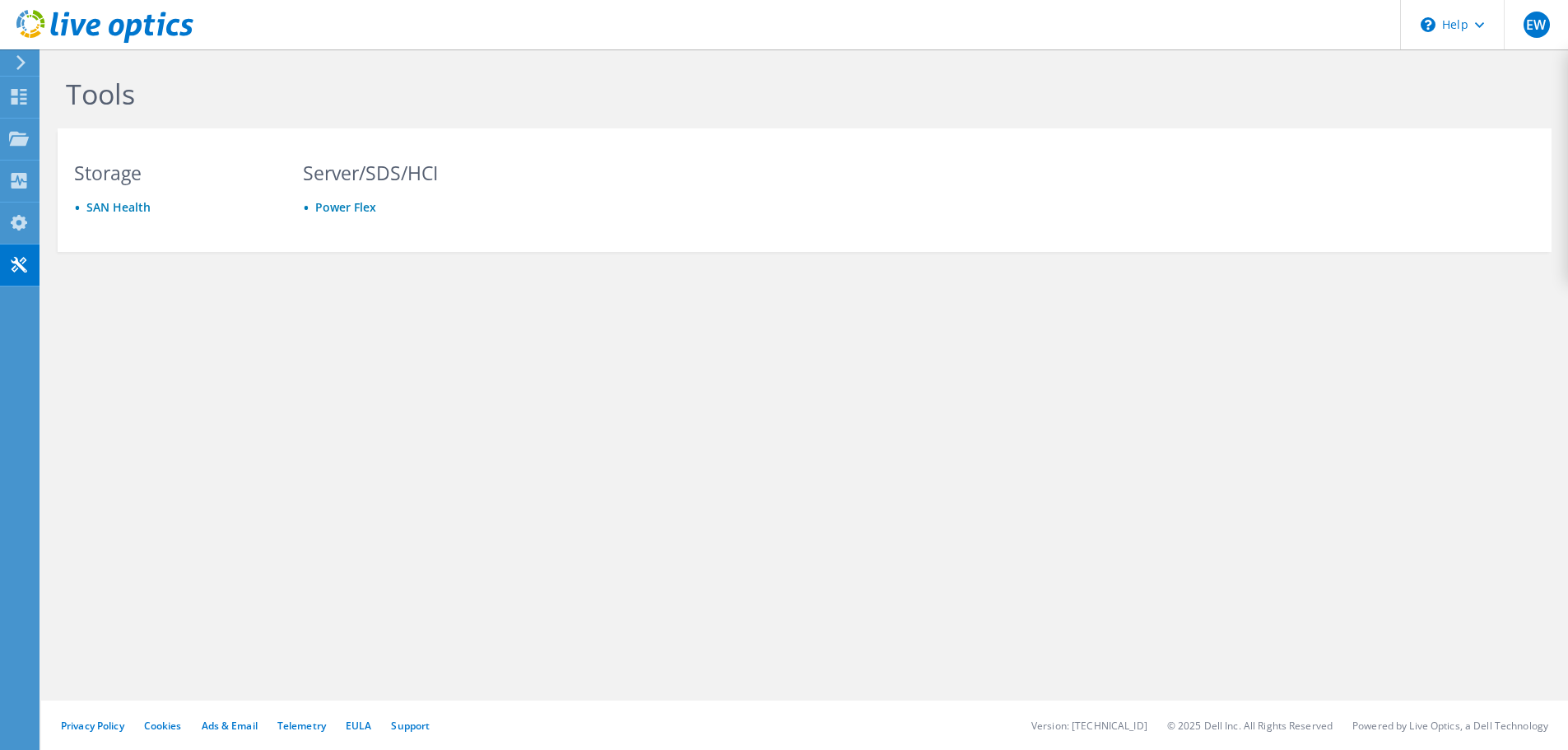
click at [15, 66] on icon at bounding box center [21, 63] width 12 height 15
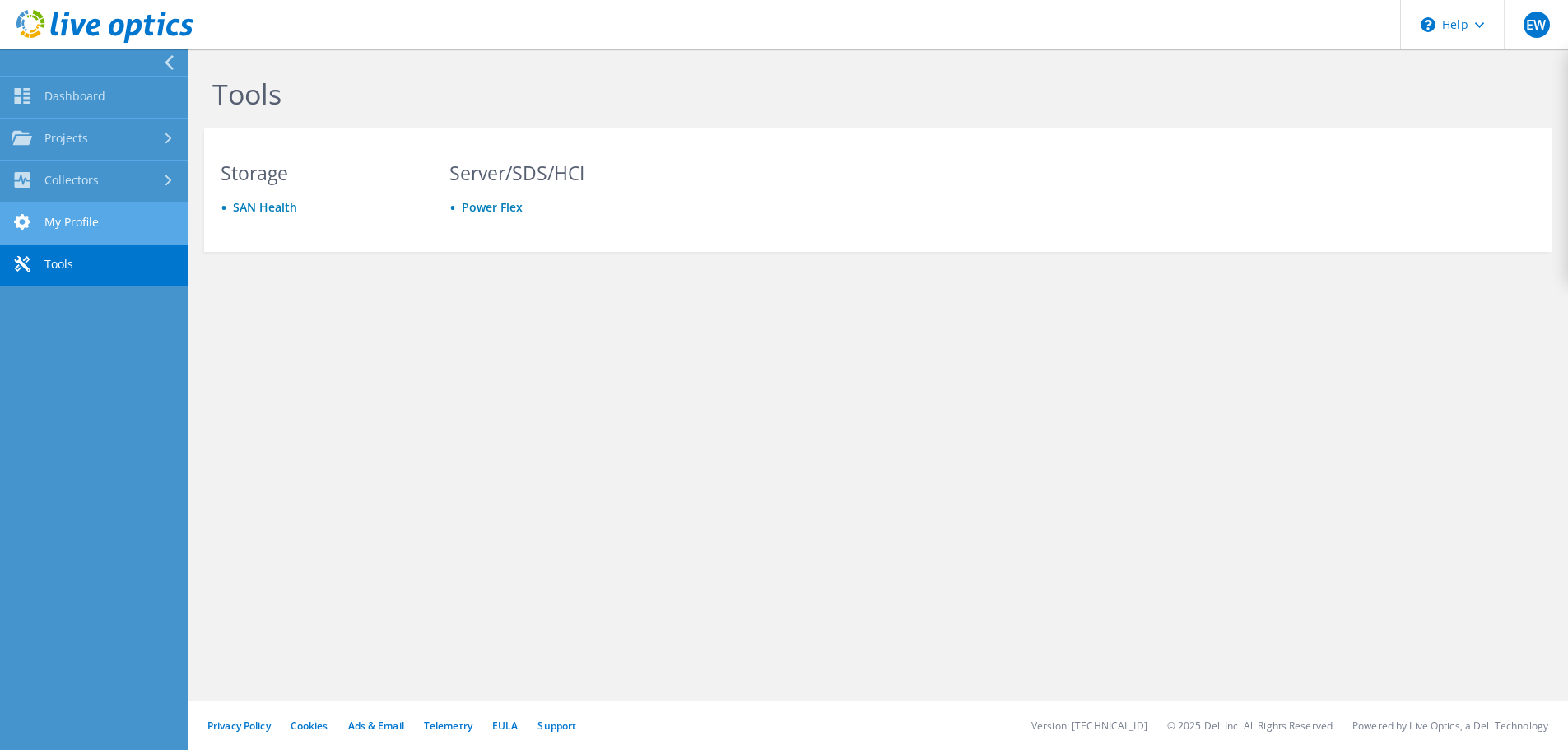
click at [92, 216] on link "My Profile" at bounding box center [94, 223] width 188 height 42
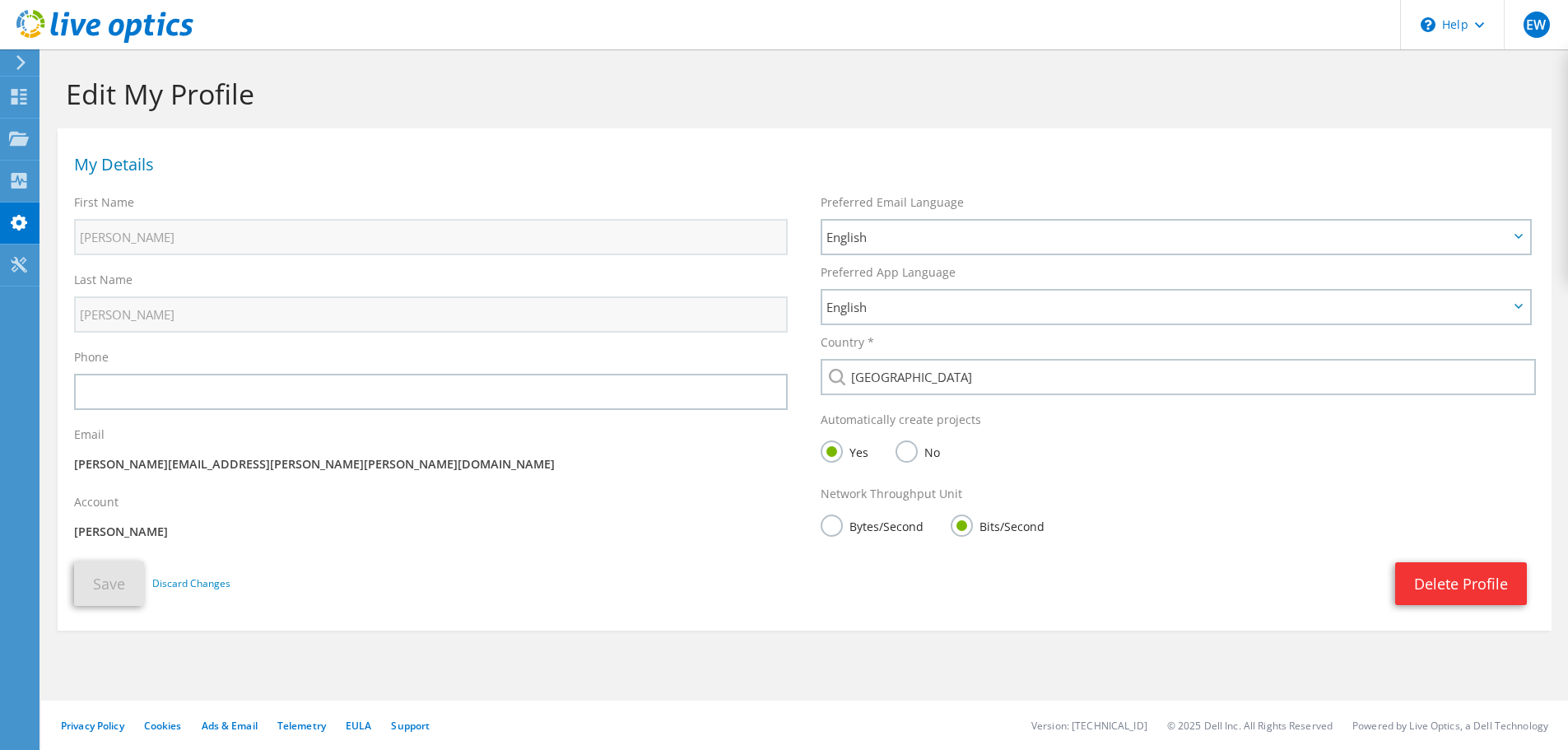
drag, startPoint x: 22, startPoint y: 57, endPoint x: 47, endPoint y: 68, distance: 27.3
click at [22, 57] on icon at bounding box center [21, 63] width 12 height 15
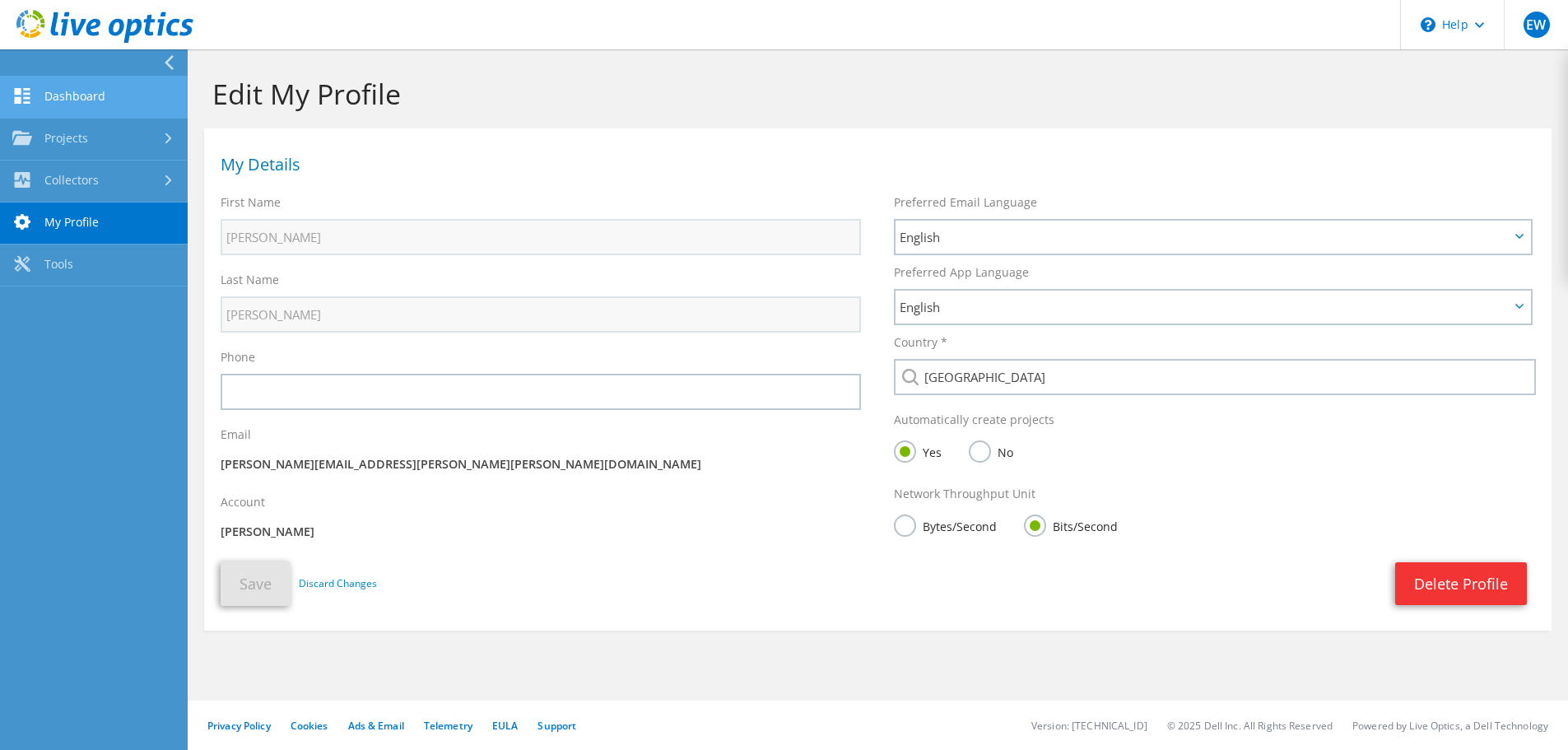
click at [108, 108] on link "Dashboard" at bounding box center [94, 98] width 188 height 42
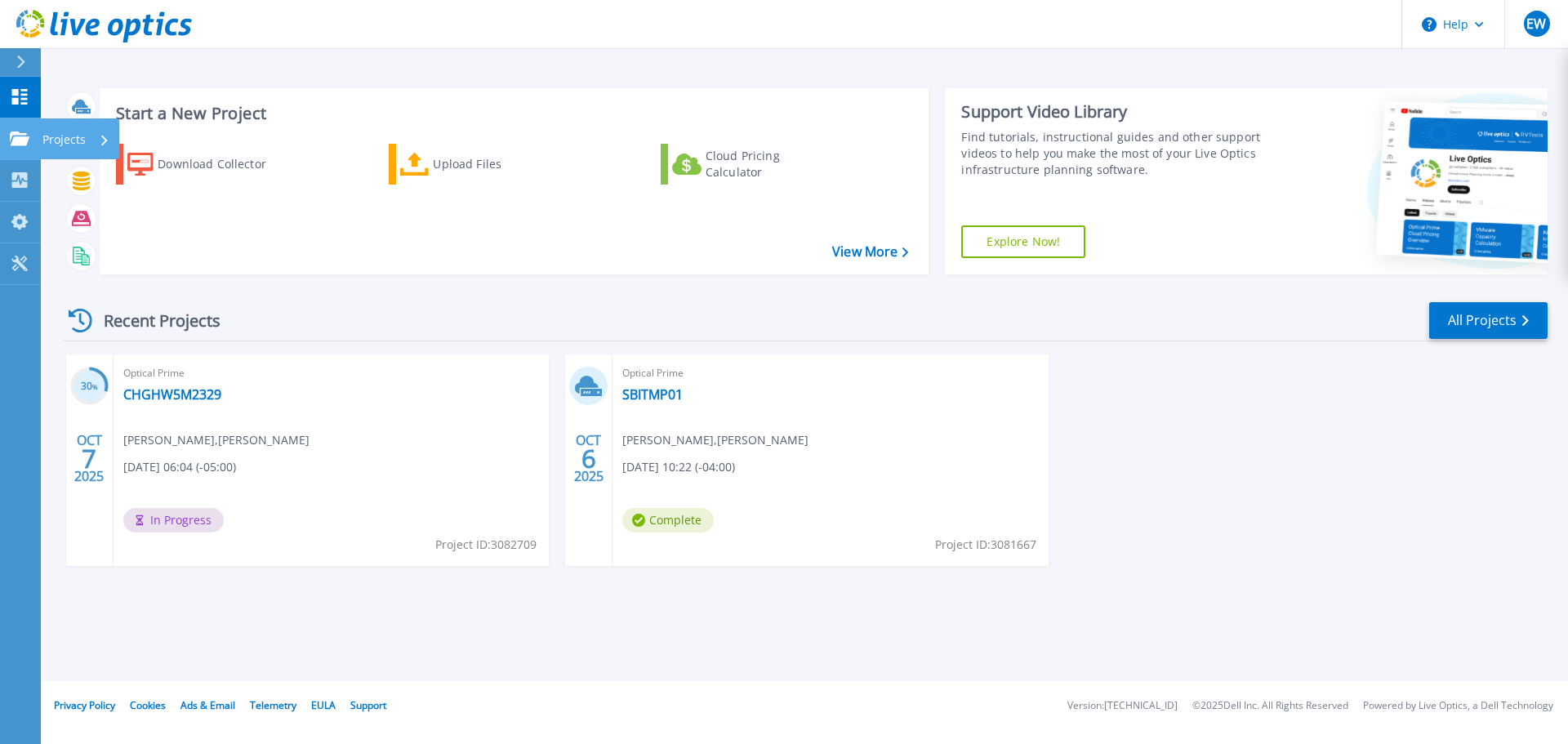
click at [45, 141] on p "Projects" at bounding box center [64, 139] width 43 height 42
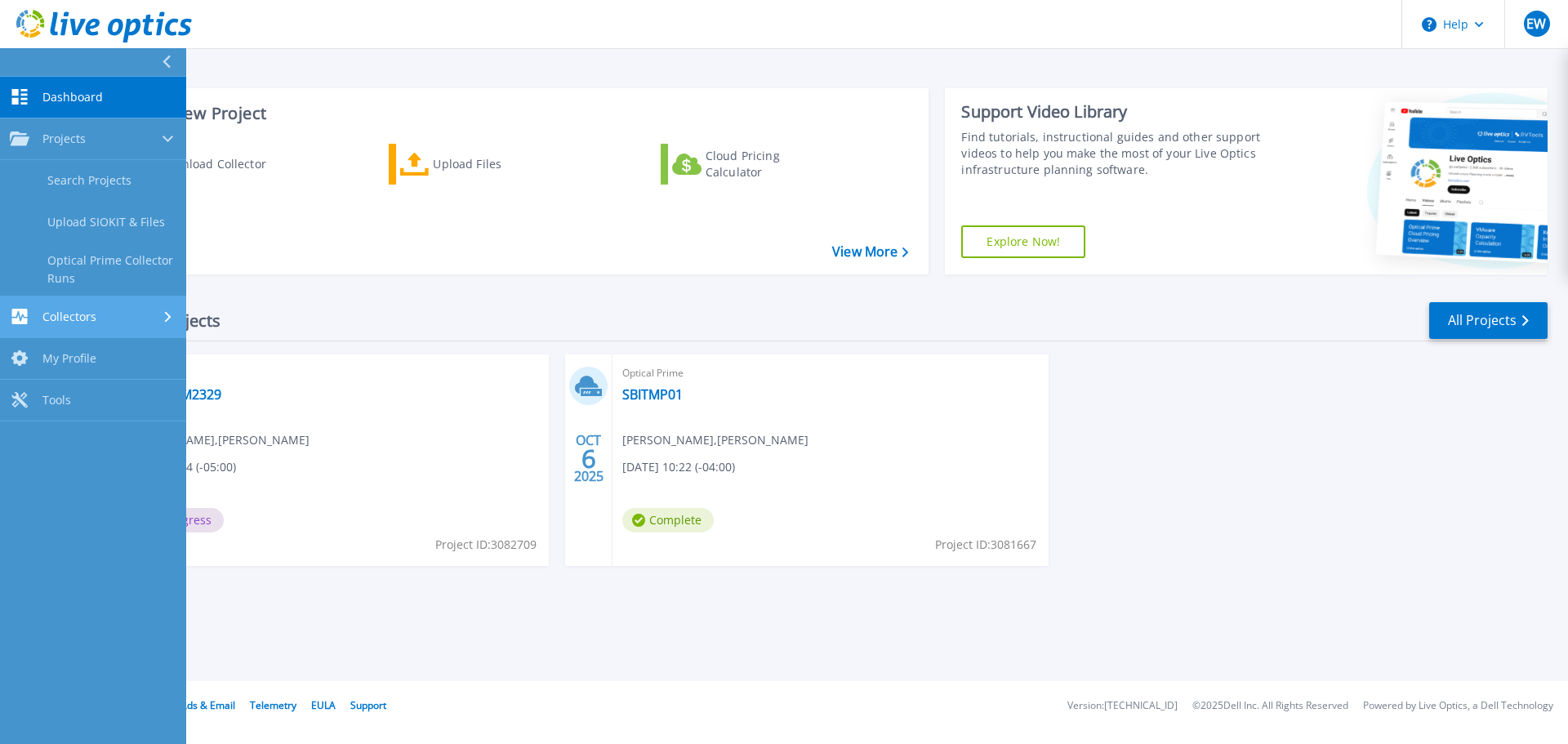
click at [157, 321] on div "Collectors" at bounding box center [92, 316] width 167 height 15
click at [74, 343] on link "Tools Tools" at bounding box center [93, 348] width 186 height 41
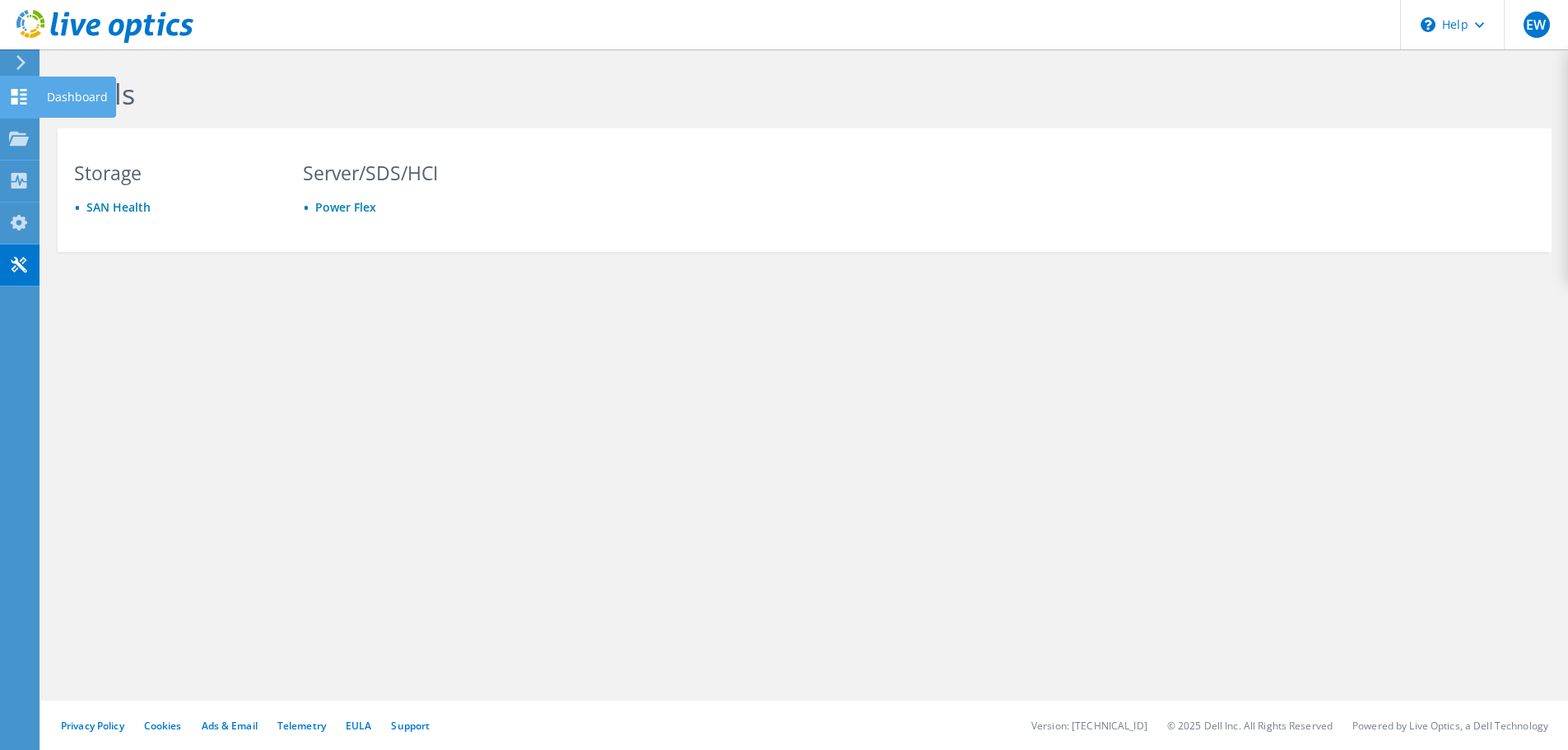
click at [20, 106] on div at bounding box center [19, 99] width 20 height 18
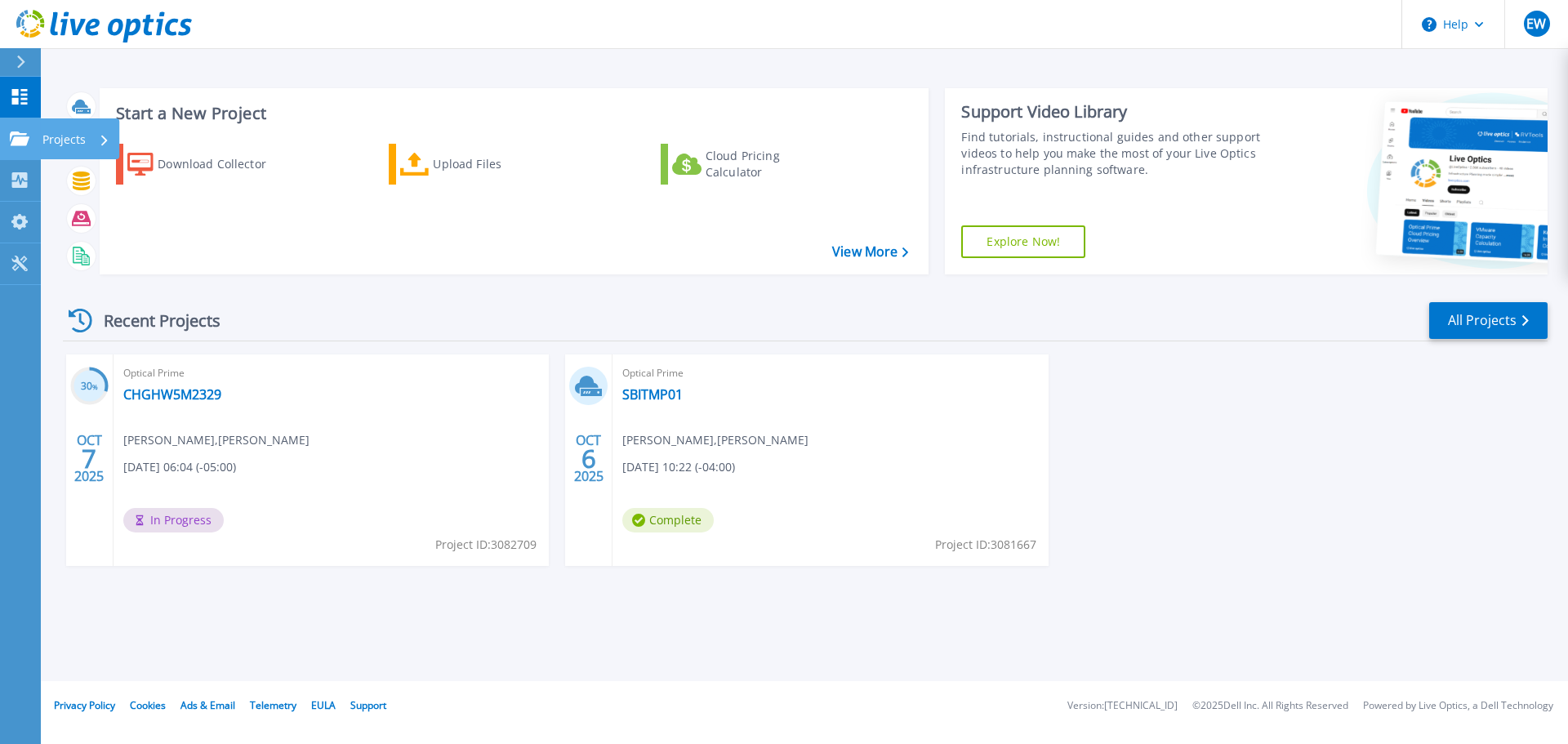
click at [27, 135] on icon at bounding box center [19, 138] width 20 height 14
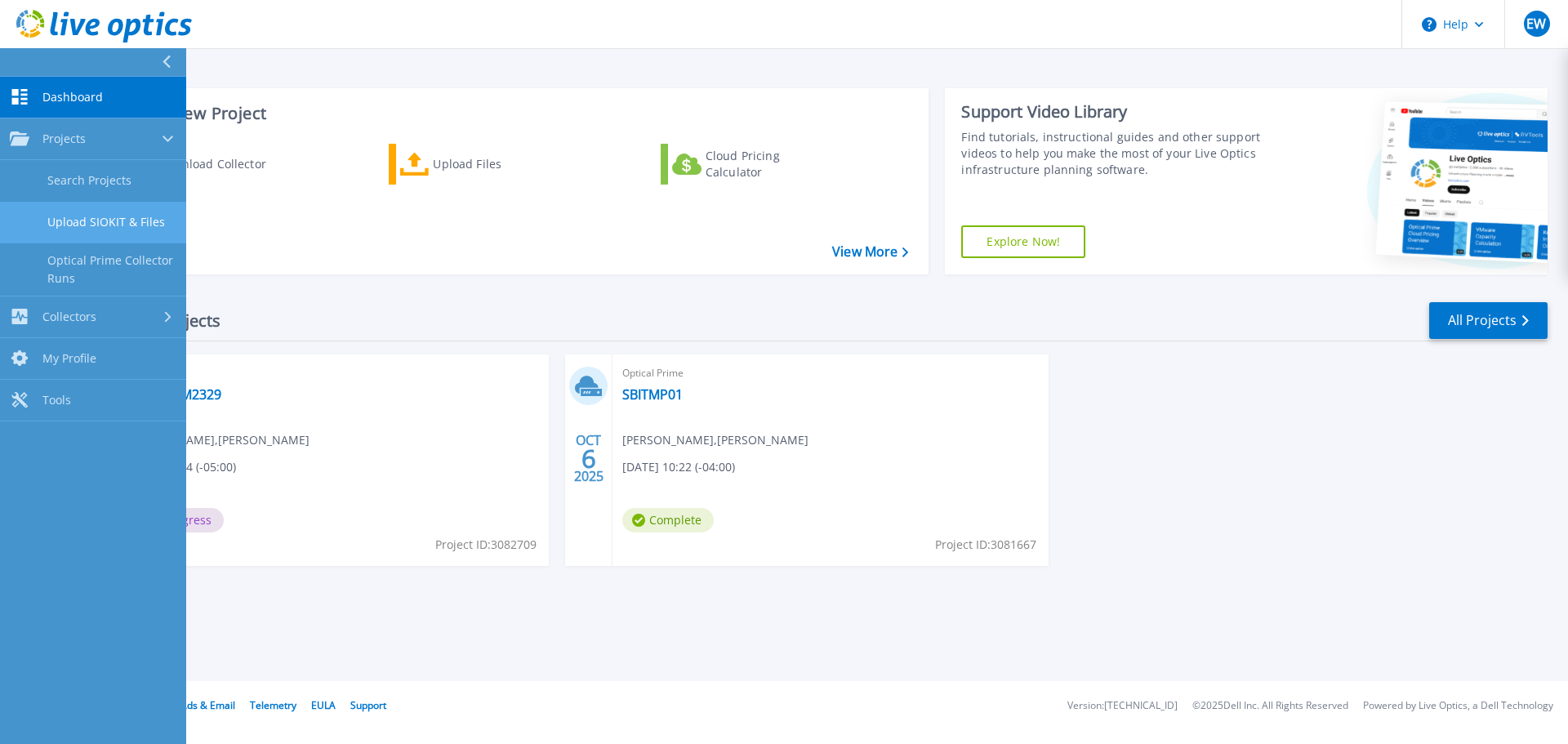
click at [87, 215] on link "Upload SIOKIT & Files" at bounding box center [93, 222] width 186 height 41
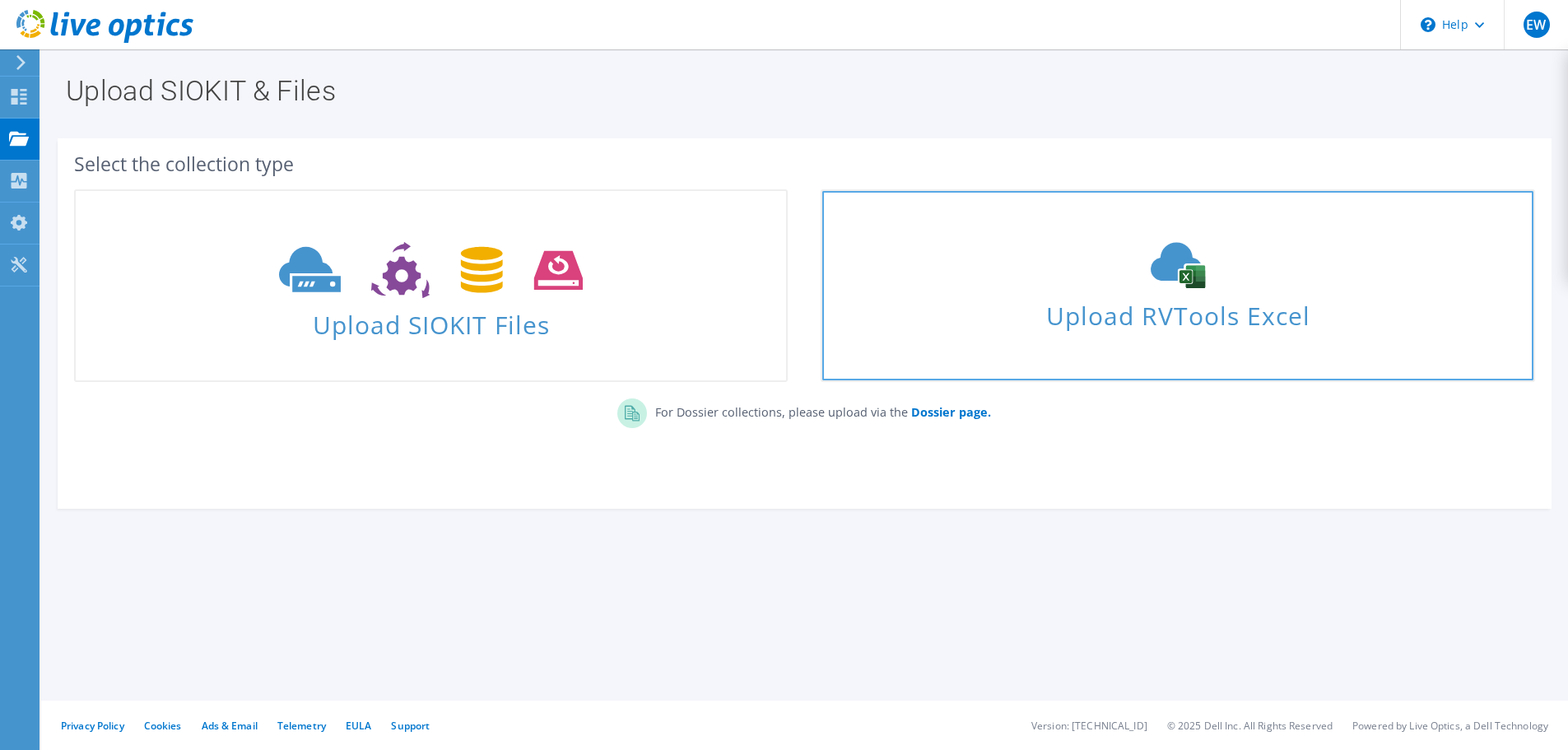
click at [1099, 257] on icon at bounding box center [1178, 265] width 247 height 47
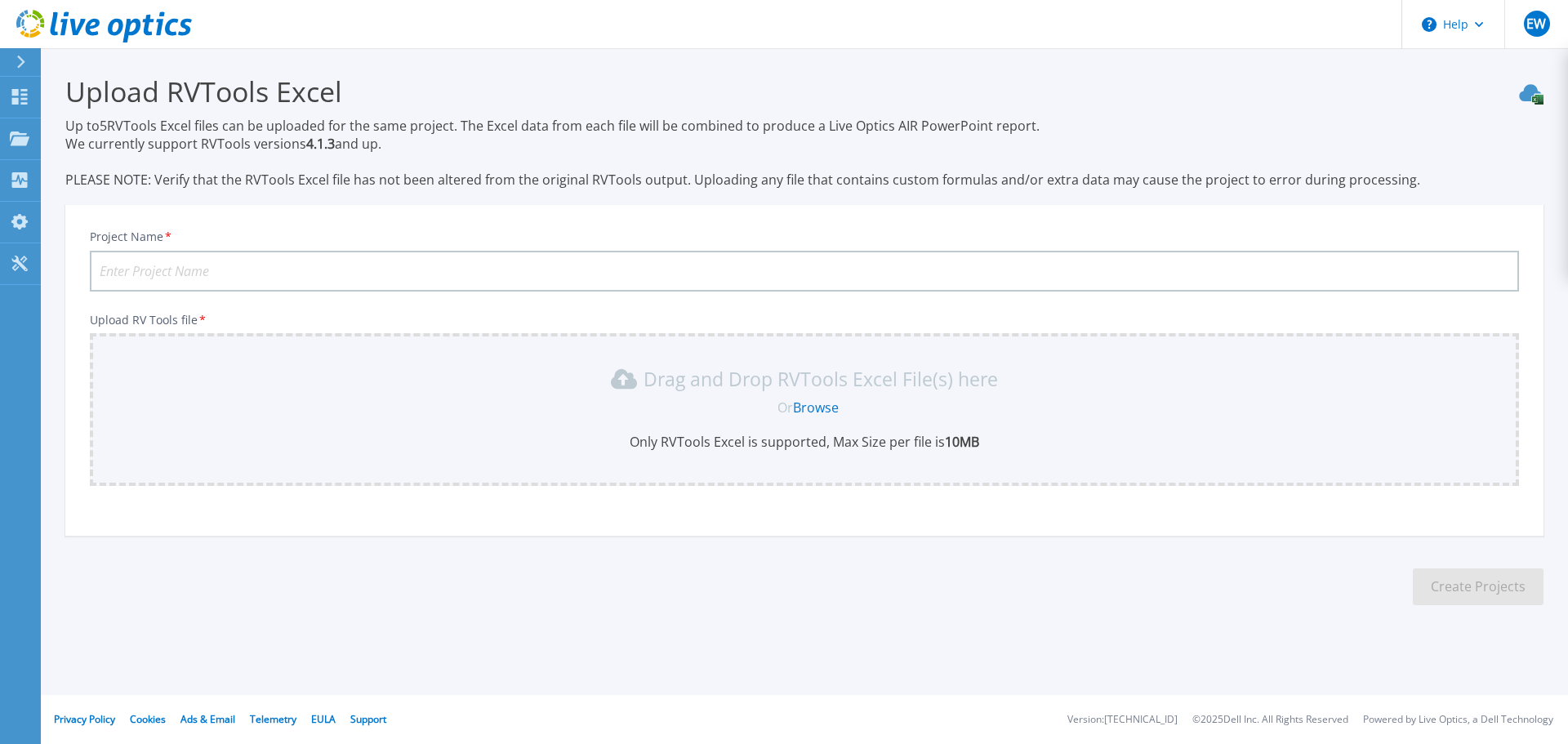
click at [220, 273] on input "Project Name *" at bounding box center [804, 270] width 1430 height 40
type input "RVTools"
click at [816, 403] on link "Browse" at bounding box center [816, 407] width 46 height 18
click at [820, 411] on link "Browse" at bounding box center [816, 407] width 46 height 18
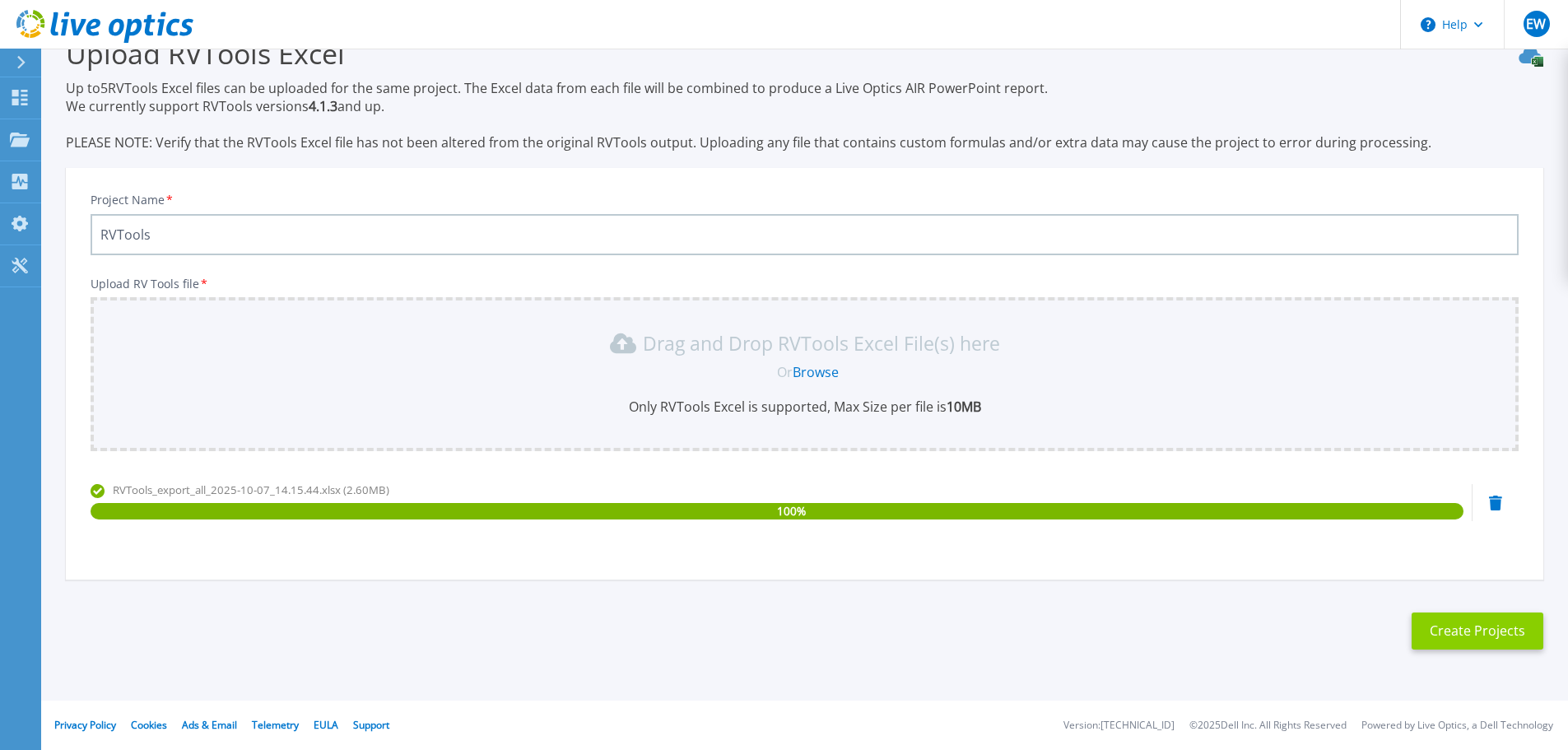
click at [1459, 627] on button "Create Projects" at bounding box center [1477, 630] width 132 height 37
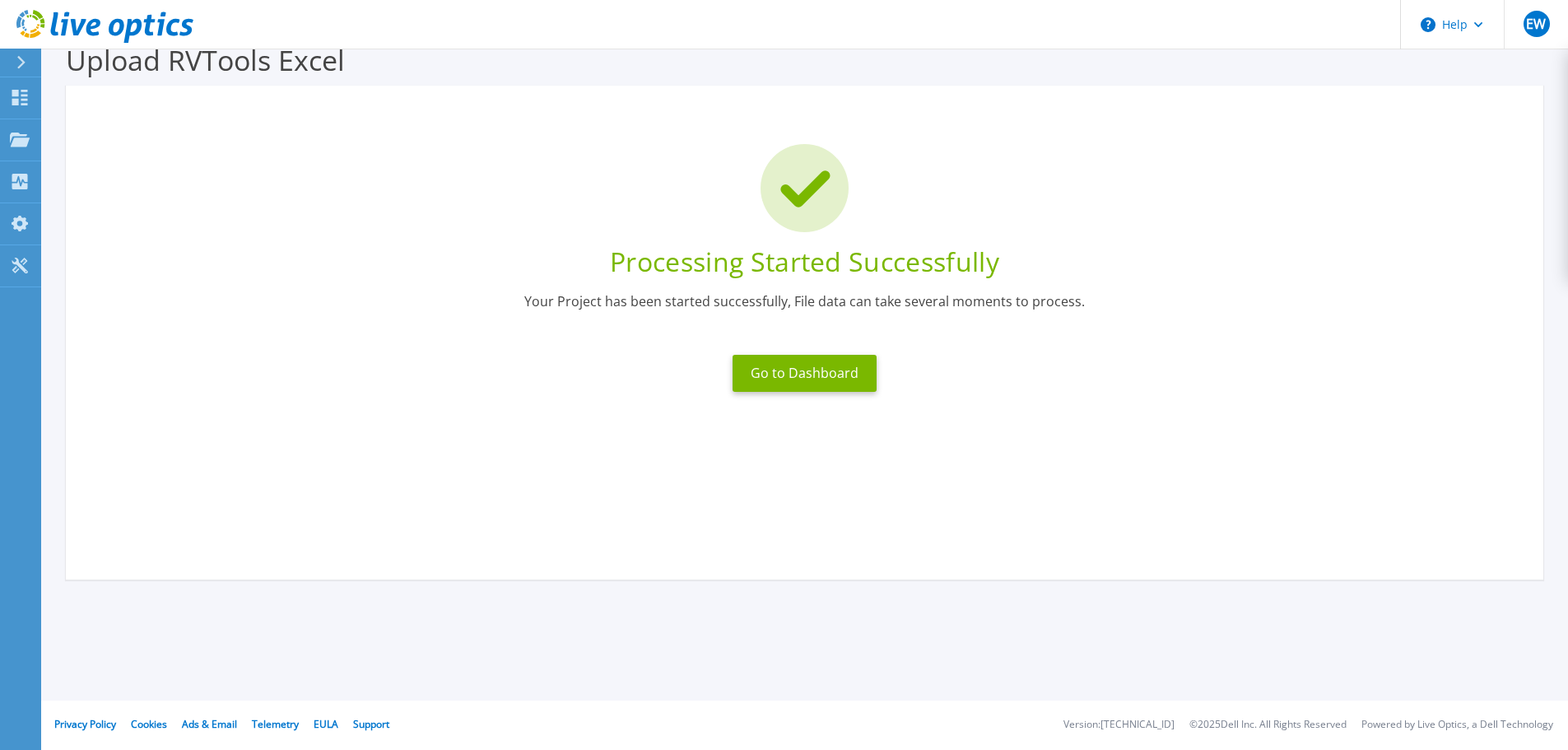
scroll to position [32, 0]
click at [822, 377] on button "Go to Dashboard" at bounding box center [805, 373] width 144 height 37
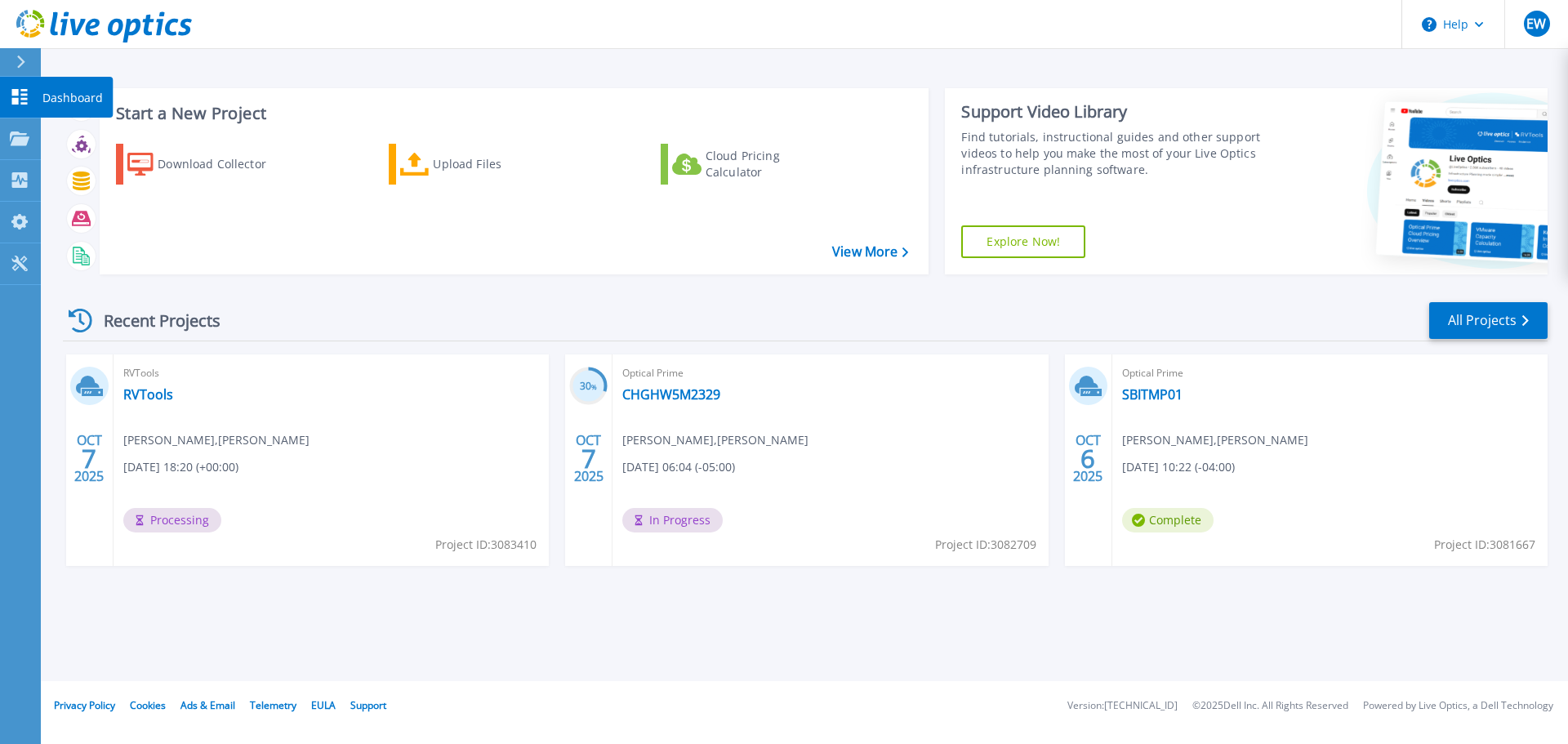
click at [27, 93] on icon at bounding box center [19, 97] width 20 height 15
click at [151, 389] on link "RVTools" at bounding box center [148, 394] width 50 height 16
click at [1140, 393] on link "SBITMP01" at bounding box center [1153, 394] width 60 height 16
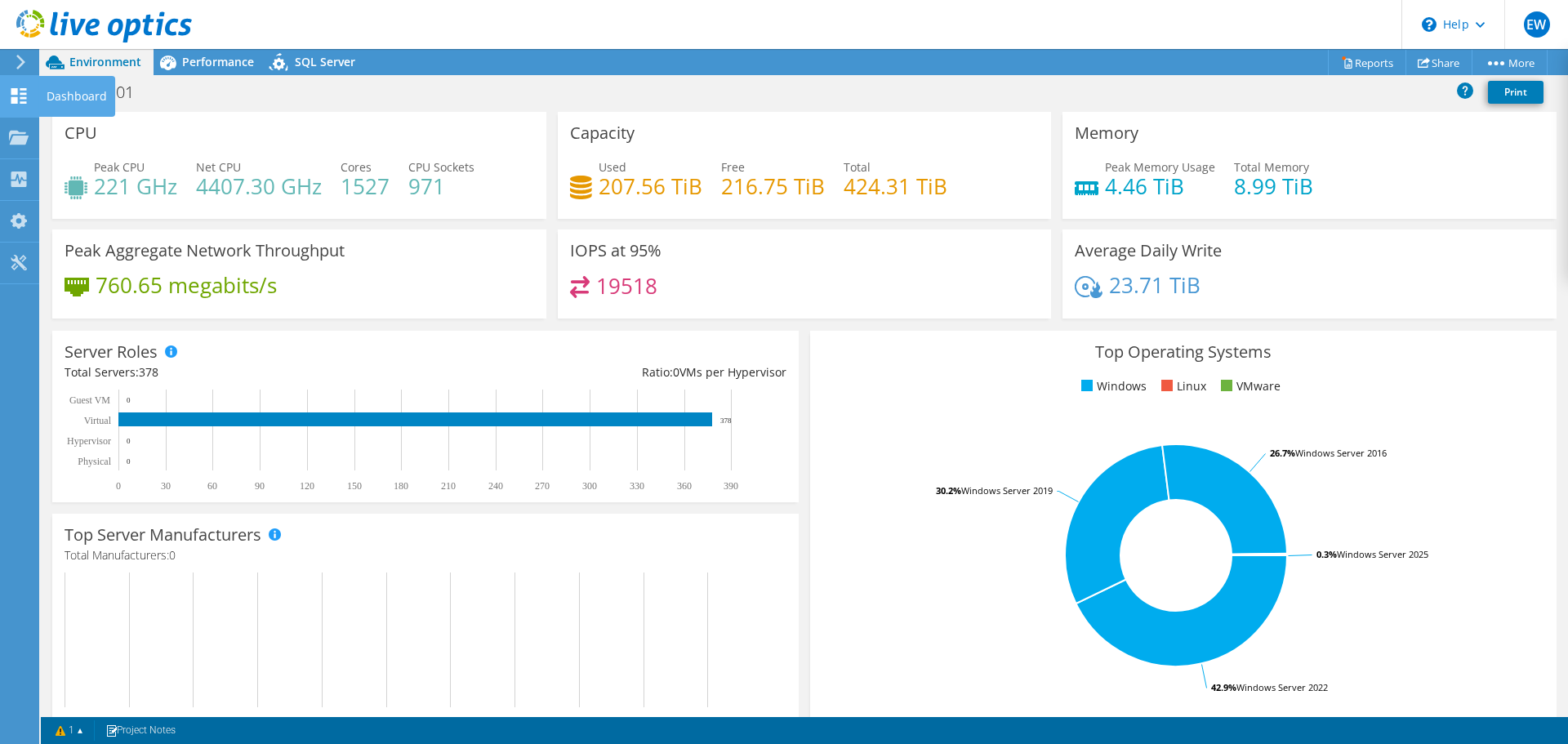
click at [25, 102] on use at bounding box center [19, 96] width 15 height 15
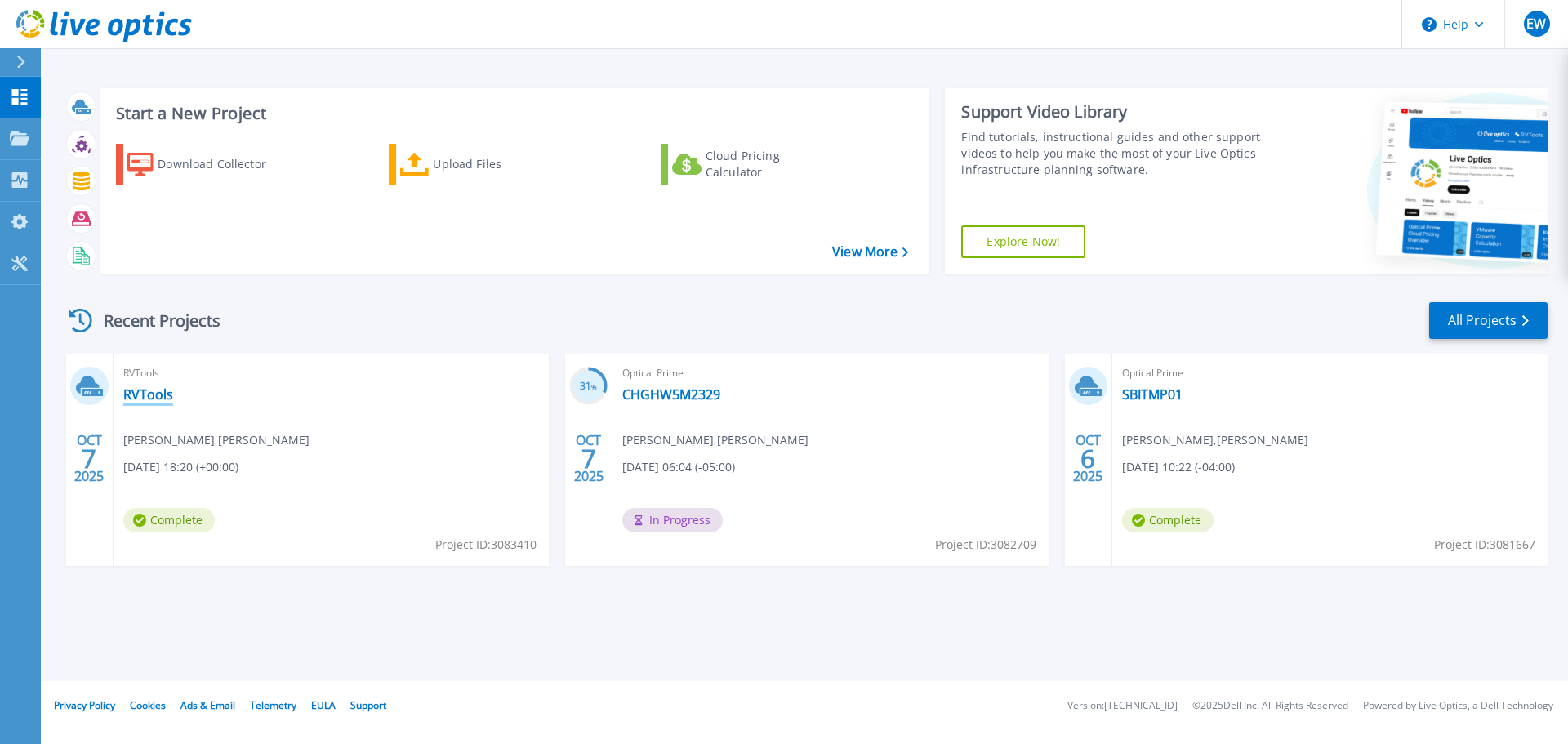
click at [132, 393] on link "RVTools" at bounding box center [148, 394] width 50 height 16
